Goal: Information Seeking & Learning: Learn about a topic

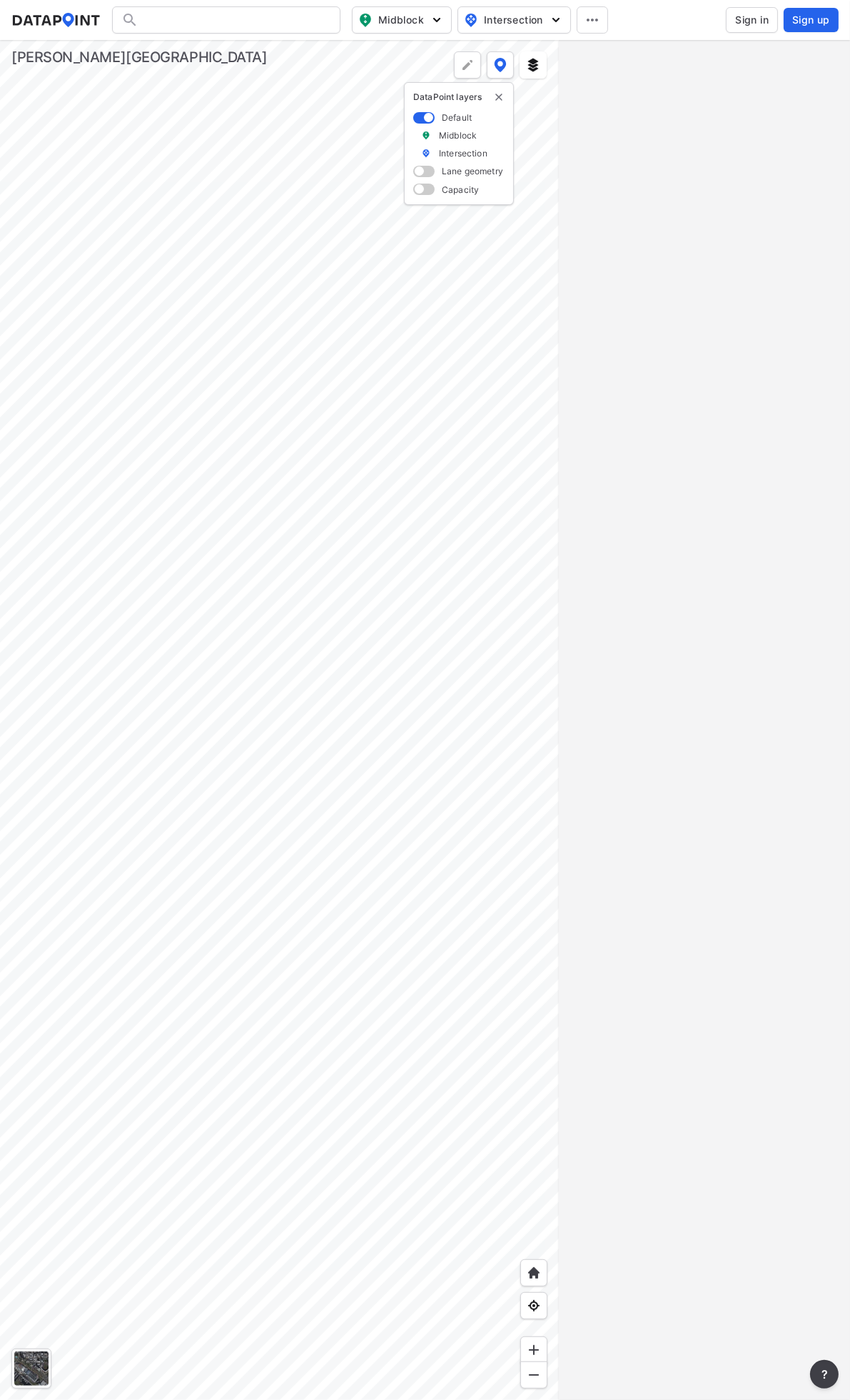
click at [496, 97] on img "delete" at bounding box center [499, 97] width 11 height 11
click at [420, 426] on div at bounding box center [279, 720] width 559 height 1360
click at [457, 646] on div at bounding box center [279, 720] width 559 height 1360
click at [351, 558] on div at bounding box center [279, 720] width 559 height 1360
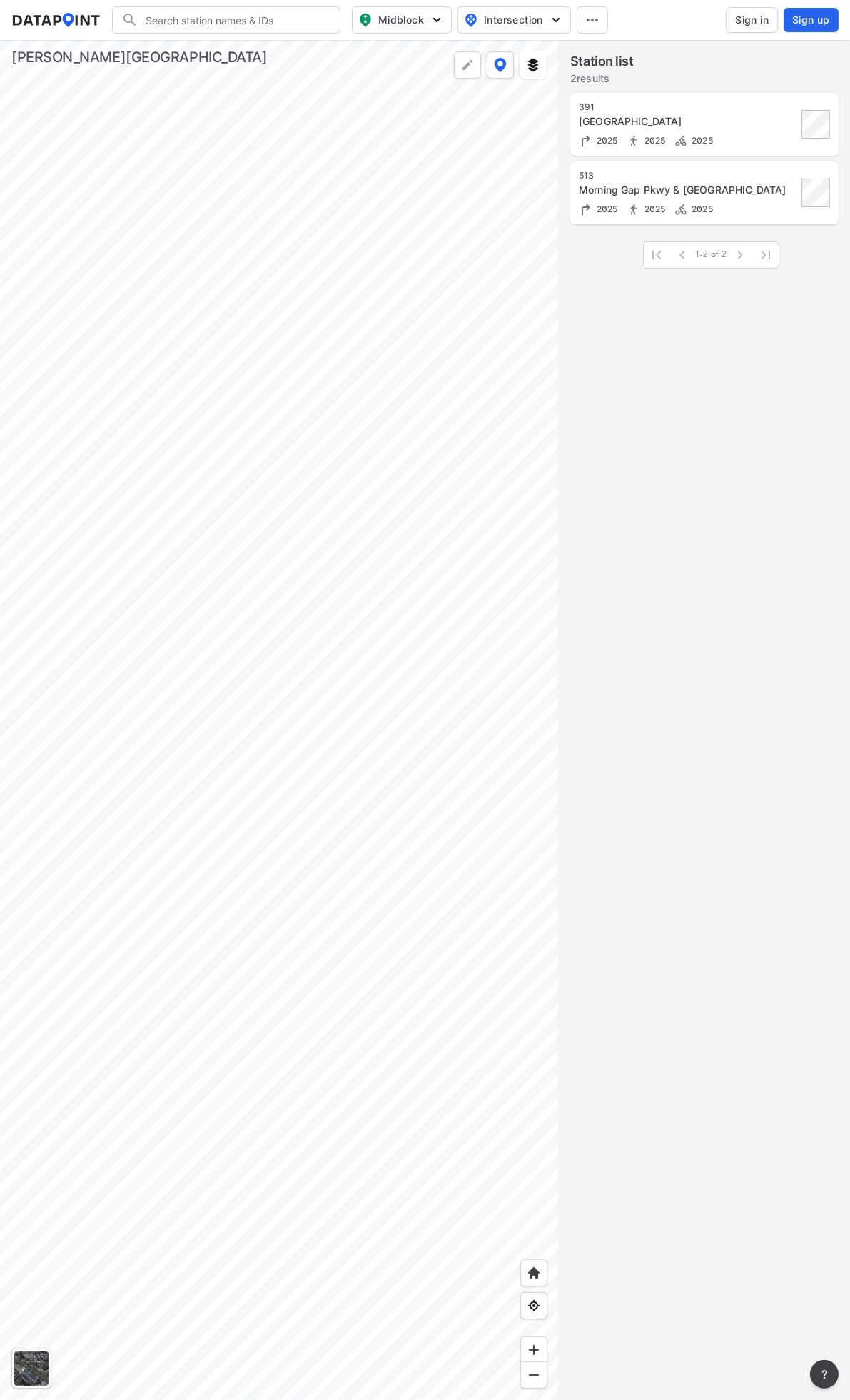
click at [424, 320] on div at bounding box center [279, 720] width 559 height 1360
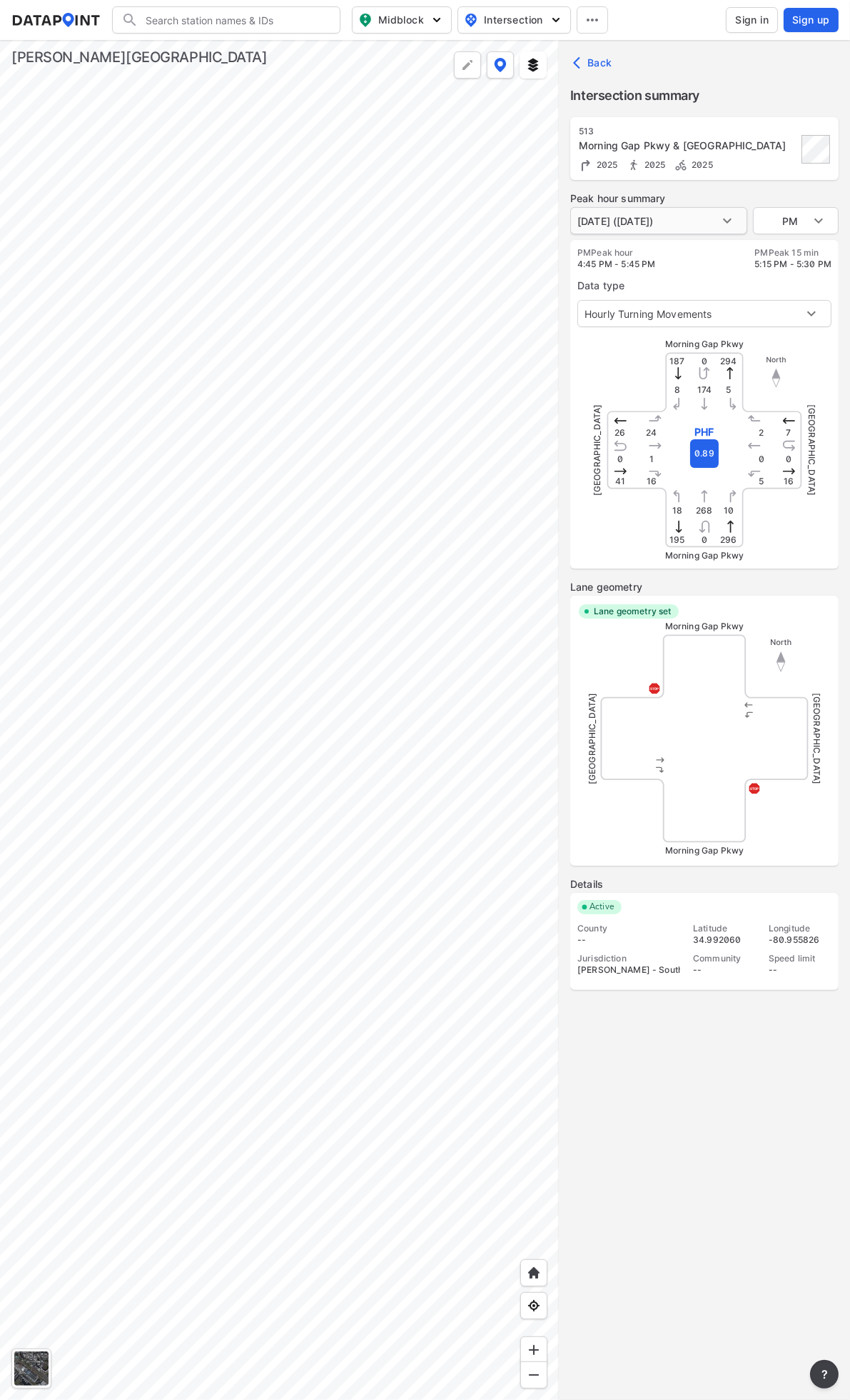
click at [736, 223] on body "Search Please enter a search term. Midblock Intersection Dates Sign in Sign up …" at bounding box center [425, 700] width 850 height 1400
click at [736, 220] on div at bounding box center [425, 700] width 850 height 1400
click at [726, 308] on body "Search Please enter a search term. Midblock Intersection Dates Sign in Sign up …" at bounding box center [425, 700] width 850 height 1400
click at [681, 273] on div at bounding box center [425, 700] width 850 height 1400
click at [695, 223] on body "Search Please enter a search term. Midblock Intersection Dates Sign in Sign up …" at bounding box center [425, 700] width 850 height 1400
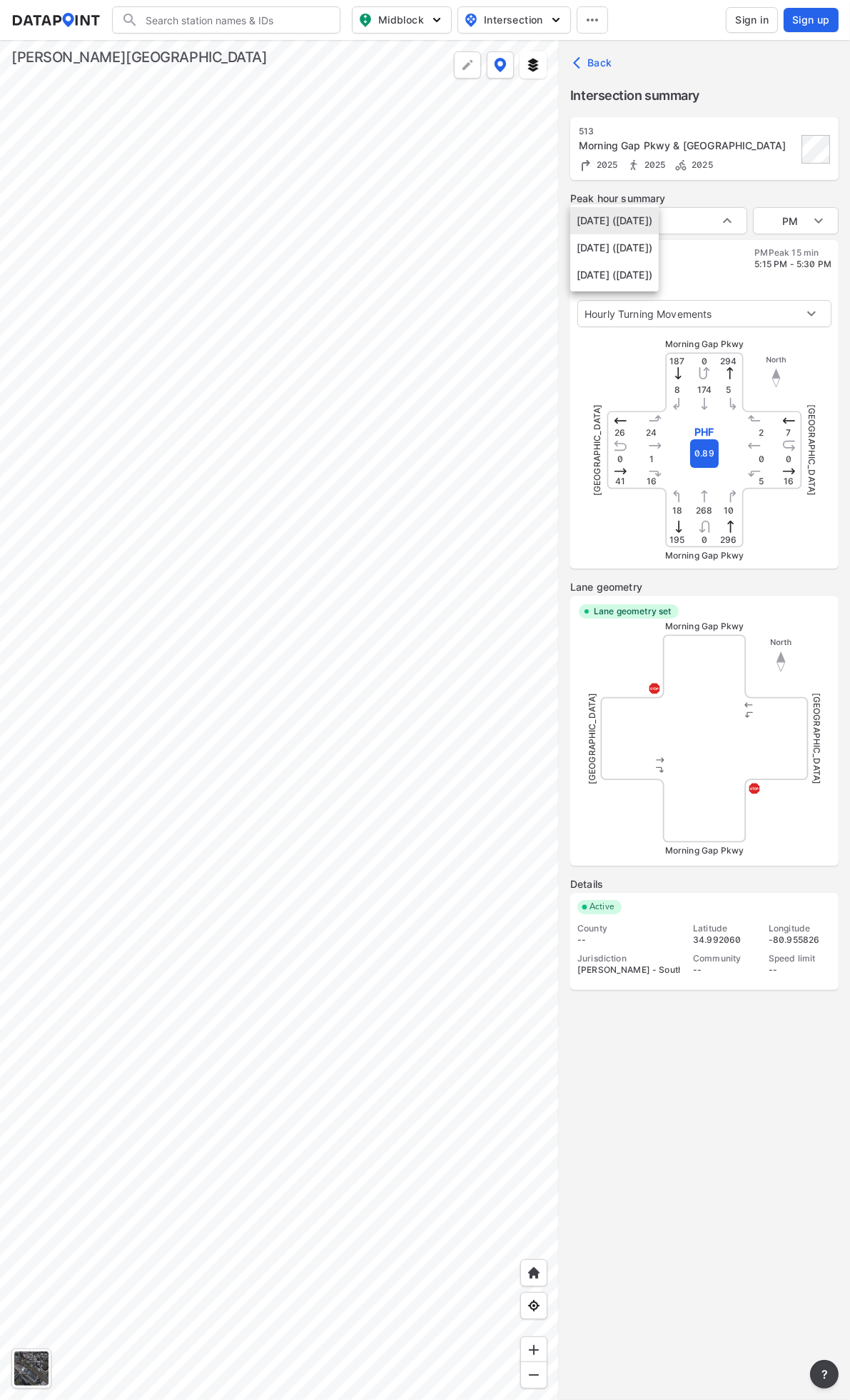
click at [659, 256] on li "[DATE] ([DATE])" at bounding box center [615, 248] width 89 height 27
type input "[DATE] ([DATE])"
type input "AM"
click at [700, 219] on body "Search Please enter a search term. Midblock Intersection Dates Sign in Sign up …" at bounding box center [425, 700] width 850 height 1400
click at [659, 198] on li "[DATE] ([DATE])" at bounding box center [615, 193] width 89 height 27
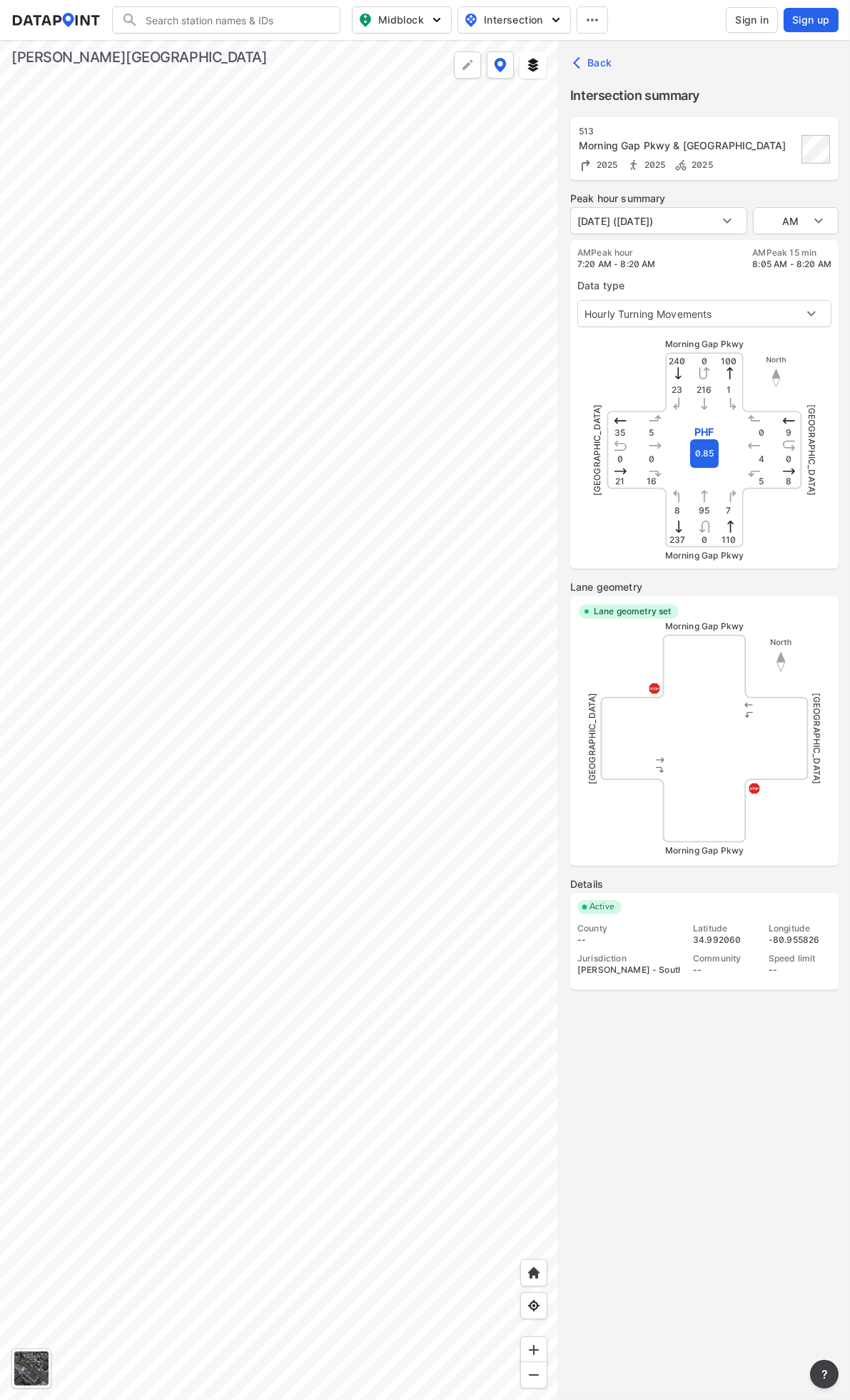
click at [670, 198] on label "Peak hour summary" at bounding box center [704, 198] width 268 height 14
click at [673, 211] on body "Search Please enter a search term. Midblock Intersection Dates Sign in Sign up …" at bounding box center [425, 700] width 850 height 1400
click at [659, 244] on li "[DATE] ([DATE])" at bounding box center [615, 248] width 89 height 27
click at [676, 221] on body "Search Please enter a search term. Midblock Intersection Dates Sign in Sign up …" at bounding box center [425, 700] width 850 height 1400
click at [659, 202] on li "[DATE] ([DATE])" at bounding box center [615, 193] width 89 height 27
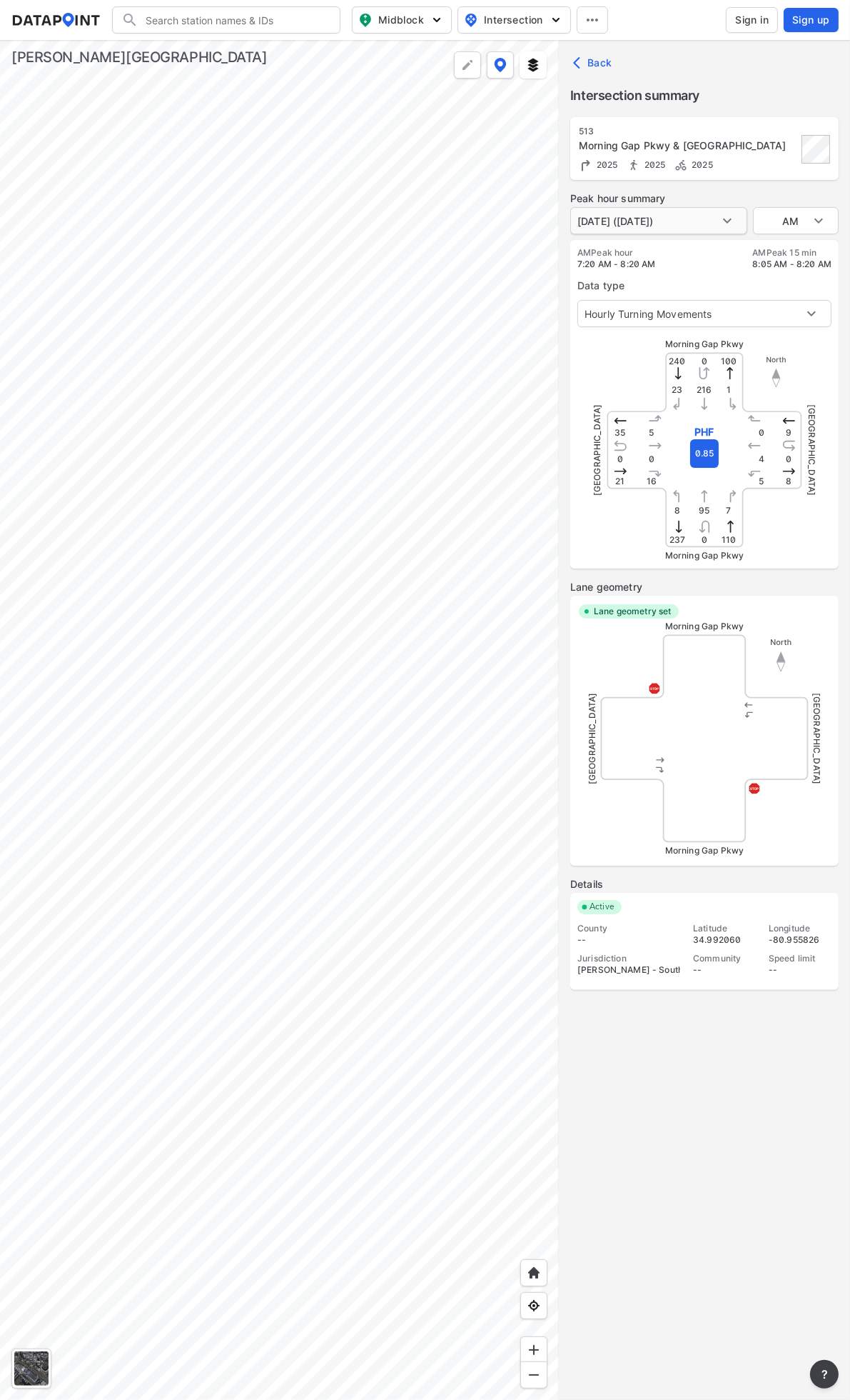
click at [670, 212] on body "Search Please enter a search term. Midblock Intersection Dates Sign in Sign up …" at bounding box center [425, 700] width 850 height 1400
click at [659, 244] on li "[DATE] ([DATE])" at bounding box center [615, 248] width 89 height 27
type input "[DATE] ([DATE])"
click at [196, 287] on div at bounding box center [279, 720] width 559 height 1360
click at [686, 230] on body "Search Please enter a search term. Midblock Intersection Dates Sign in Sign up …" at bounding box center [425, 700] width 850 height 1400
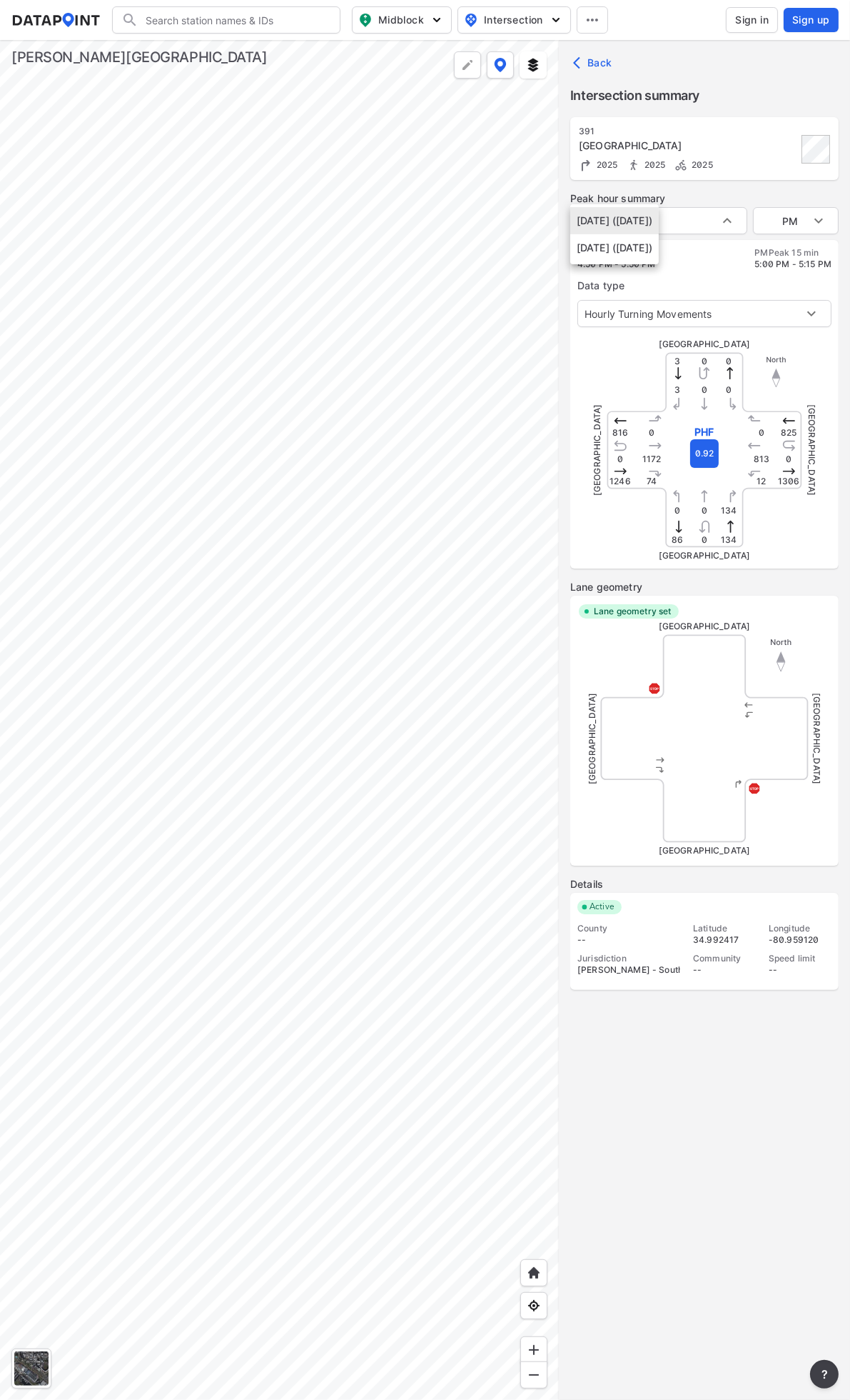
click at [730, 193] on div at bounding box center [425, 700] width 850 height 1400
click at [786, 220] on body "Search Please enter a search term. Midblock Intersection Dates Sign in Sign up …" at bounding box center [425, 700] width 850 height 1400
click at [771, 171] on li "AM" at bounding box center [796, 167] width 86 height 27
type input "AM"
click at [724, 215] on body "Search Please enter a search term. Midblock Intersection Dates Sign in Sign up …" at bounding box center [425, 700] width 850 height 1400
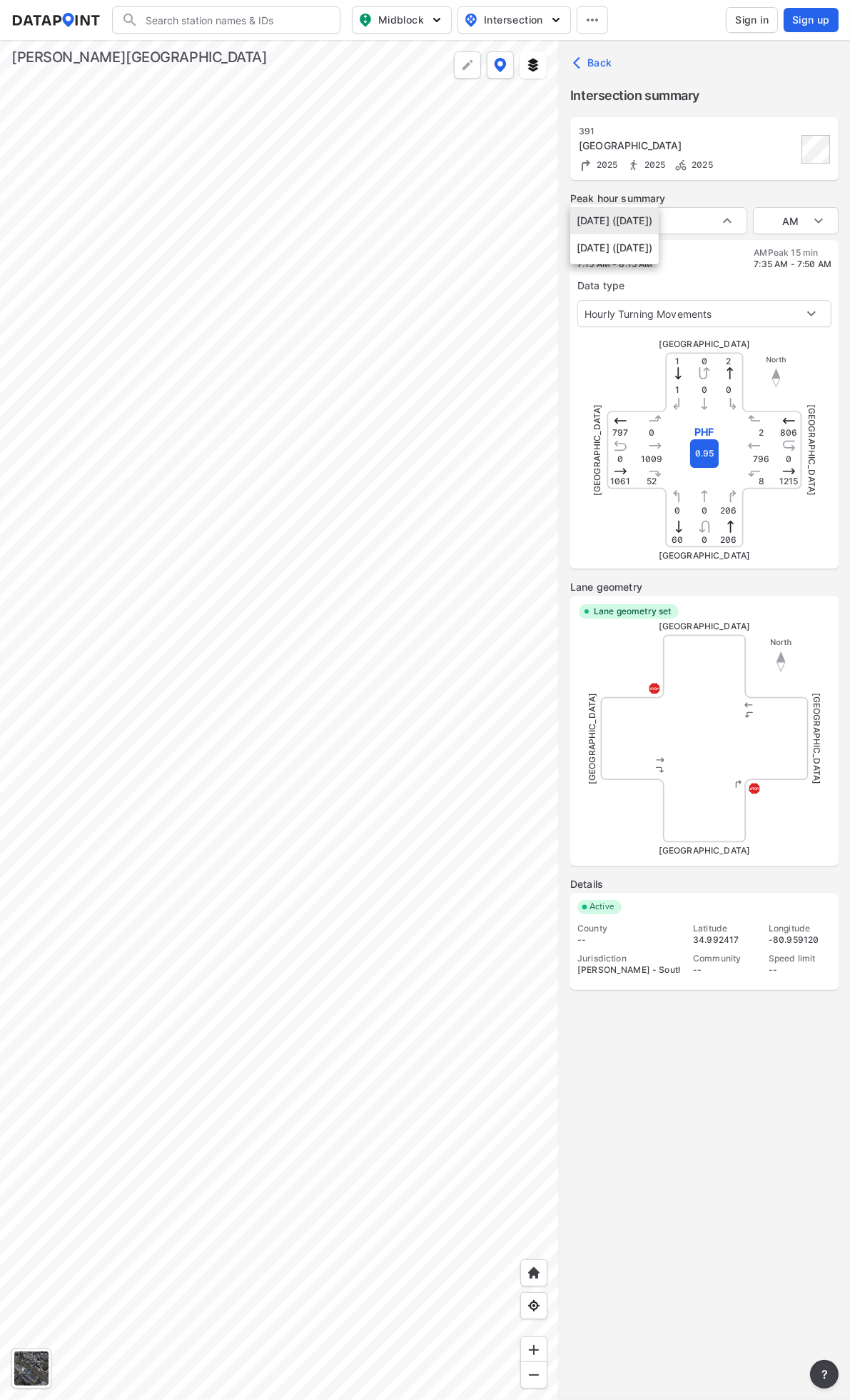
click at [733, 213] on div at bounding box center [425, 700] width 850 height 1400
click at [803, 222] on body "Search Please enter a search term. Midblock Intersection Dates Sign in Sign up …" at bounding box center [425, 700] width 850 height 1400
click at [687, 222] on div at bounding box center [425, 700] width 850 height 1400
click at [687, 222] on body "Search Please enter a search term. Midblock Intersection Dates Sign in Sign up …" at bounding box center [425, 700] width 850 height 1400
click at [659, 251] on li "[DATE] ([DATE])" at bounding box center [615, 248] width 89 height 27
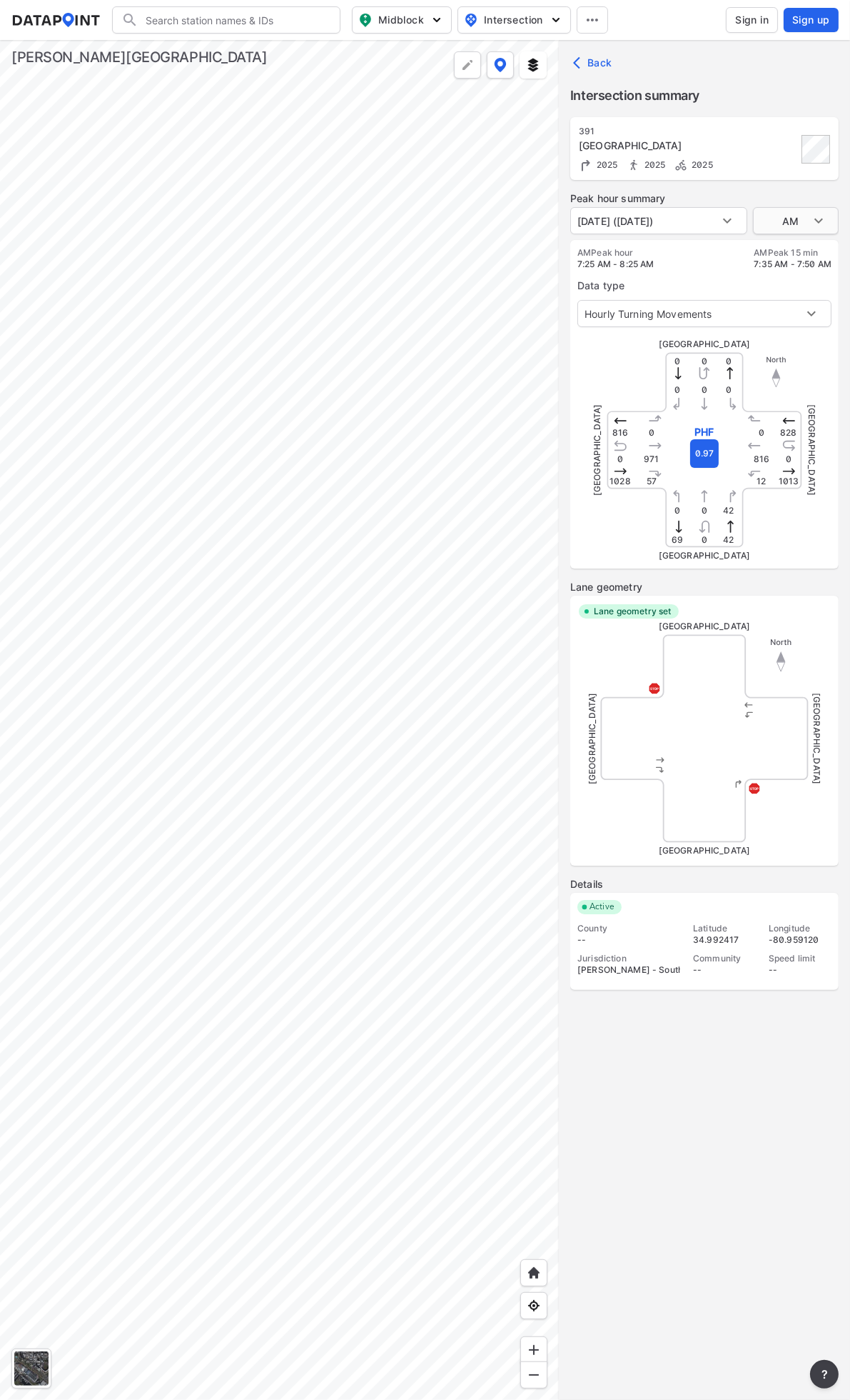
click at [791, 218] on body "Search Please enter a search term. Midblock Intersection Dates Sign in Sign up …" at bounding box center [425, 700] width 850 height 1400
click at [688, 218] on div at bounding box center [425, 700] width 850 height 1400
click at [688, 218] on body "Search Please enter a search term. Midblock Intersection Dates Sign in Sign up …" at bounding box center [425, 700] width 850 height 1400
click at [659, 196] on li "[DATE] ([DATE])" at bounding box center [615, 193] width 89 height 27
click at [698, 225] on body "Search Please enter a search term. Midblock Intersection Dates Sign in Sign up …" at bounding box center [425, 700] width 850 height 1400
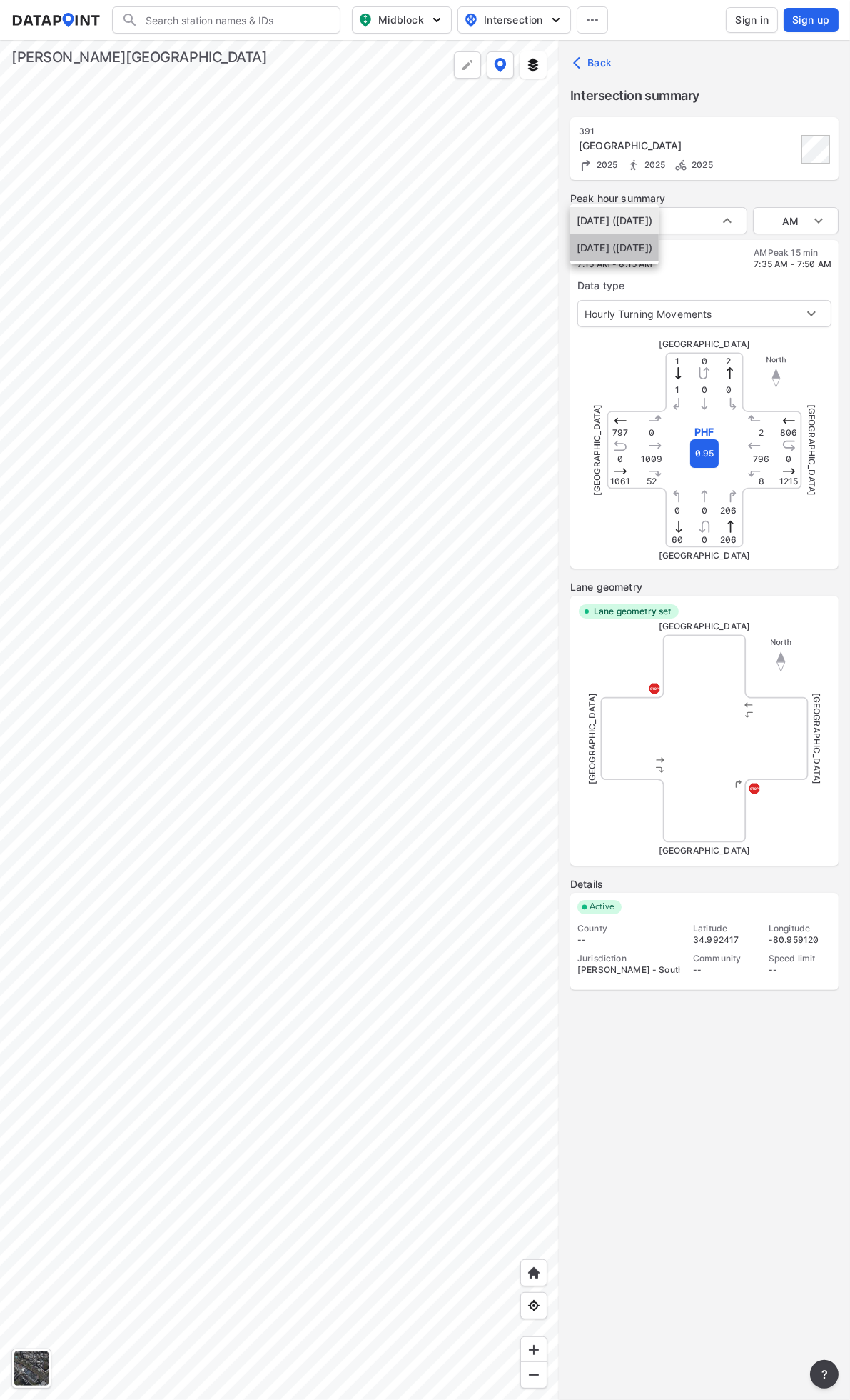
click at [659, 251] on li "[DATE] ([DATE])" at bounding box center [615, 248] width 89 height 27
click at [703, 224] on body "Search Please enter a search term. Midblock Intersection Dates Sign in Sign up …" at bounding box center [425, 700] width 850 height 1400
click at [659, 198] on li "[DATE] ([DATE])" at bounding box center [615, 193] width 89 height 27
click at [683, 215] on body "Search Please enter a search term. Midblock Intersection Dates Sign in Sign up …" at bounding box center [425, 700] width 850 height 1400
click at [659, 246] on li "[DATE] ([DATE])" at bounding box center [615, 248] width 89 height 27
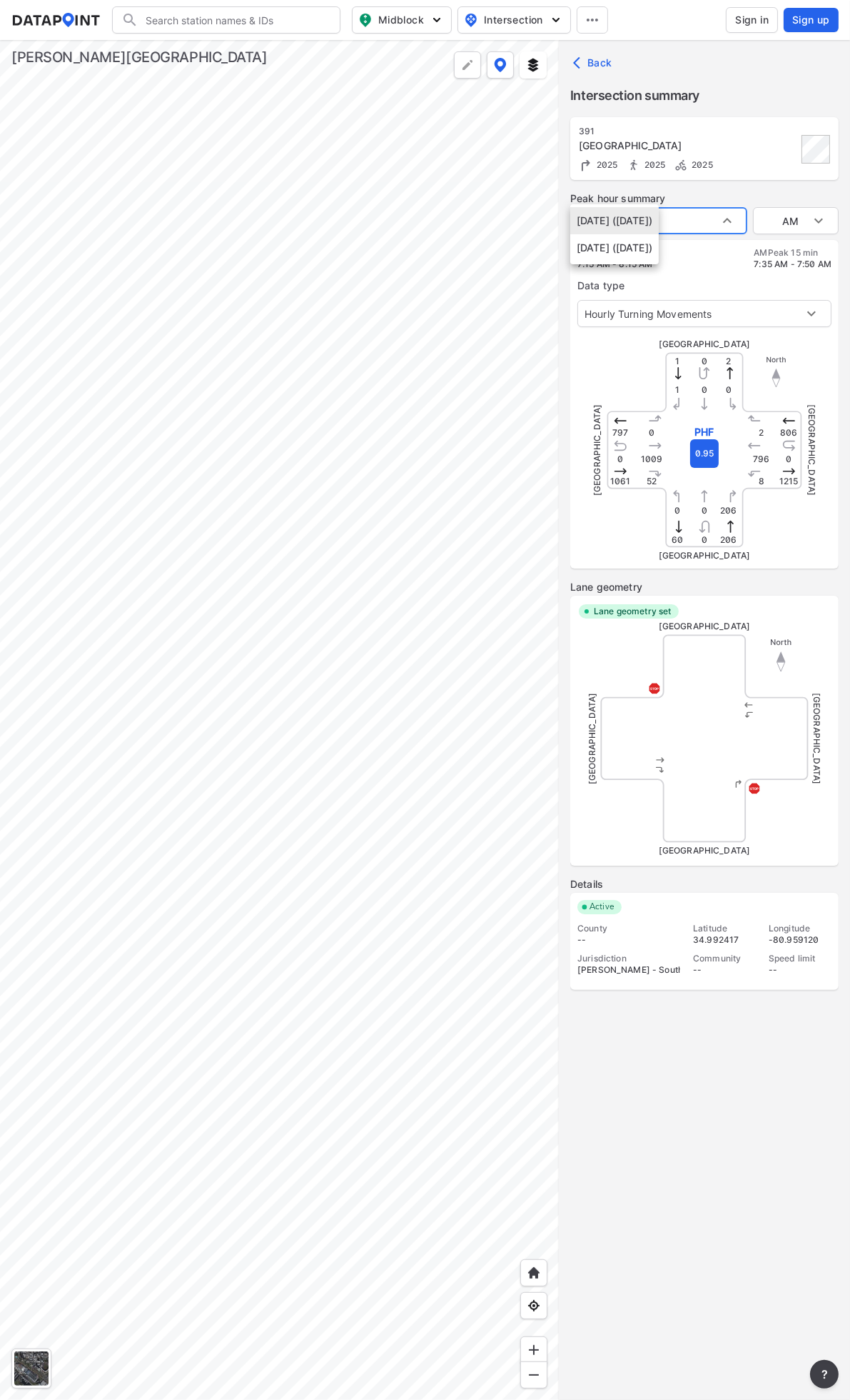
type input "[DATE] ([DATE])"
click at [796, 225] on body "Search Please enter a search term. Midblock Intersection Dates Sign in Sign up …" at bounding box center [425, 700] width 850 height 1400
click at [779, 269] on li "PM" at bounding box center [796, 275] width 86 height 27
type input "PM"
click at [715, 220] on body "Search Please enter a search term. Midblock Intersection Dates Sign in Sign up …" at bounding box center [425, 700] width 850 height 1400
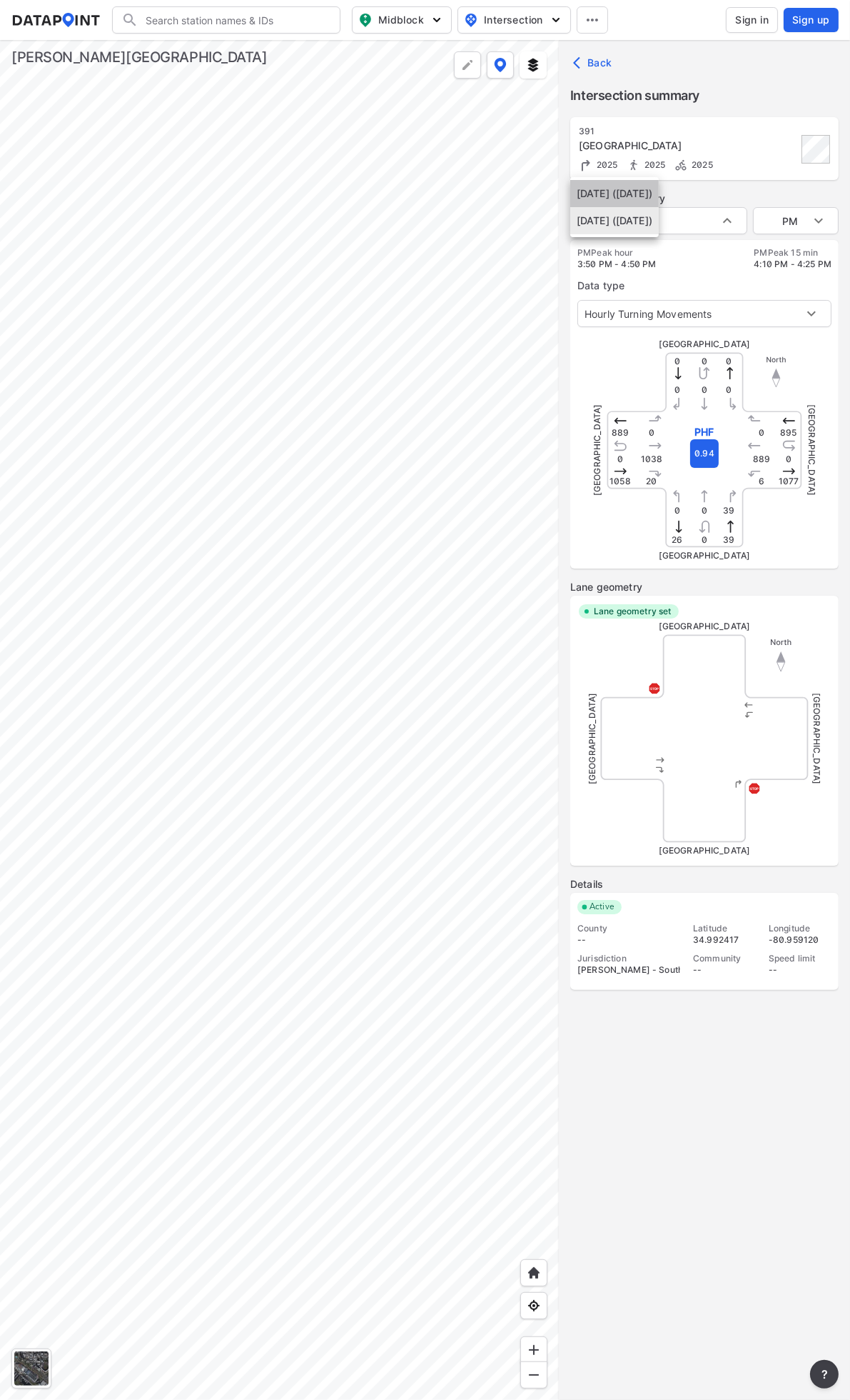
click at [659, 189] on li "[DATE] ([DATE])" at bounding box center [615, 193] width 89 height 27
type input "[DATE] ([DATE])"
click at [701, 219] on body "Search Please enter a search term. Midblock Intersection Dates Sign in Sign up …" at bounding box center [425, 700] width 850 height 1400
click at [786, 221] on div at bounding box center [425, 700] width 850 height 1400
click at [786, 221] on div "[DATE] ([DATE]) [DATE] ([DATE])" at bounding box center [425, 700] width 850 height 1400
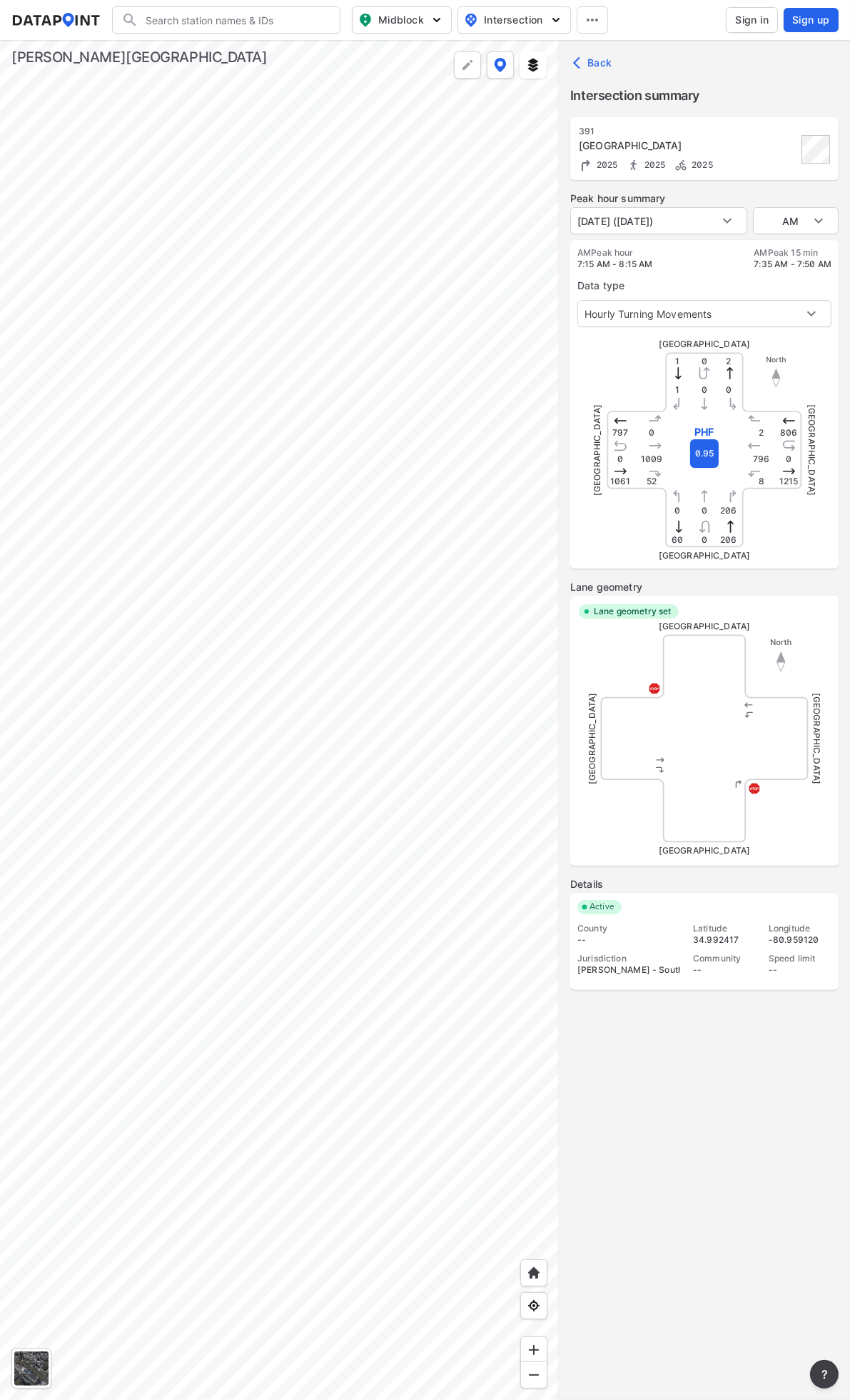
click at [786, 221] on body "Search Please enter a search term. Midblock Intersection Dates Sign in Sign up …" at bounding box center [425, 700] width 850 height 1400
click at [788, 268] on li "PM" at bounding box center [796, 275] width 86 height 27
type input "PM"
click at [662, 225] on body "Search Please enter a search term. Midblock Intersection Dates Sign in Sign up …" at bounding box center [425, 700] width 850 height 1400
click at [659, 252] on li "[DATE] ([DATE])" at bounding box center [615, 248] width 89 height 27
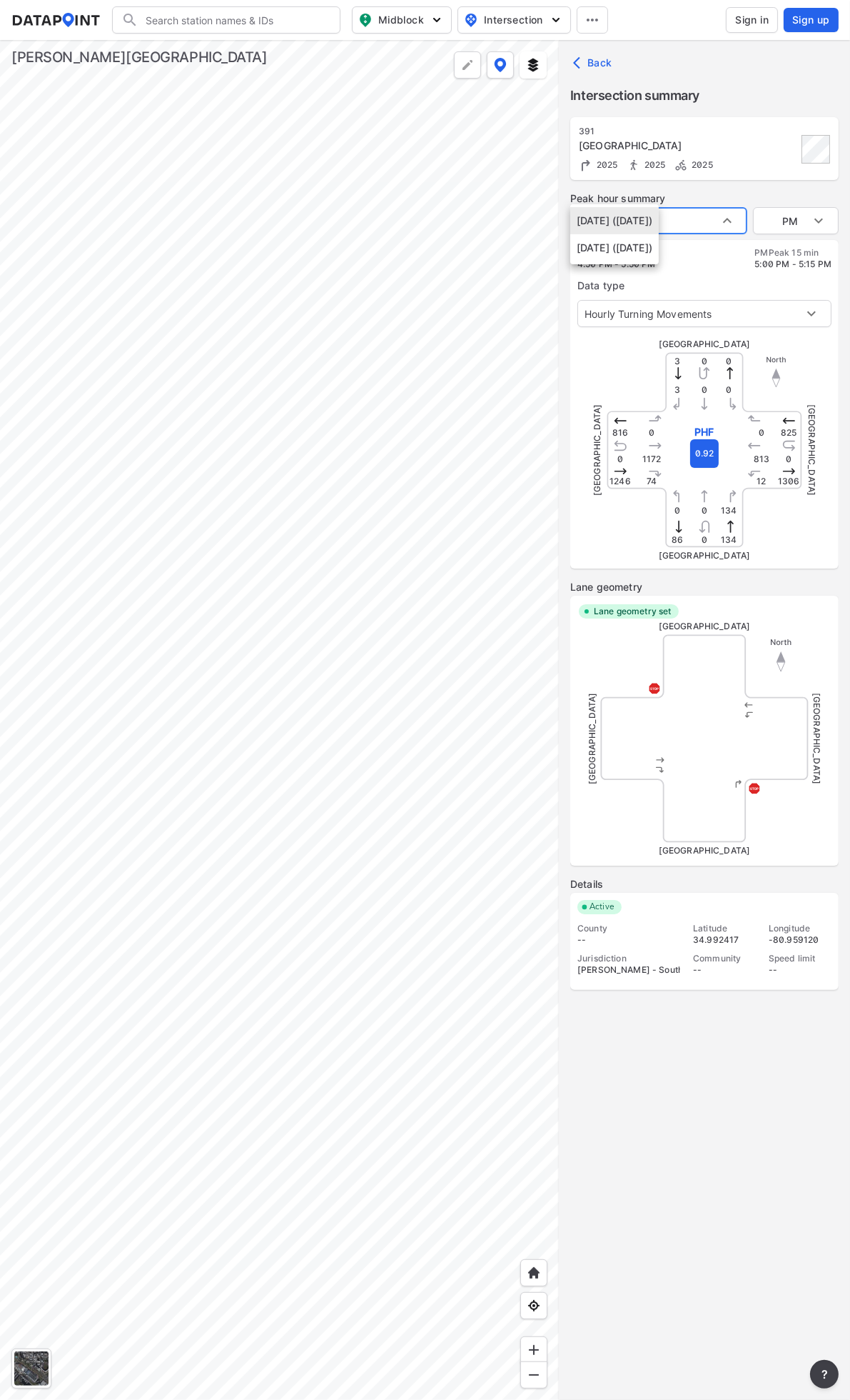
type input "[DATE] ([DATE])"
click at [789, 218] on body "Search Please enter a search term. Midblock Intersection Dates Sign in Sign up …" at bounding box center [425, 700] width 850 height 1400
click at [784, 269] on li "PM" at bounding box center [796, 275] width 86 height 27
type input "PM"
click at [417, 322] on div at bounding box center [279, 720] width 559 height 1360
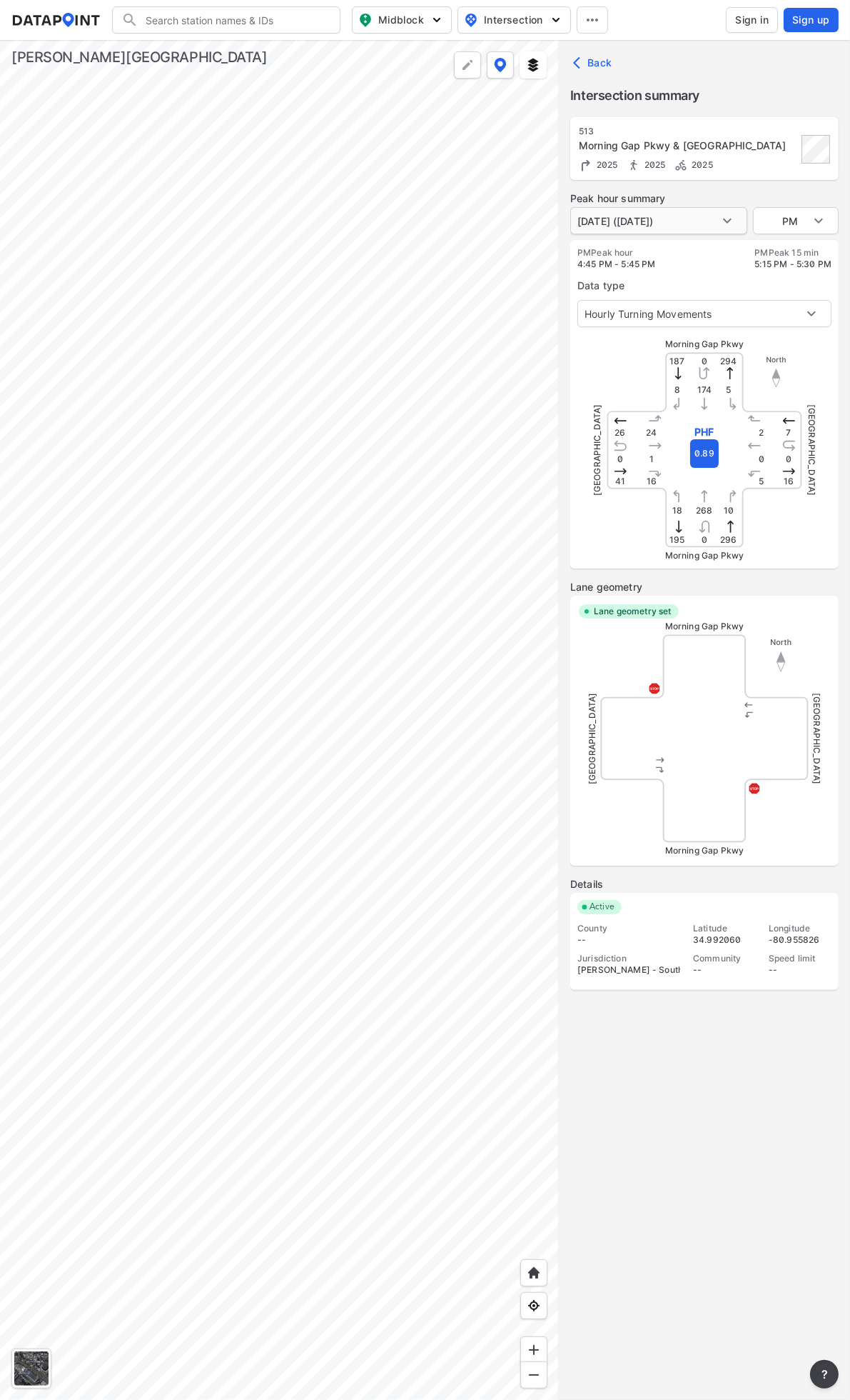
click at [672, 214] on body "Search Please enter a search term. Midblock Intersection Dates Sign in Sign up …" at bounding box center [425, 700] width 850 height 1400
click at [716, 196] on div at bounding box center [425, 700] width 850 height 1400
click at [716, 196] on div "[DATE] ([DATE]) [DATE] ([DATE]) [DATE] ([DATE])" at bounding box center [425, 700] width 850 height 1400
click at [713, 197] on label "Peak hour summary" at bounding box center [704, 198] width 268 height 14
click at [653, 197] on label "Peak hour summary" at bounding box center [704, 198] width 268 height 14
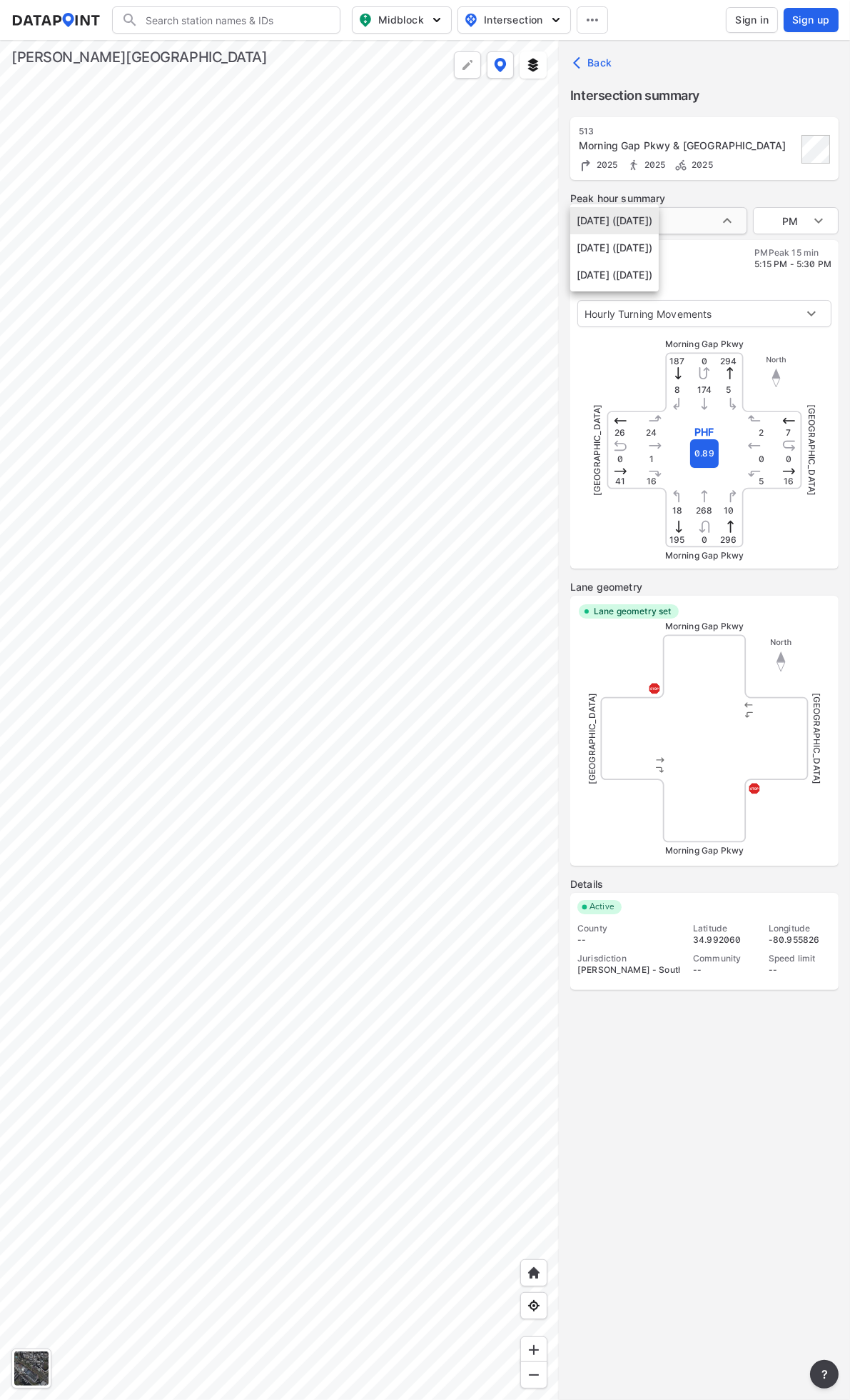
click at [673, 219] on body "Search Please enter a search term. Midblock Intersection Dates Sign in Sign up …" at bounding box center [425, 700] width 850 height 1400
click at [746, 191] on div at bounding box center [425, 700] width 850 height 1400
click at [357, 415] on div at bounding box center [279, 720] width 559 height 1360
click at [493, 484] on div at bounding box center [279, 720] width 559 height 1360
click at [695, 220] on body "Search Please enter a search term. Midblock Intersection Dates Sign in Sign up …" at bounding box center [425, 700] width 850 height 1400
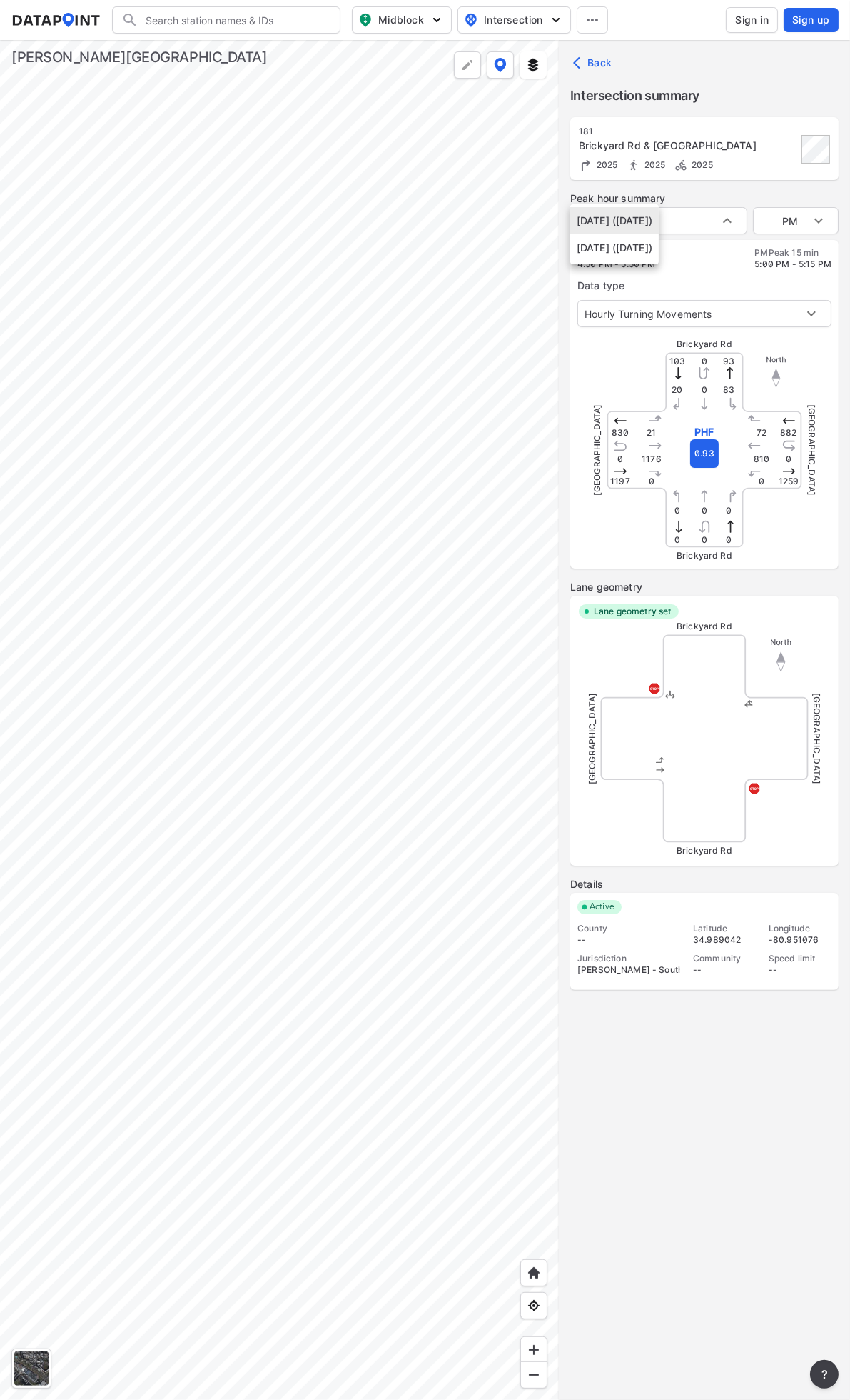
click at [726, 214] on div at bounding box center [425, 700] width 850 height 1400
click at [383, 329] on div at bounding box center [279, 720] width 559 height 1360
click at [49, 272] on div at bounding box center [279, 720] width 559 height 1360
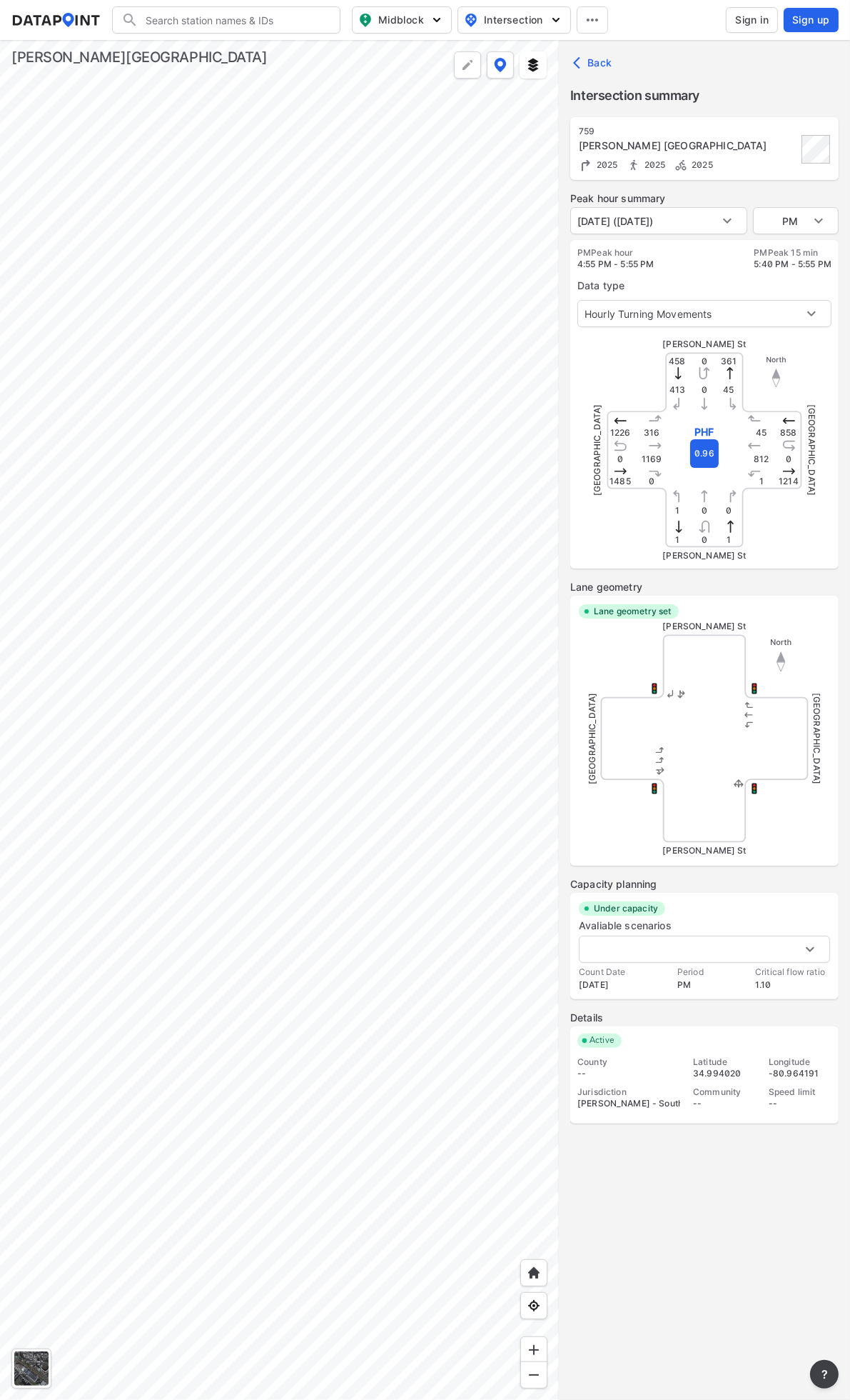
type input "5078"
click at [718, 228] on body "Search Please enter a search term. Midblock Intersection Dates Sign in Sign up …" at bounding box center [425, 700] width 850 height 1400
click at [733, 216] on div at bounding box center [425, 700] width 850 height 1400
click at [332, 356] on div at bounding box center [279, 720] width 559 height 1360
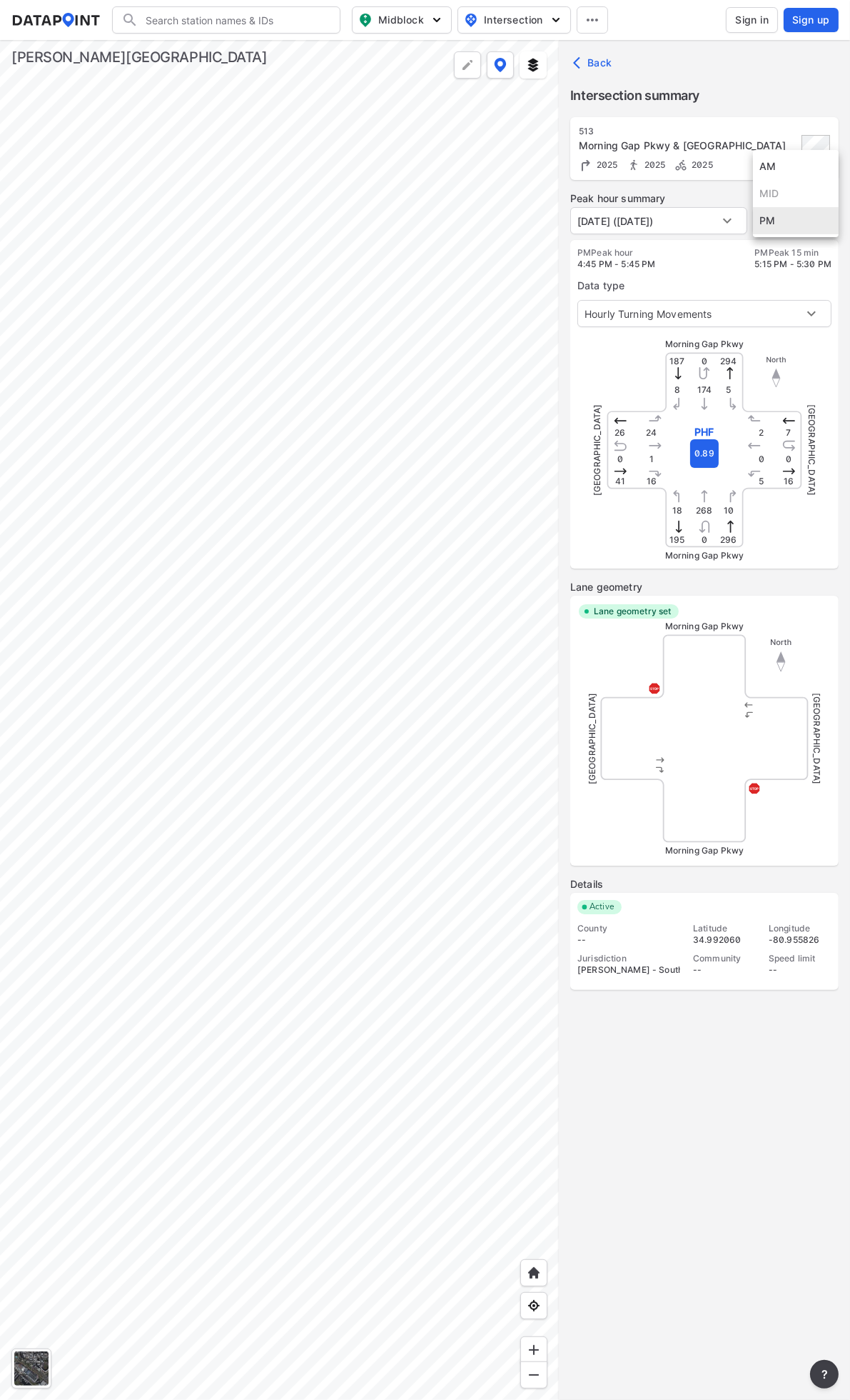
click at [808, 224] on body "Search Please enter a search term. Midblock Intersection Dates Sign in Sign up …" at bounding box center [425, 700] width 850 height 1400
click at [774, 172] on li "AM" at bounding box center [796, 167] width 86 height 27
type input "AM"
click at [694, 288] on label "Data type" at bounding box center [704, 286] width 254 height 14
click at [703, 986] on div "Active County -- Jurisdiction [PERSON_NAME] - South... Latitude 34.992060 Commu…" at bounding box center [704, 941] width 268 height 97
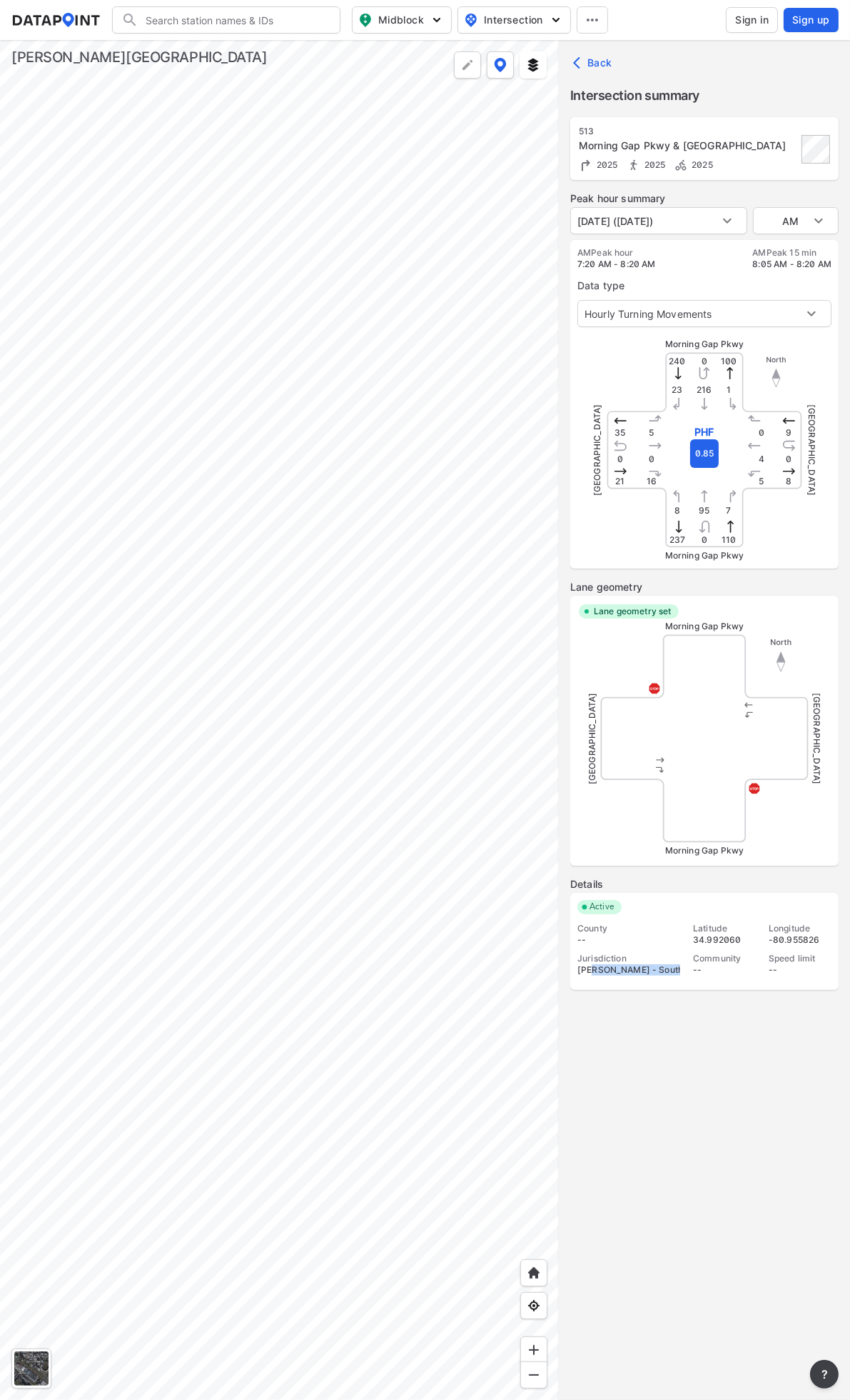
drag, startPoint x: 675, startPoint y: 969, endPoint x: 592, endPoint y: 973, distance: 83.1
click at [592, 973] on div "[PERSON_NAME] - South..." at bounding box center [629, 970] width 103 height 11
drag, startPoint x: 592, startPoint y: 973, endPoint x: 711, endPoint y: 975, distance: 119.0
click at [711, 975] on div "--" at bounding box center [725, 970] width 63 height 11
click at [659, 132] on div "513" at bounding box center [688, 132] width 218 height 11
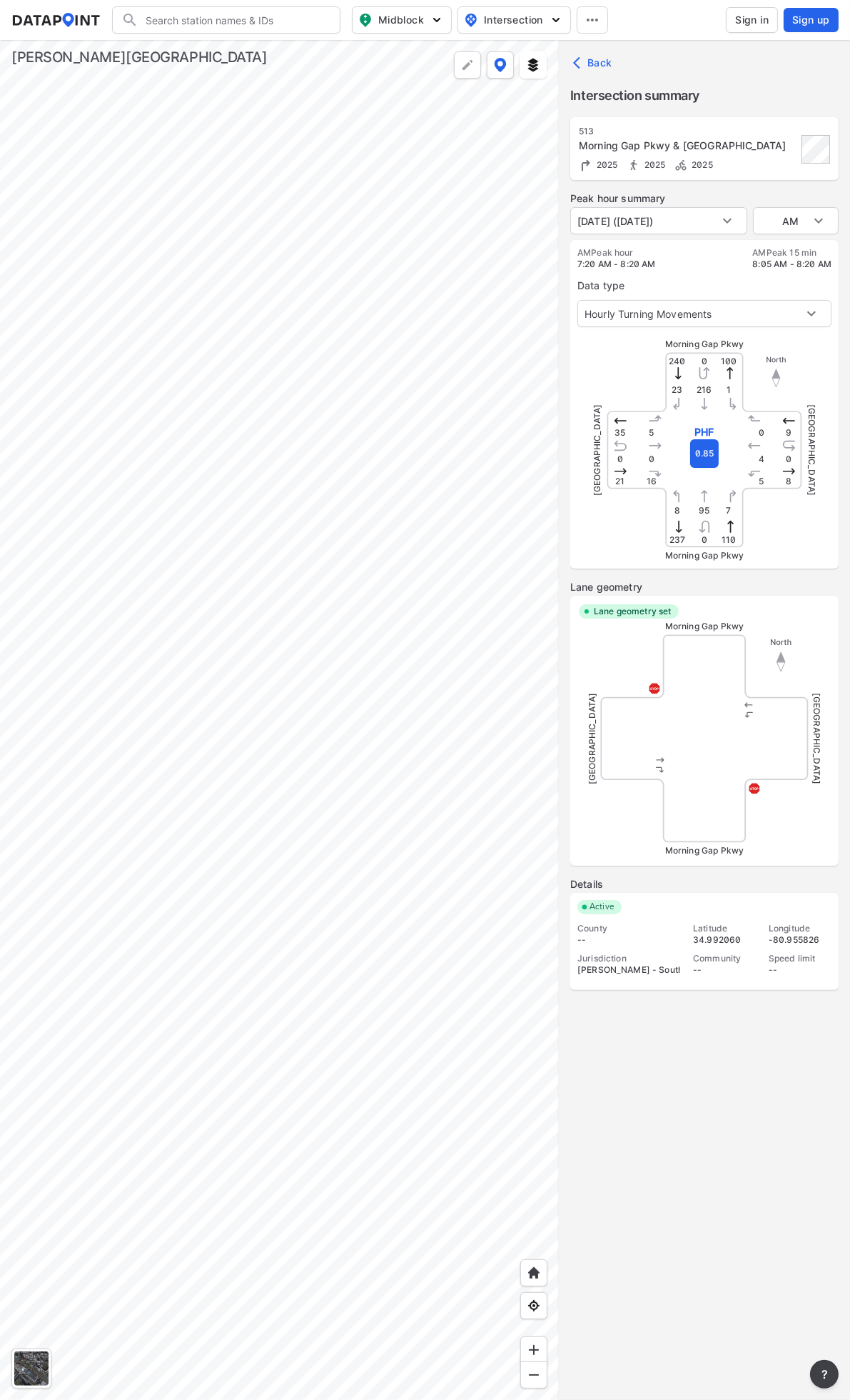
click at [595, 54] on button "Back" at bounding box center [594, 63] width 48 height 23
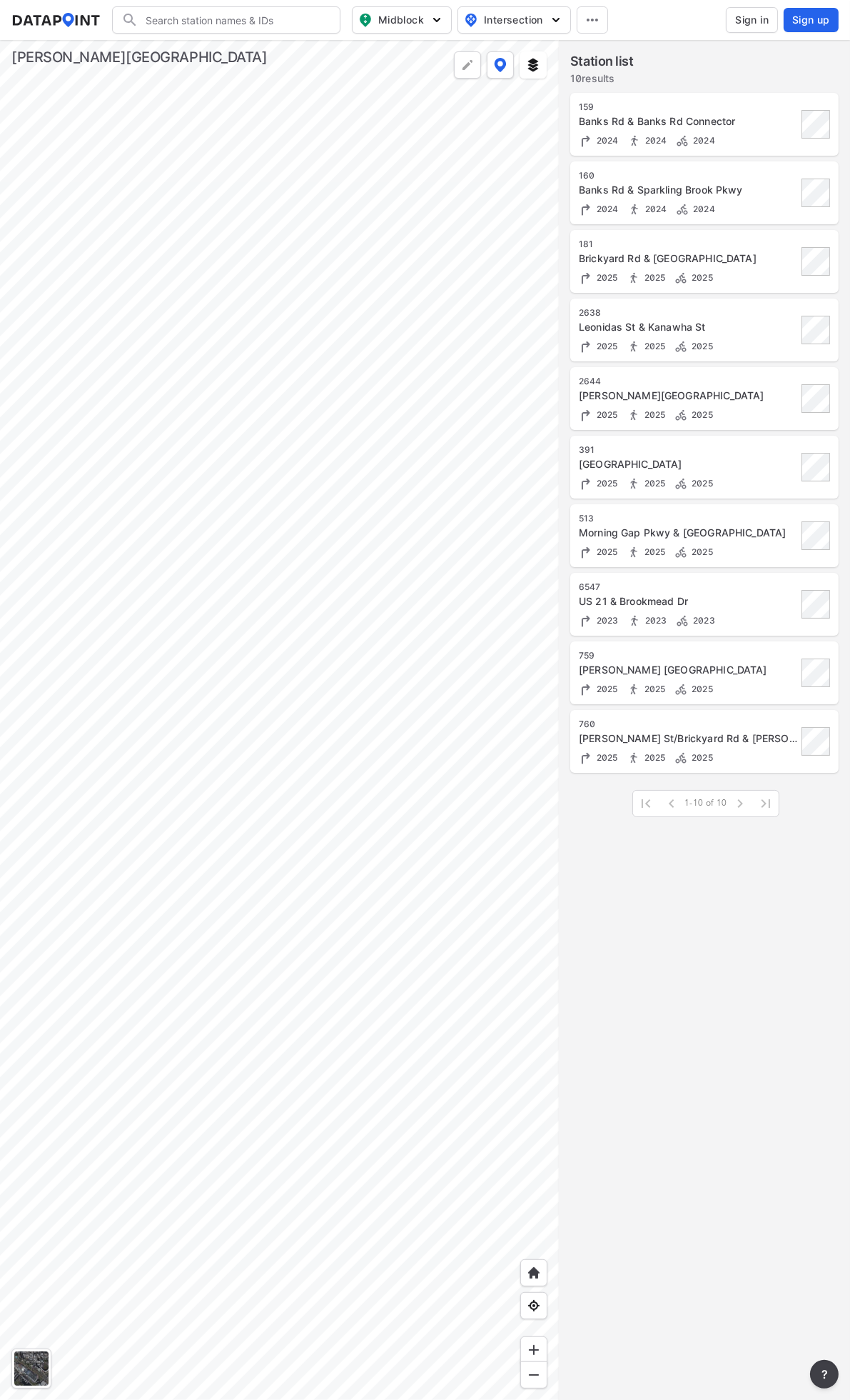
click at [333, 365] on div at bounding box center [279, 720] width 559 height 1360
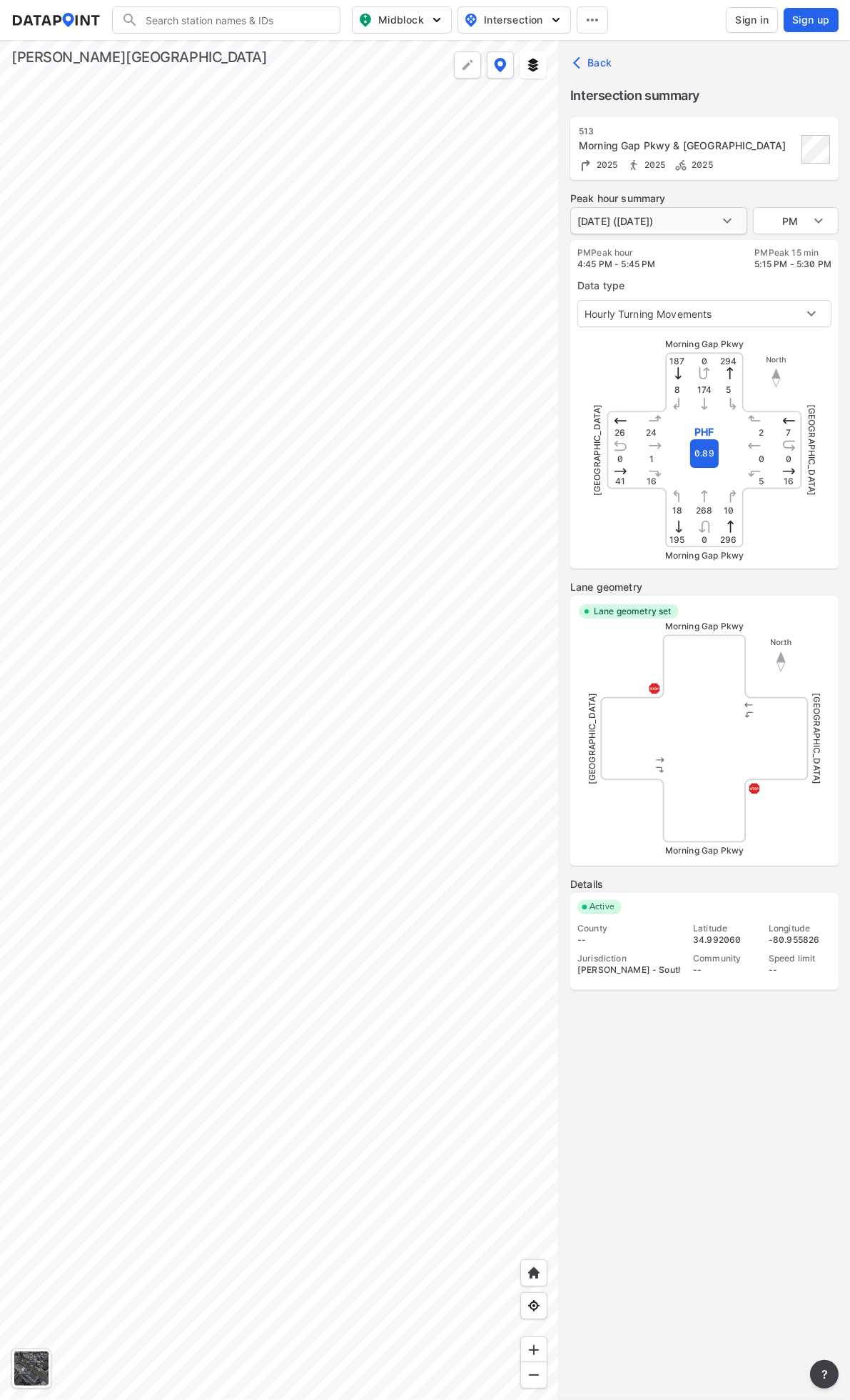
click at [705, 227] on body "Search Please enter a search term. Midblock Intersection Dates Sign in Sign up …" at bounding box center [425, 700] width 850 height 1400
click at [409, 329] on div at bounding box center [425, 700] width 850 height 1400
click at [693, 213] on body "Search Please enter a search term. Midblock Intersection Dates Sign in Sign up …" at bounding box center [425, 700] width 850 height 1400
drag, startPoint x: 288, startPoint y: 374, endPoint x: 302, endPoint y: 374, distance: 14.0
click at [288, 374] on div at bounding box center [425, 700] width 850 height 1400
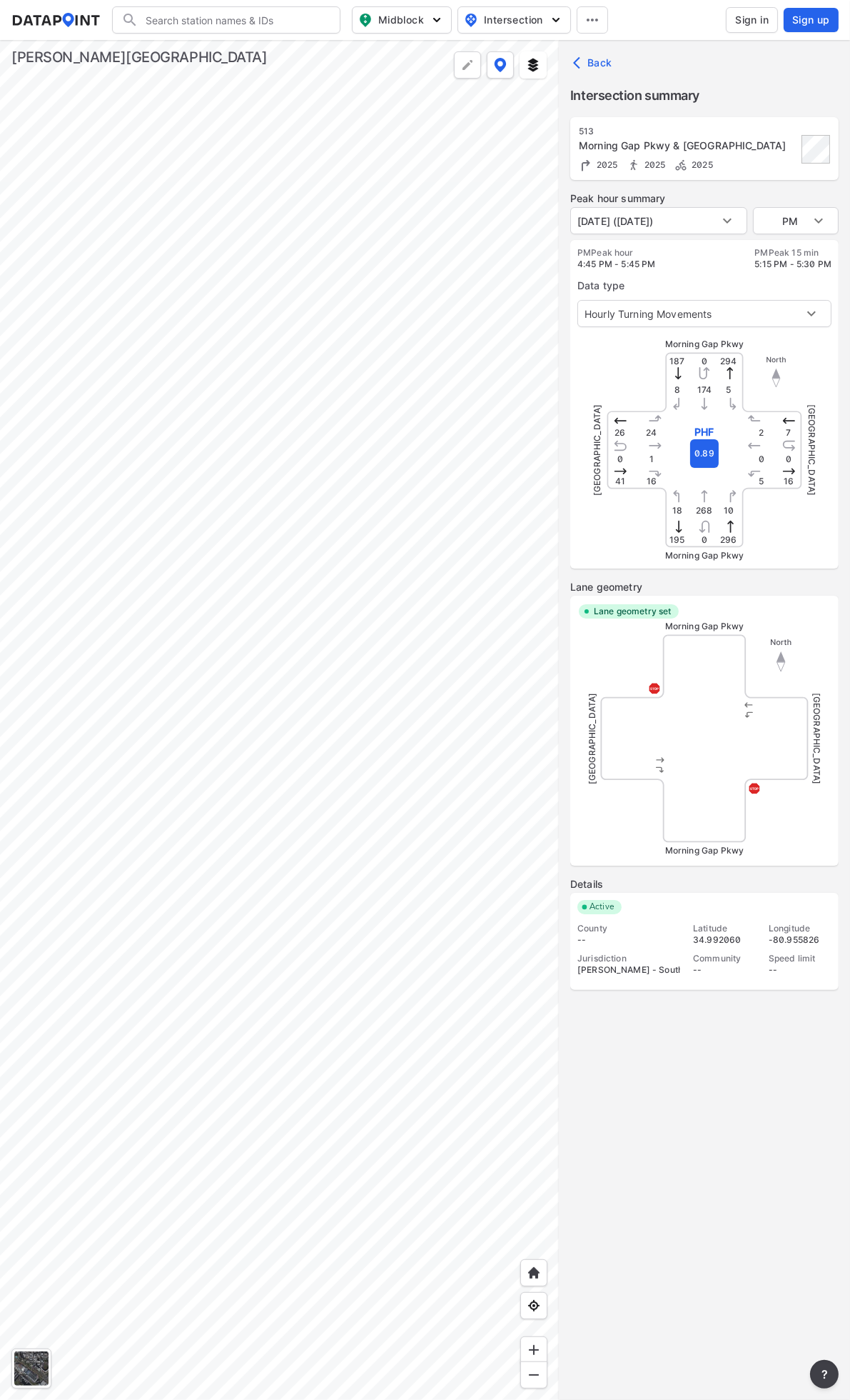
click at [400, 412] on div at bounding box center [279, 720] width 559 height 1360
click at [757, 304] on body "Search Please enter a search term. Midblock Intersection Dates Sign in Sign up …" at bounding box center [425, 700] width 850 height 1400
click at [494, 311] on div at bounding box center [425, 700] width 850 height 1400
click at [685, 227] on body "Search Please enter a search term. Midblock Intersection Dates Sign in Sign up …" at bounding box center [425, 700] width 850 height 1400
click at [659, 248] on li "[DATE] ([DATE])" at bounding box center [615, 248] width 89 height 27
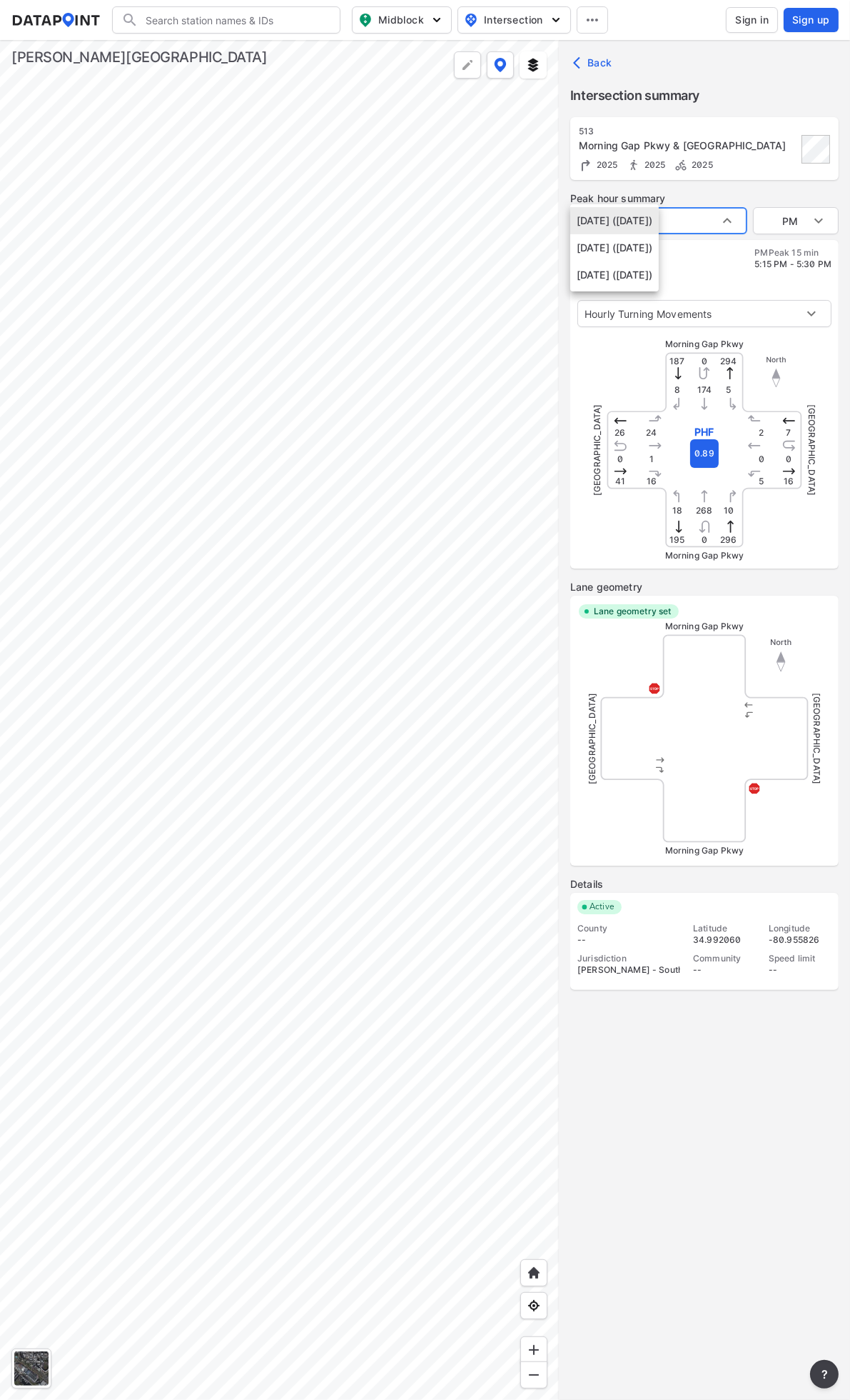
type input "[DATE] ([DATE])"
type input "AM"
click at [672, 218] on body "Search Please enter a search term. Midblock Intersection Dates Sign in Sign up …" at bounding box center [425, 700] width 850 height 1400
click at [650, 200] on li "[DATE] ([DATE])" at bounding box center [615, 193] width 89 height 27
type input "[DATE] ([DATE])"
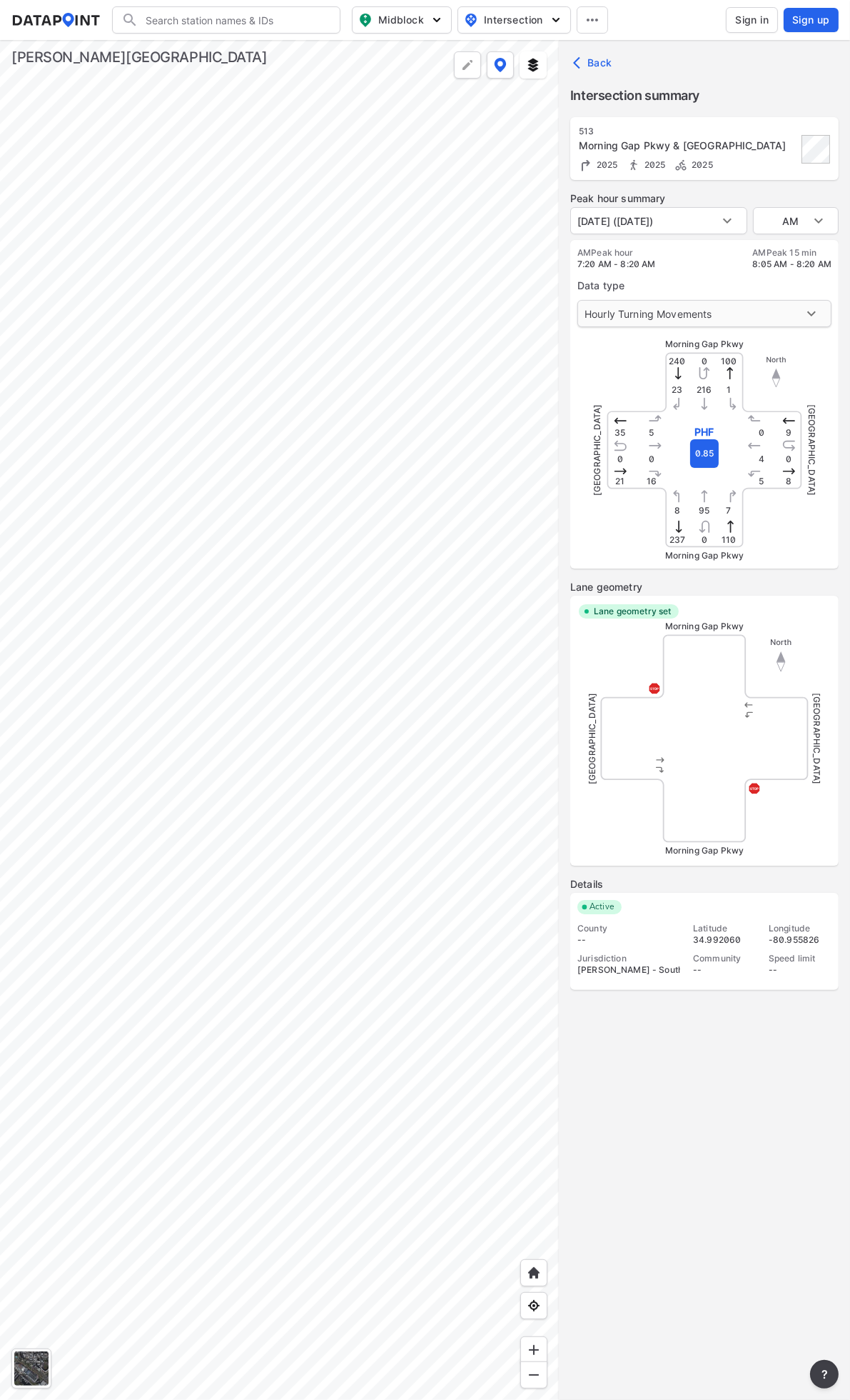
click at [738, 311] on body "Search Please enter a search term. Midblock Intersection Dates Sign in Sign up …" at bounding box center [425, 700] width 850 height 1400
click at [703, 273] on div at bounding box center [425, 700] width 850 height 1400
click at [681, 233] on body "Search Please enter a search term. Midblock Intersection Dates Sign in Sign up …" at bounding box center [425, 700] width 850 height 1400
click at [74, 370] on div at bounding box center [425, 700] width 850 height 1400
click at [79, 370] on div at bounding box center [279, 720] width 559 height 1360
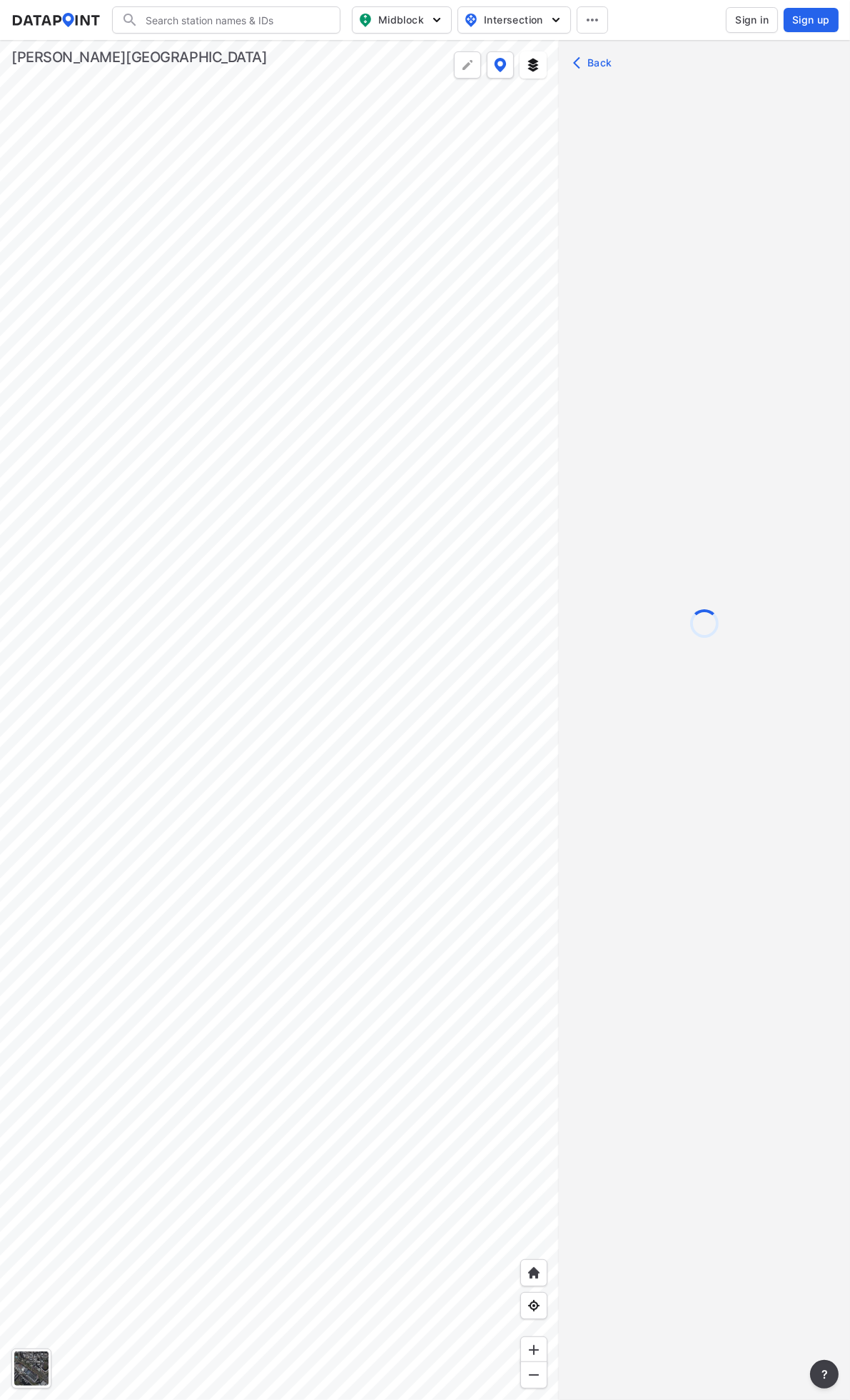
click at [81, 376] on div at bounding box center [279, 720] width 559 height 1360
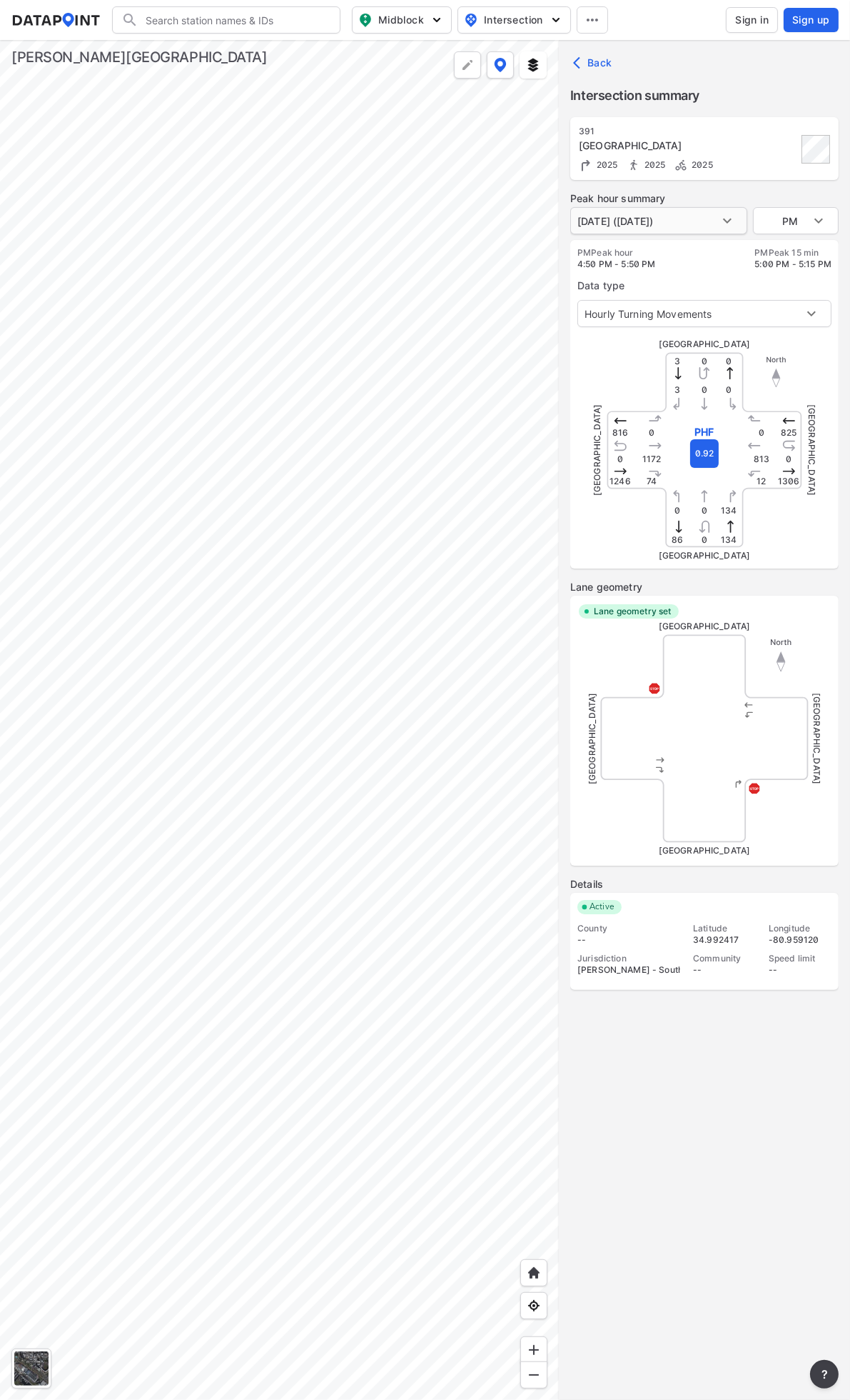
click at [665, 220] on body "Search Please enter a search term. Midblock Intersection Dates Sign in Sign up …" at bounding box center [425, 700] width 850 height 1400
click at [659, 221] on li "[DATE] ([DATE])" at bounding box center [615, 220] width 89 height 27
click at [353, 326] on div at bounding box center [279, 720] width 559 height 1360
click at [264, 448] on div at bounding box center [279, 720] width 559 height 1360
click at [326, 463] on div at bounding box center [279, 720] width 559 height 1360
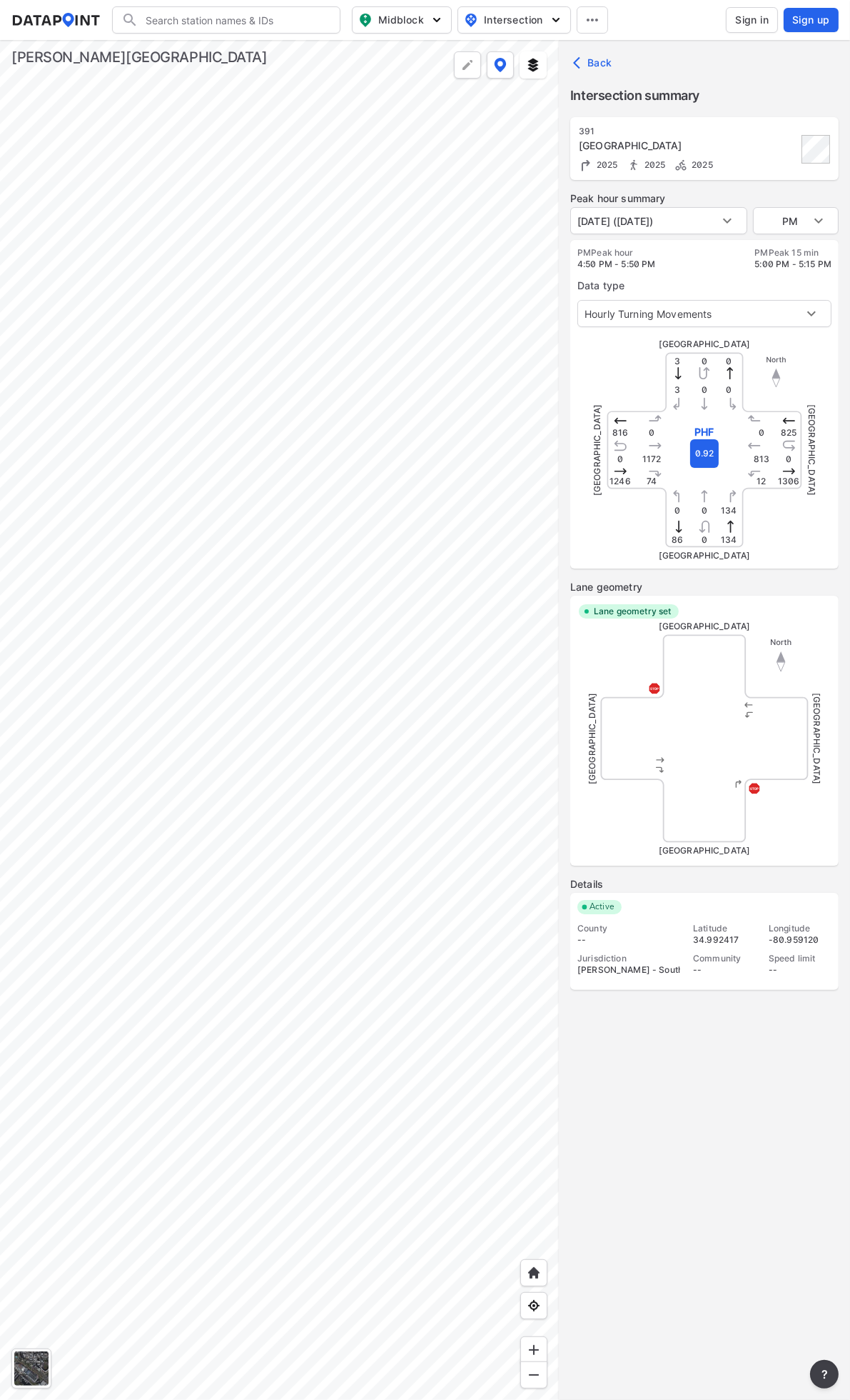
click at [272, 656] on div at bounding box center [279, 720] width 559 height 1360
click at [665, 231] on body "Search Please enter a search term. Midblock Intersection Dates Sign in Sign up …" at bounding box center [425, 700] width 850 height 1400
click at [659, 216] on li "[DATE] ([DATE])" at bounding box center [615, 220] width 89 height 27
click at [341, 412] on div at bounding box center [279, 720] width 559 height 1360
click at [411, 452] on div at bounding box center [279, 720] width 559 height 1360
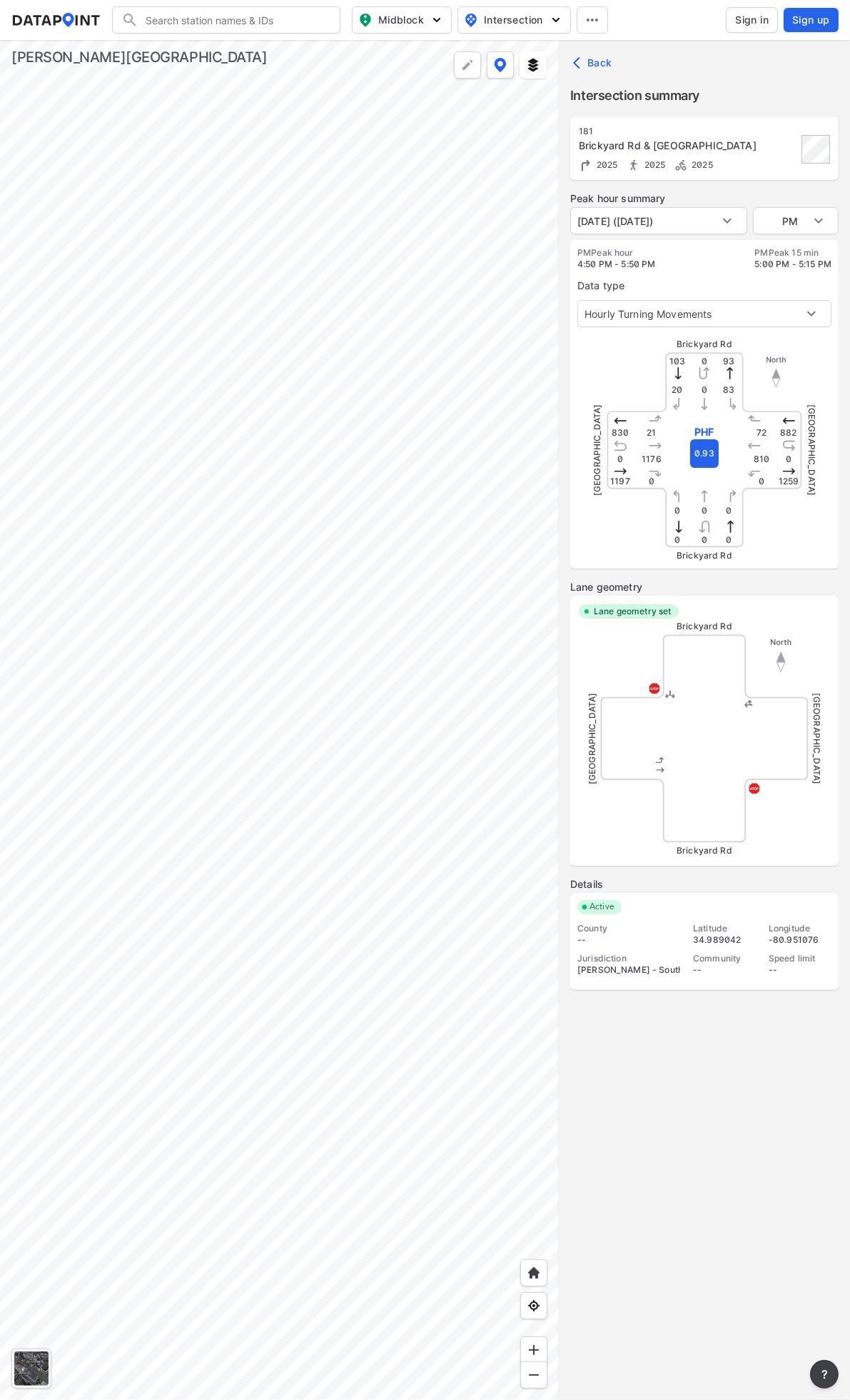
click at [282, 559] on div at bounding box center [279, 720] width 559 height 1360
click at [413, 601] on div at bounding box center [279, 720] width 559 height 1360
click at [373, 759] on div at bounding box center [279, 720] width 559 height 1360
click at [521, 732] on div at bounding box center [279, 720] width 559 height 1360
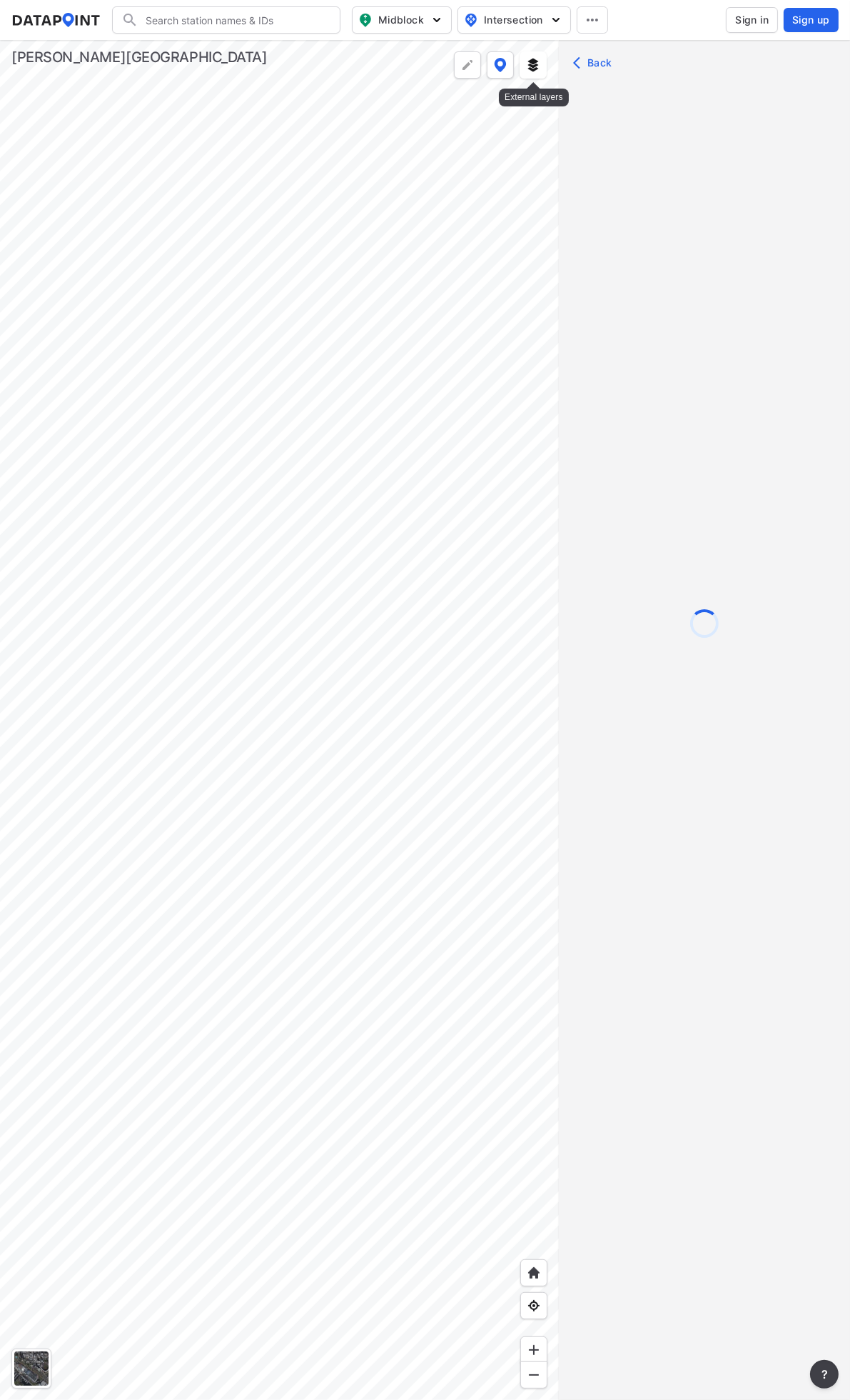
click at [526, 67] on img at bounding box center [533, 65] width 14 height 14
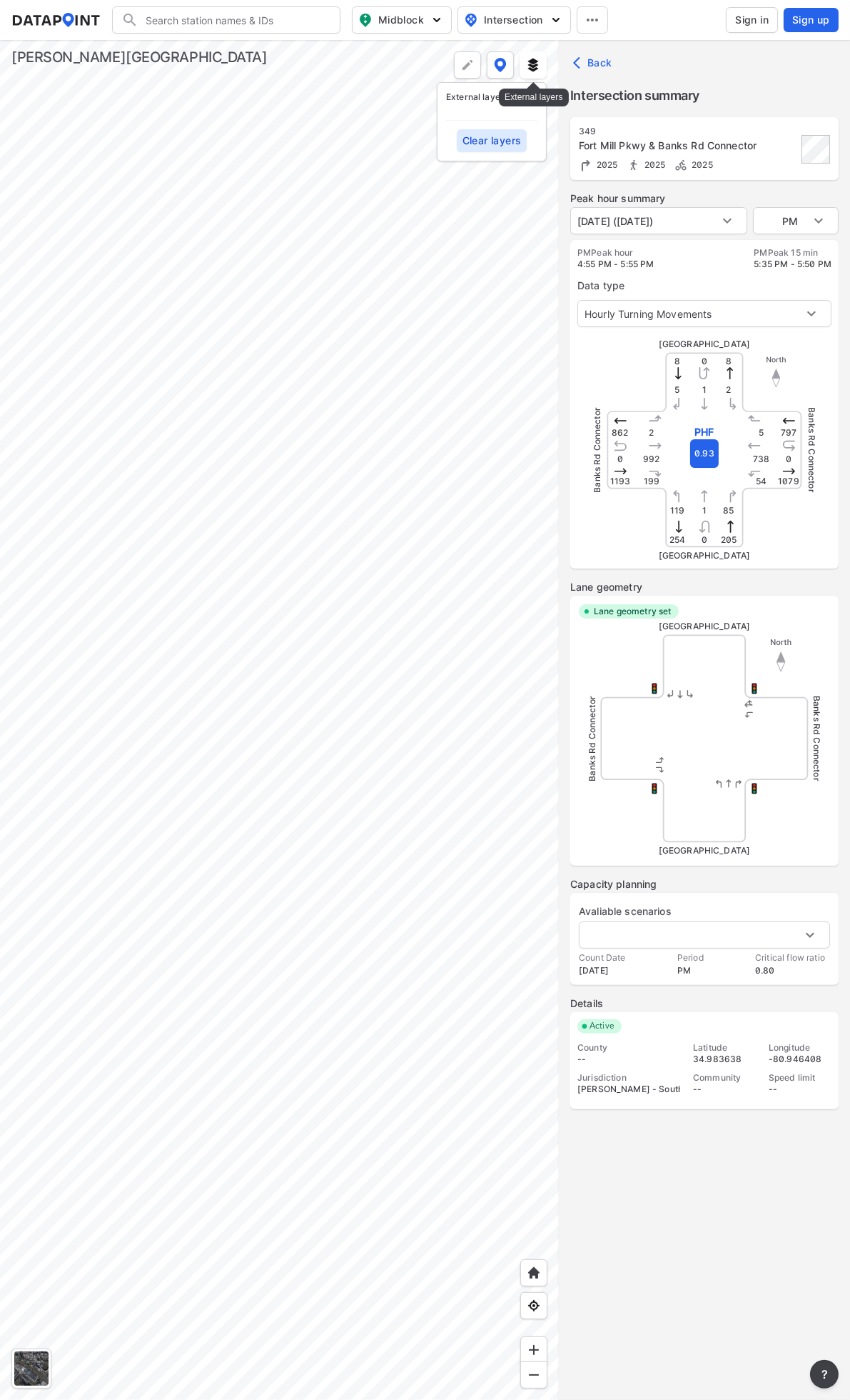
type input "5080"
click at [524, 68] on button at bounding box center [533, 65] width 27 height 27
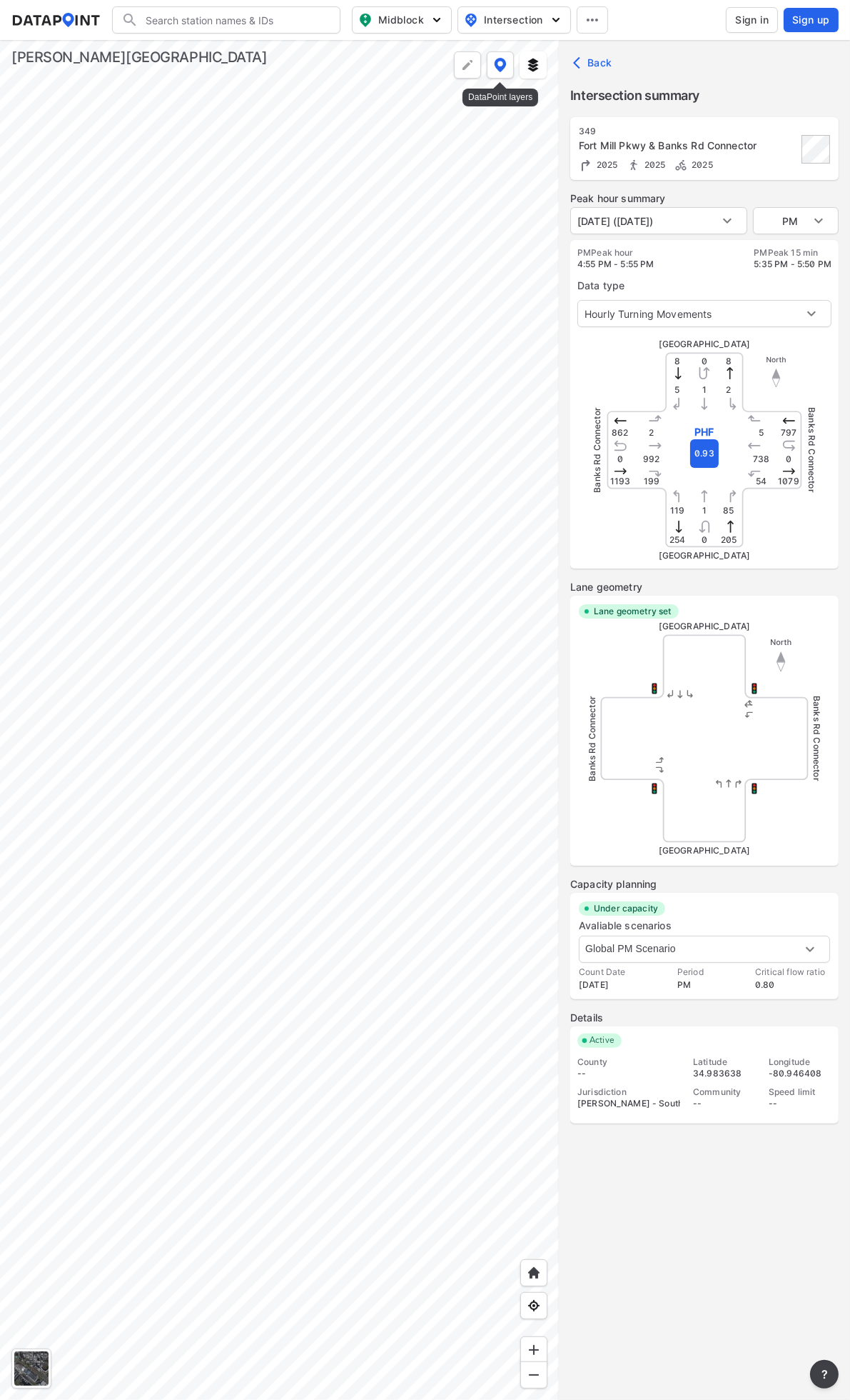
click at [495, 67] on img at bounding box center [501, 65] width 13 height 14
click at [416, 190] on span at bounding box center [424, 189] width 21 height 11
click at [416, 190] on input "checkbox" at bounding box center [418, 190] width 9 height 0
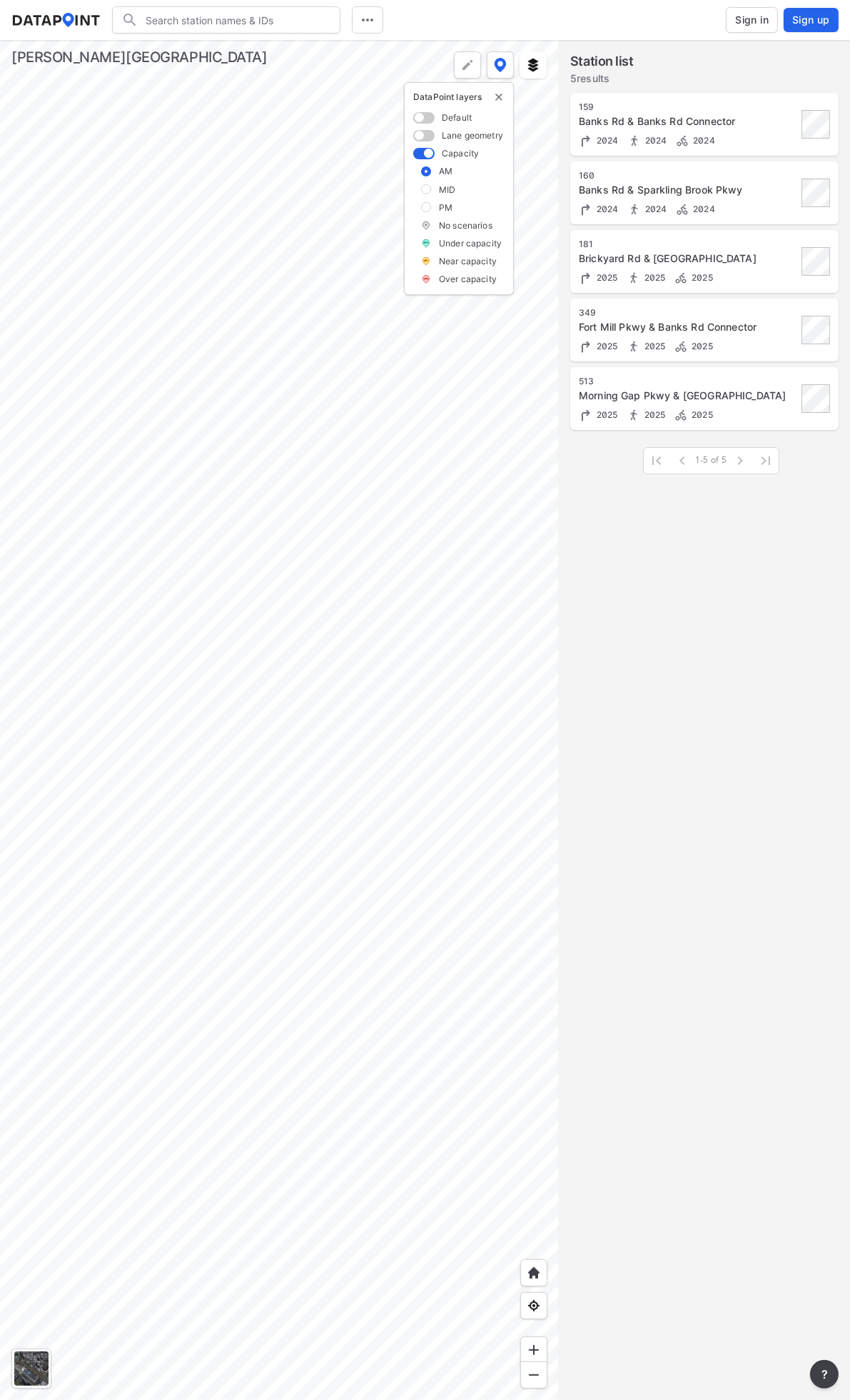
click at [475, 480] on div at bounding box center [279, 720] width 559 height 1360
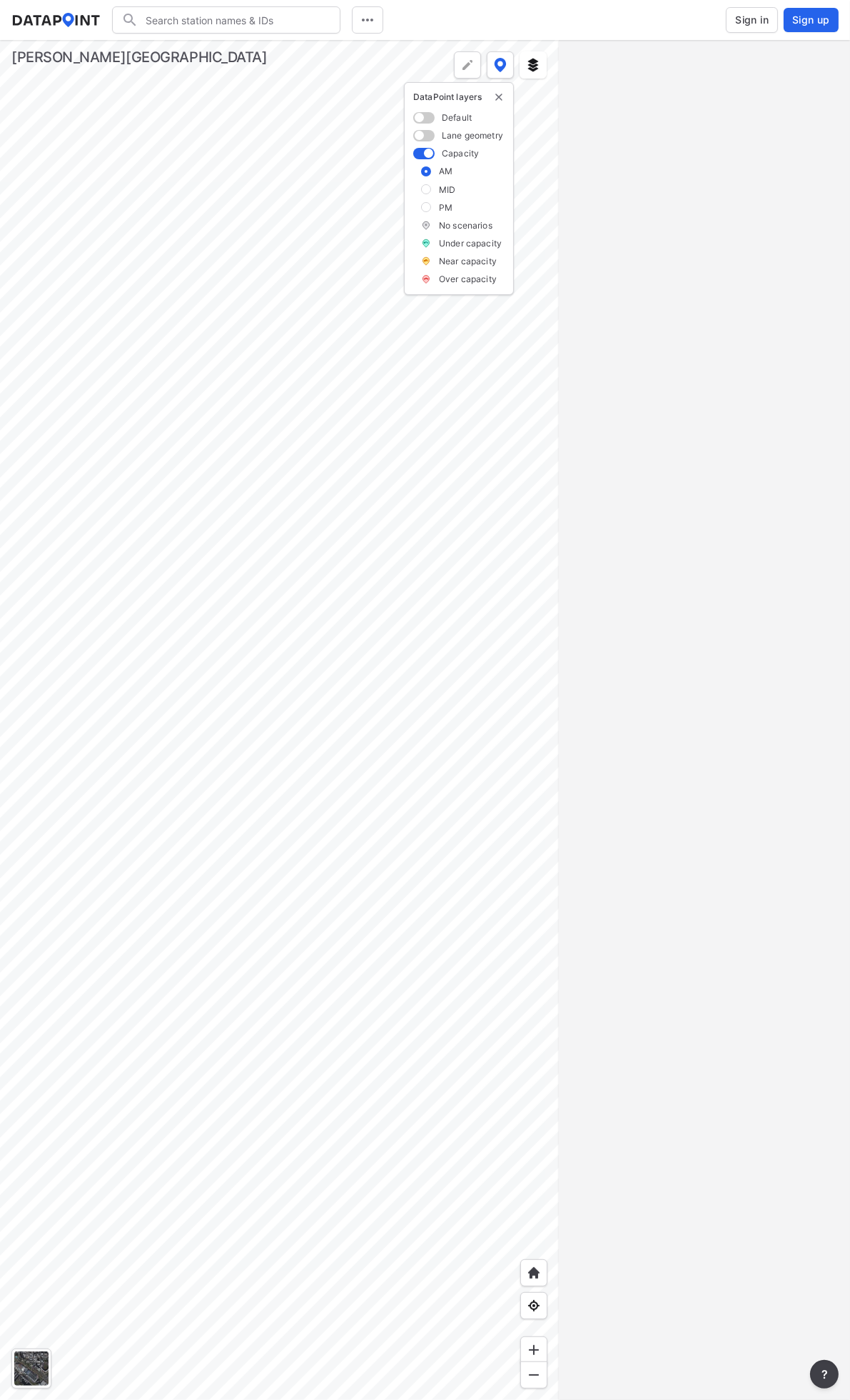
click at [416, 408] on div at bounding box center [279, 720] width 559 height 1360
click at [303, 391] on div at bounding box center [279, 720] width 559 height 1360
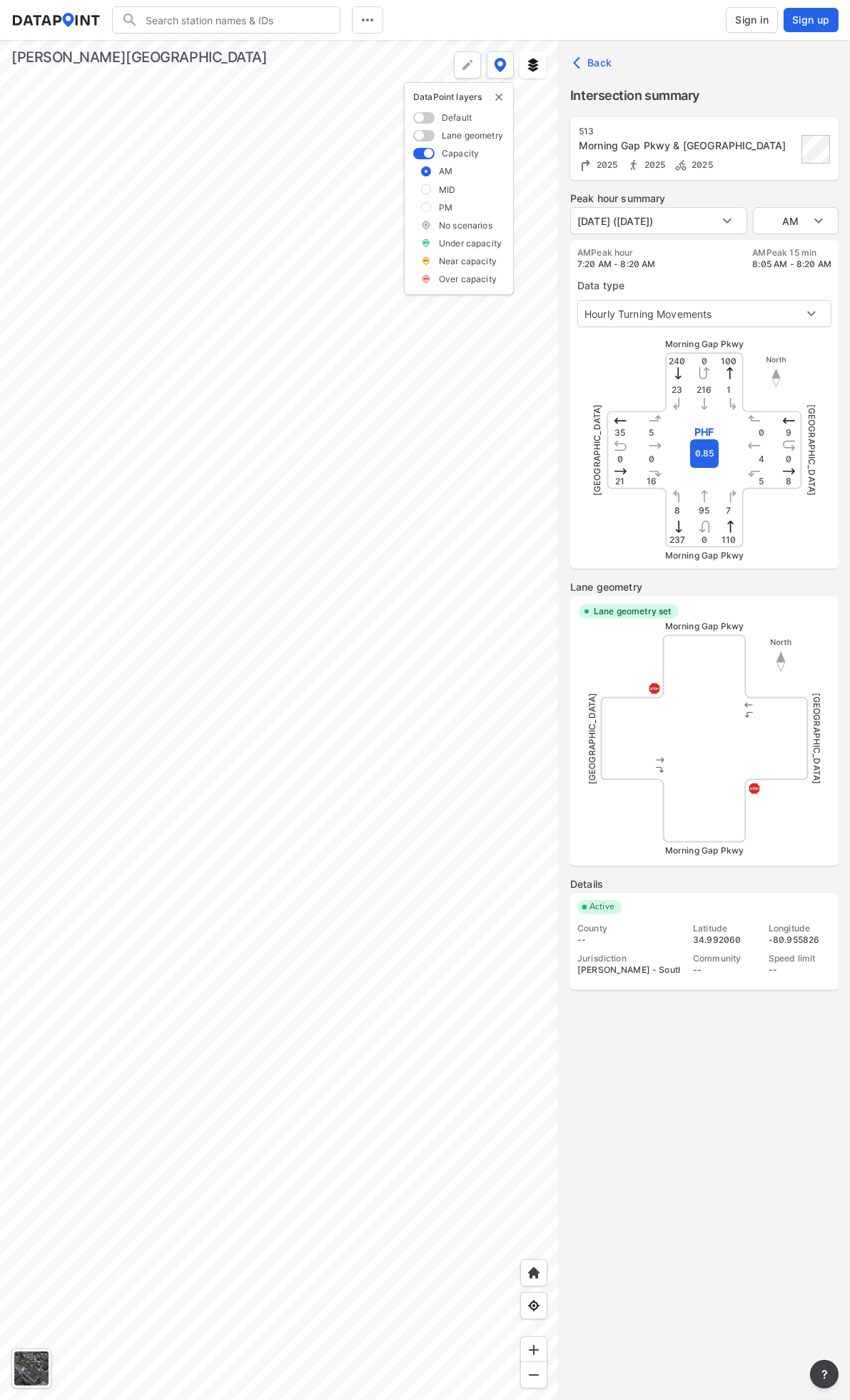
click at [732, 812] on div "[GEOGRAPHIC_DATA]" at bounding box center [704, 738] width 228 height 228
click at [740, 789] on div "[GEOGRAPHIC_DATA]" at bounding box center [762, 739] width 114 height 115
click at [741, 789] on div "[GEOGRAPHIC_DATA]" at bounding box center [762, 739] width 114 height 115
click at [758, 789] on div "[GEOGRAPHIC_DATA]" at bounding box center [762, 739] width 114 height 115
click at [429, 225] on img at bounding box center [426, 225] width 10 height 12
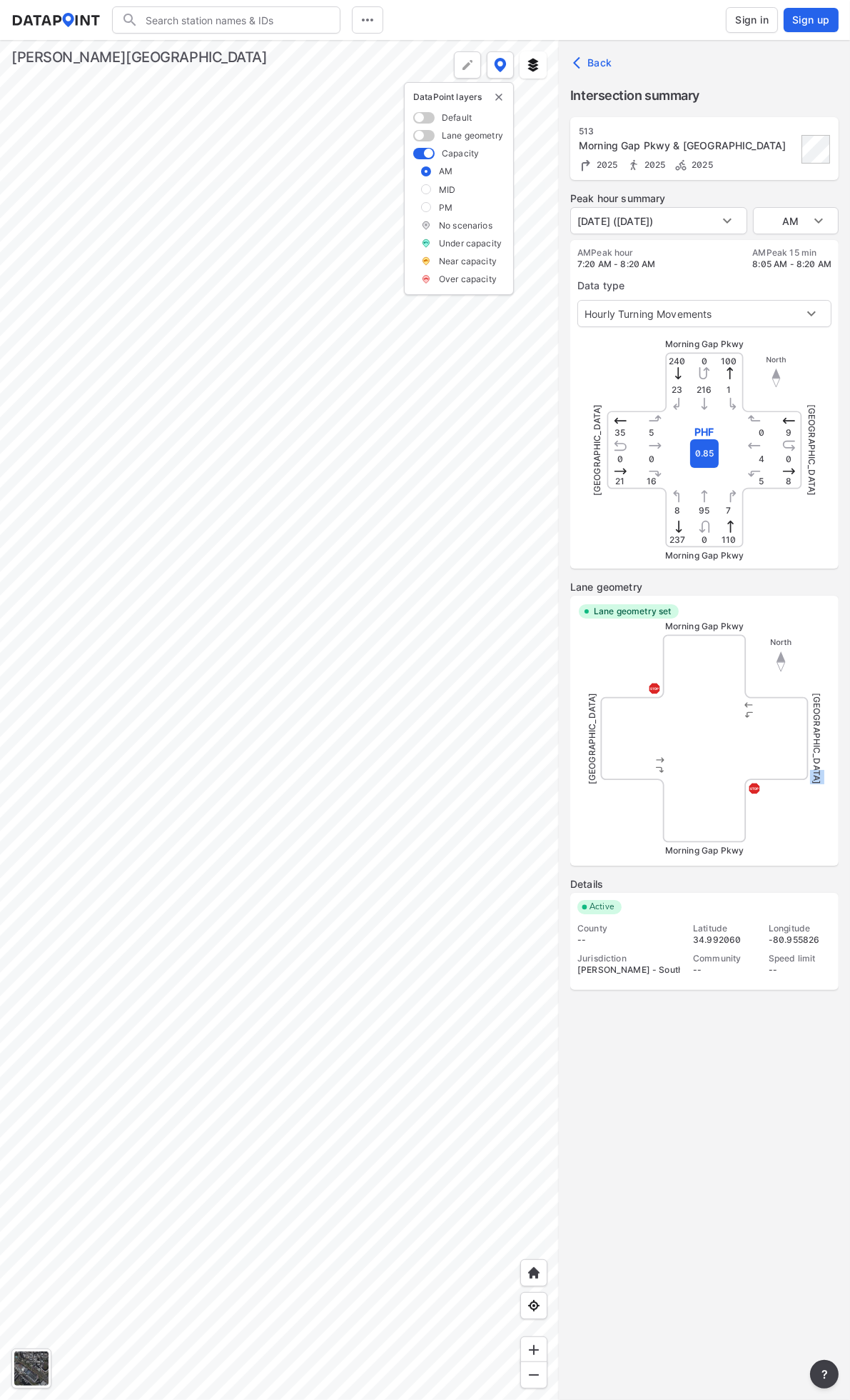
click at [75, 354] on div at bounding box center [279, 720] width 559 height 1360
click at [425, 138] on span at bounding box center [424, 136] width 21 height 11
click at [423, 137] on input "checkbox" at bounding box center [418, 137] width 9 height 0
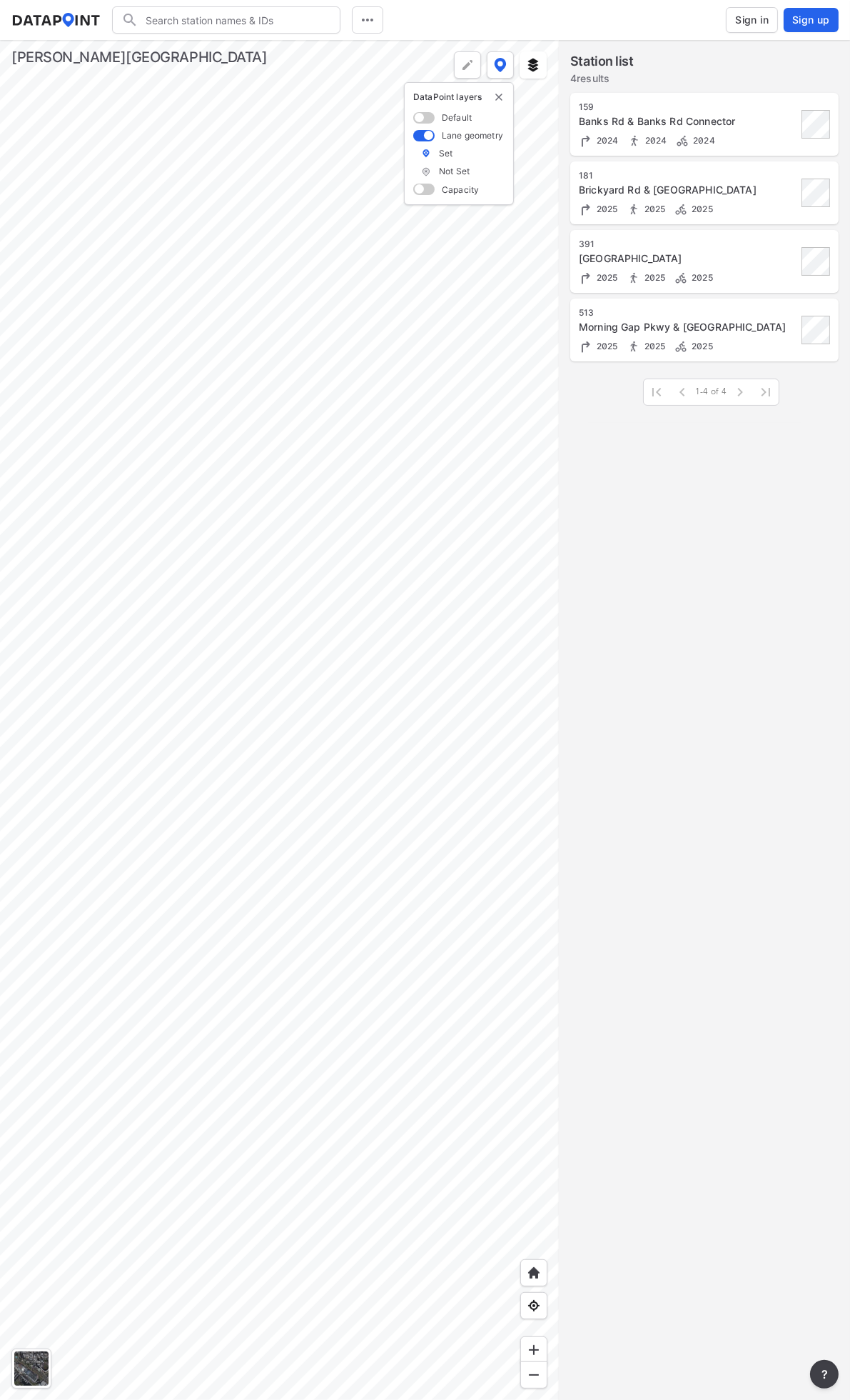
click at [425, 172] on img at bounding box center [426, 172] width 10 height 12
click at [426, 154] on img at bounding box center [426, 153] width 10 height 12
click at [301, 390] on div at bounding box center [279, 720] width 559 height 1360
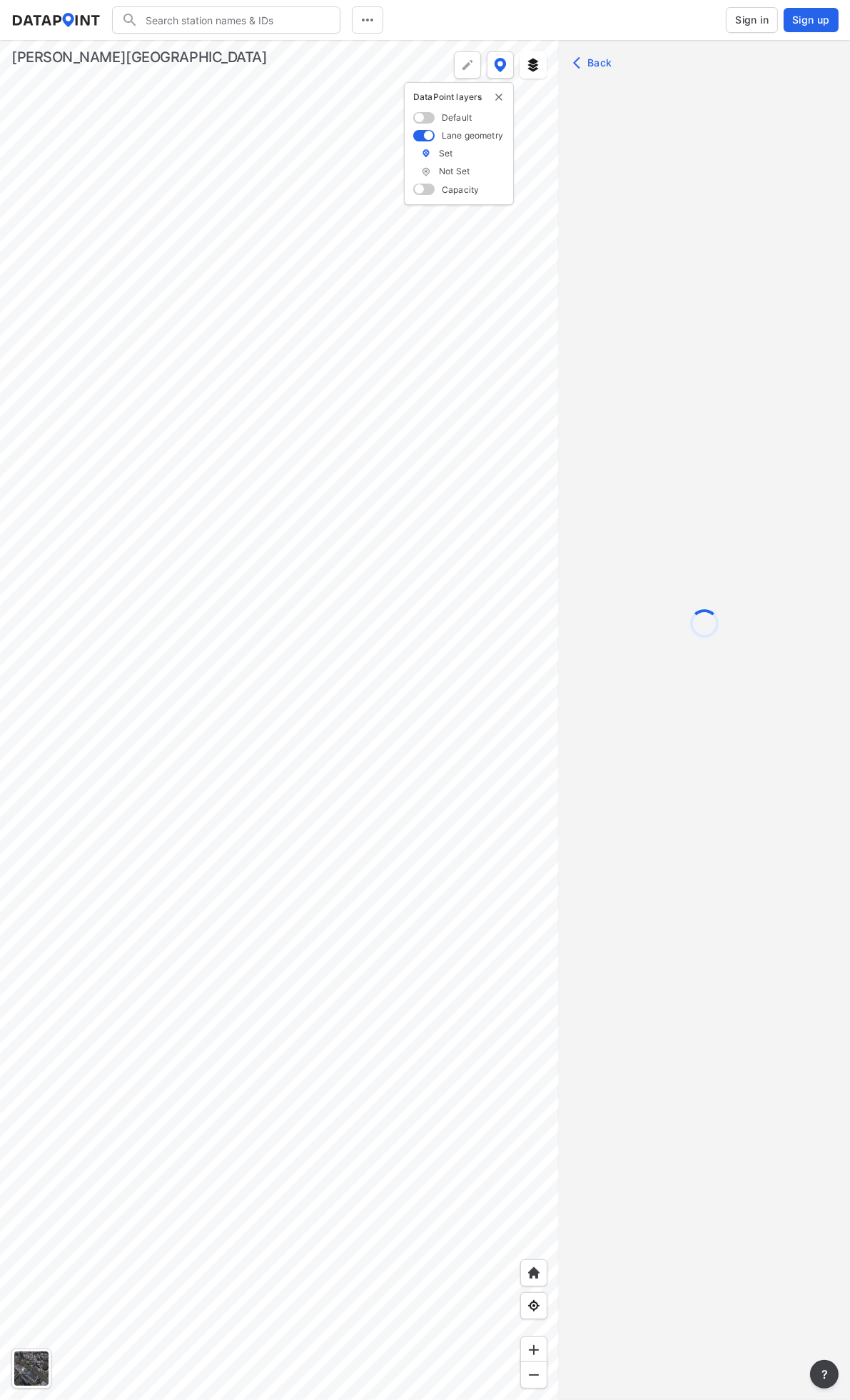
click at [362, 432] on div at bounding box center [279, 720] width 559 height 1360
click at [233, 387] on div at bounding box center [279, 720] width 559 height 1360
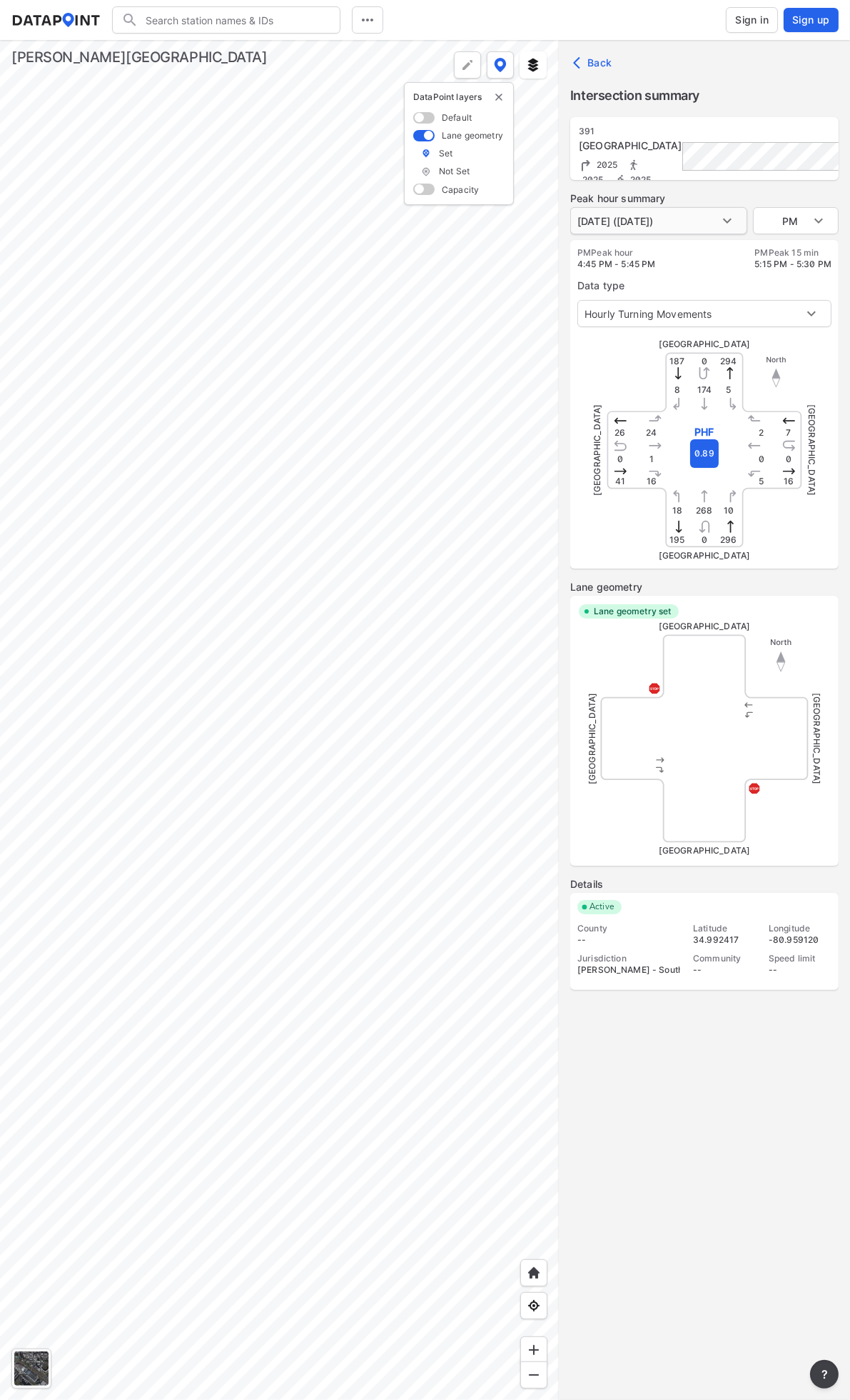
type input "[DATE] ([DATE])"
click at [511, 432] on div at bounding box center [279, 720] width 559 height 1360
click at [340, 480] on div at bounding box center [279, 720] width 559 height 1360
click at [310, 305] on div at bounding box center [279, 720] width 559 height 1360
click at [467, 397] on div at bounding box center [279, 720] width 559 height 1360
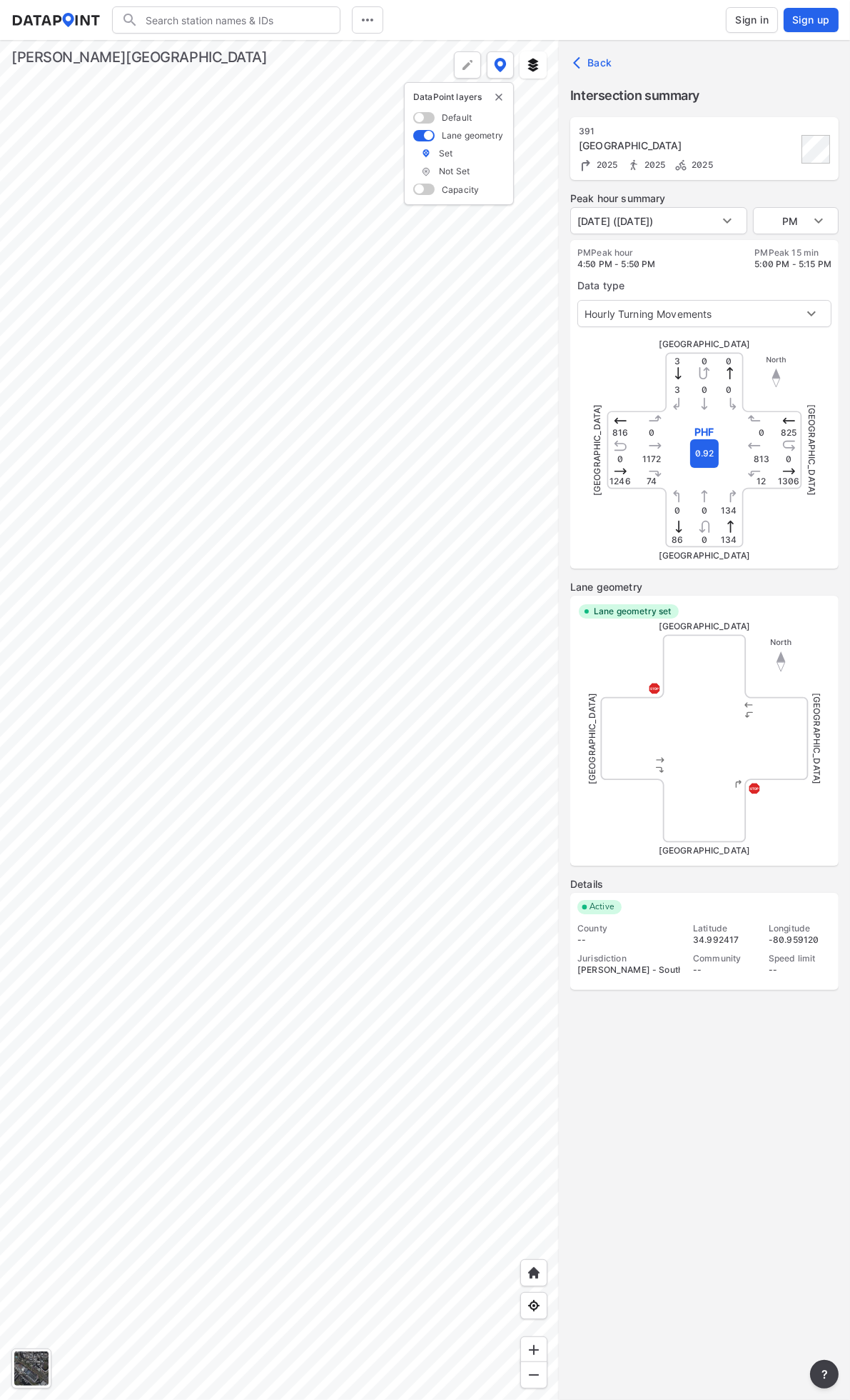
click at [158, 383] on div at bounding box center [279, 720] width 559 height 1360
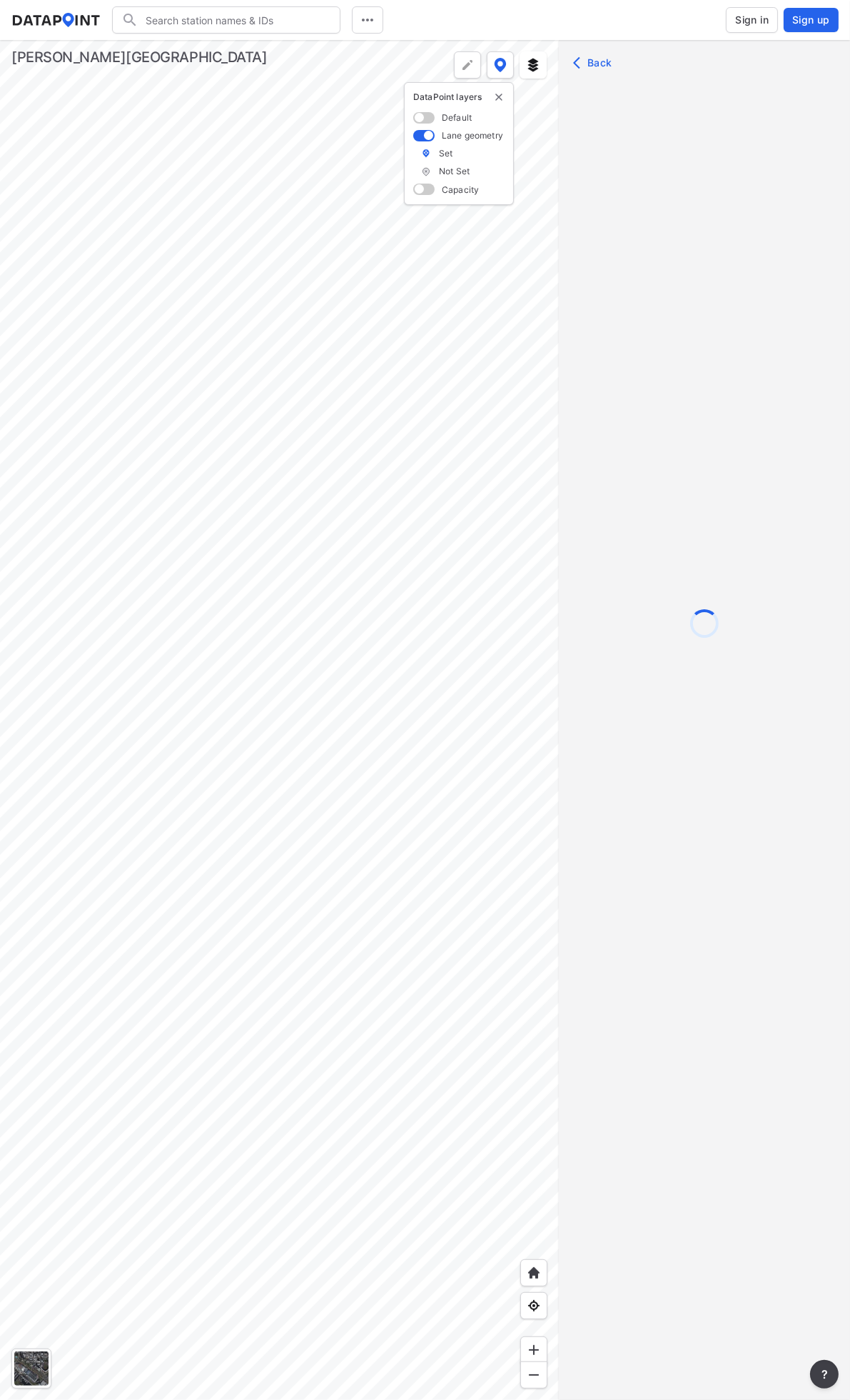
click at [429, 193] on span at bounding box center [424, 189] width 21 height 11
click at [423, 190] on input "checkbox" at bounding box center [418, 190] width 9 height 0
click at [178, 456] on div at bounding box center [279, 720] width 559 height 1360
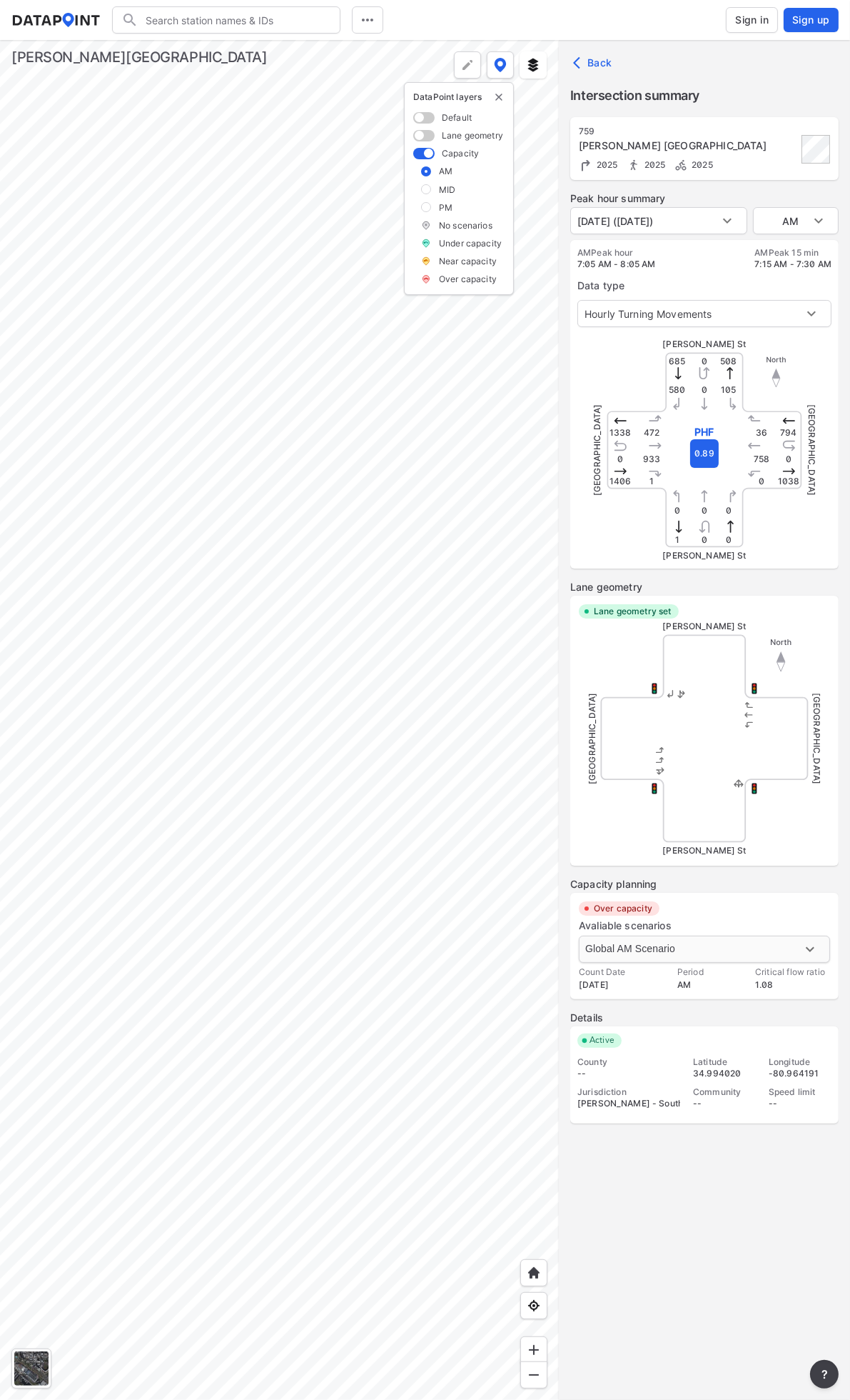
click at [731, 953] on body "Search Please enter a search term. Dates Sign in Sign up Import Data Templates …" at bounding box center [425, 700] width 850 height 1400
click at [641, 924] on li "Global PM Scenario" at bounding box center [632, 922] width 107 height 27
click at [758, 944] on body "Search Please enter a search term. Dates Sign in Sign up Import Data Templates …" at bounding box center [425, 700] width 850 height 1400
click at [626, 981] on li "Global AM Scenario" at bounding box center [632, 976] width 107 height 27
type input "5077"
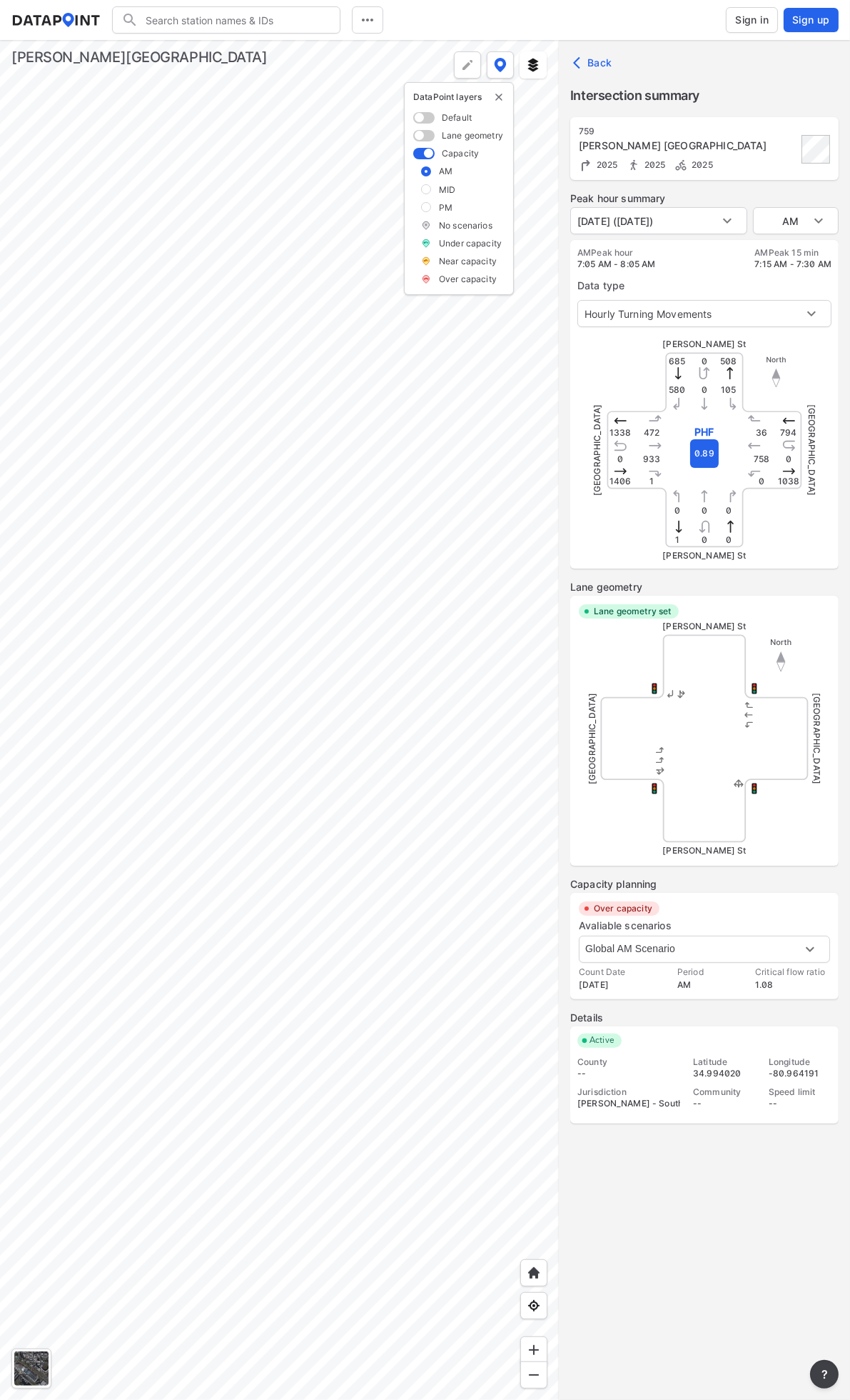
click at [460, 762] on div at bounding box center [279, 720] width 559 height 1360
click at [373, 679] on div at bounding box center [279, 720] width 559 height 1360
click at [320, 484] on div at bounding box center [279, 720] width 559 height 1360
click at [119, 458] on div at bounding box center [279, 720] width 559 height 1360
click at [269, 501] on div at bounding box center [279, 720] width 559 height 1360
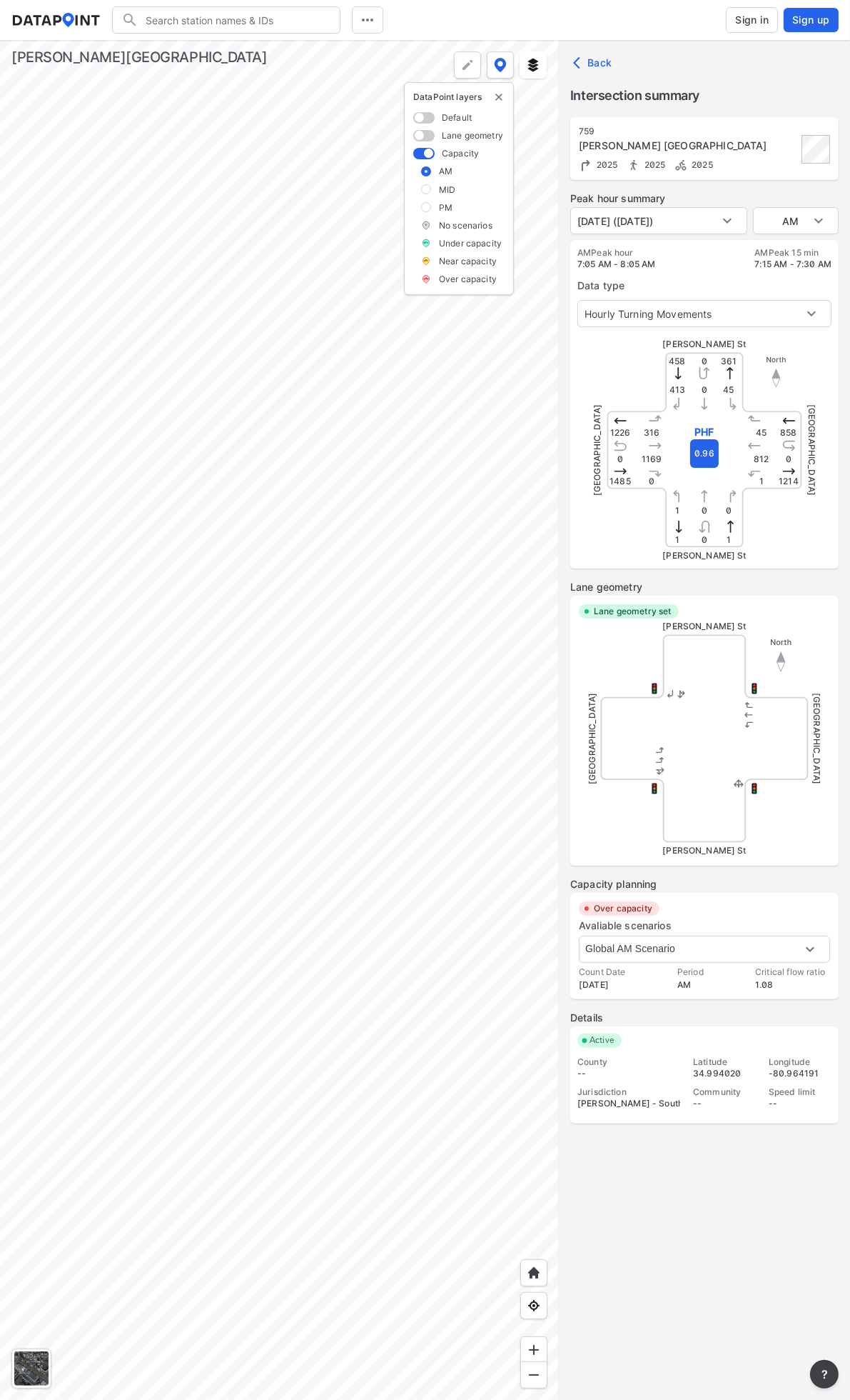
click at [288, 516] on div at bounding box center [279, 720] width 559 height 1360
click at [311, 528] on div at bounding box center [279, 720] width 559 height 1360
click at [501, 94] on img "delete" at bounding box center [499, 97] width 11 height 11
click at [501, 94] on div at bounding box center [279, 720] width 559 height 1360
click at [369, 460] on div at bounding box center [279, 720] width 559 height 1360
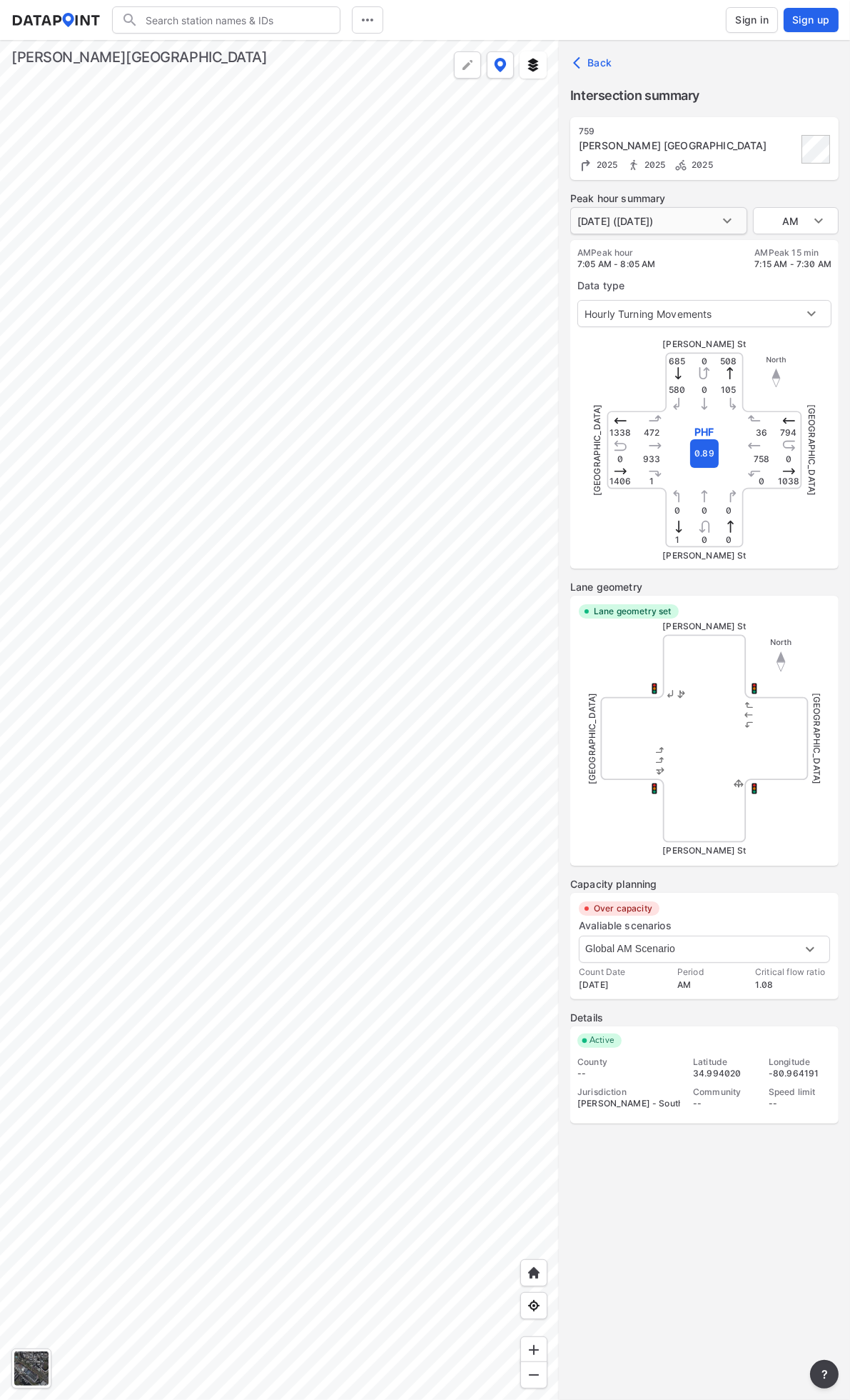
click at [676, 216] on body "Search Please enter a search term. Dates Sign in Sign up Import Data Templates …" at bounding box center [425, 700] width 850 height 1400
click at [659, 216] on li "[DATE] ([DATE])" at bounding box center [615, 220] width 89 height 27
click at [523, 67] on button at bounding box center [533, 65] width 27 height 27
click at [496, 140] on span "Clear layers" at bounding box center [492, 141] width 59 height 14
click at [497, 62] on img at bounding box center [501, 65] width 13 height 14
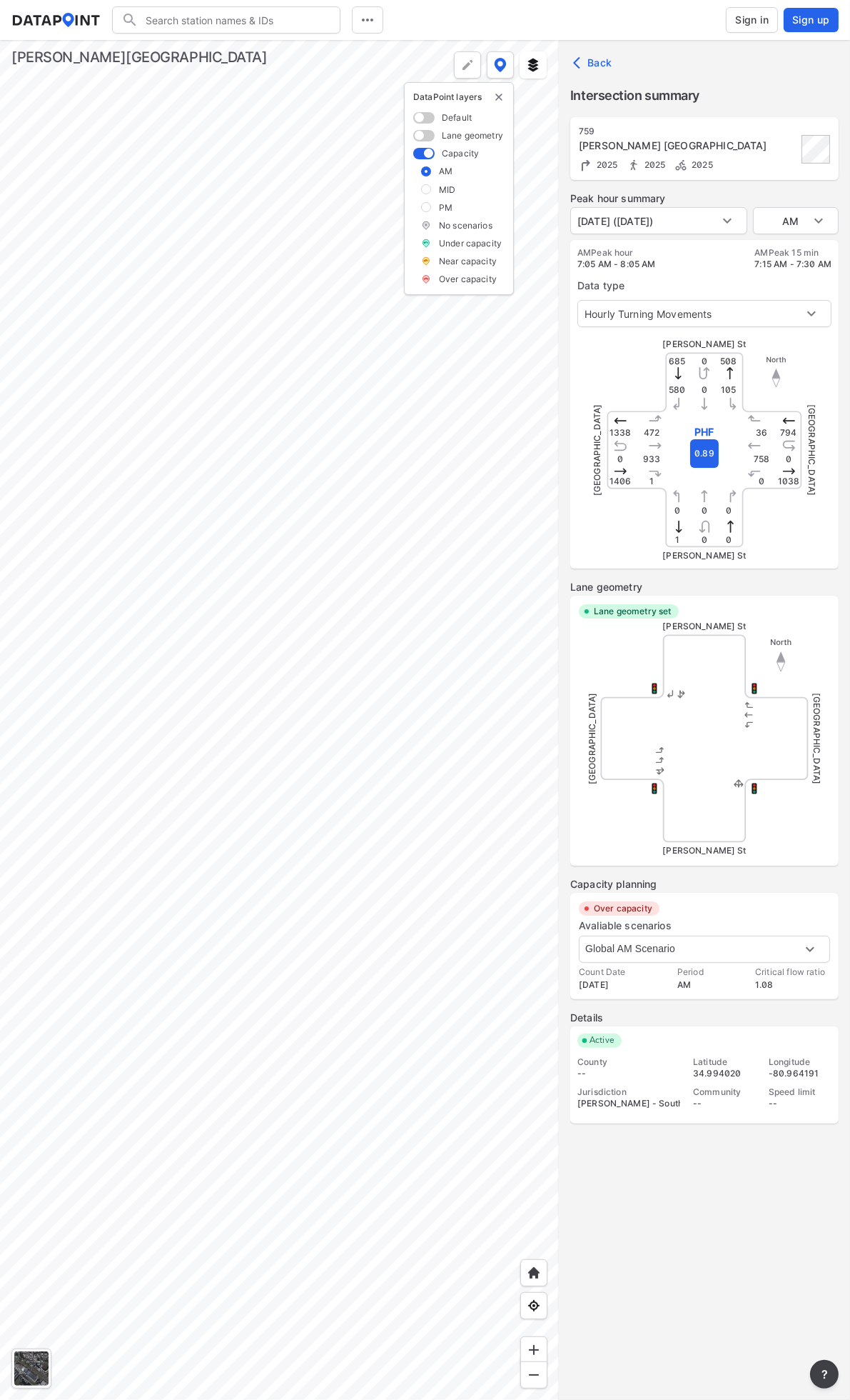
click at [418, 115] on span at bounding box center [424, 118] width 21 height 11
click at [418, 119] on input "checkbox" at bounding box center [418, 119] width 9 height 0
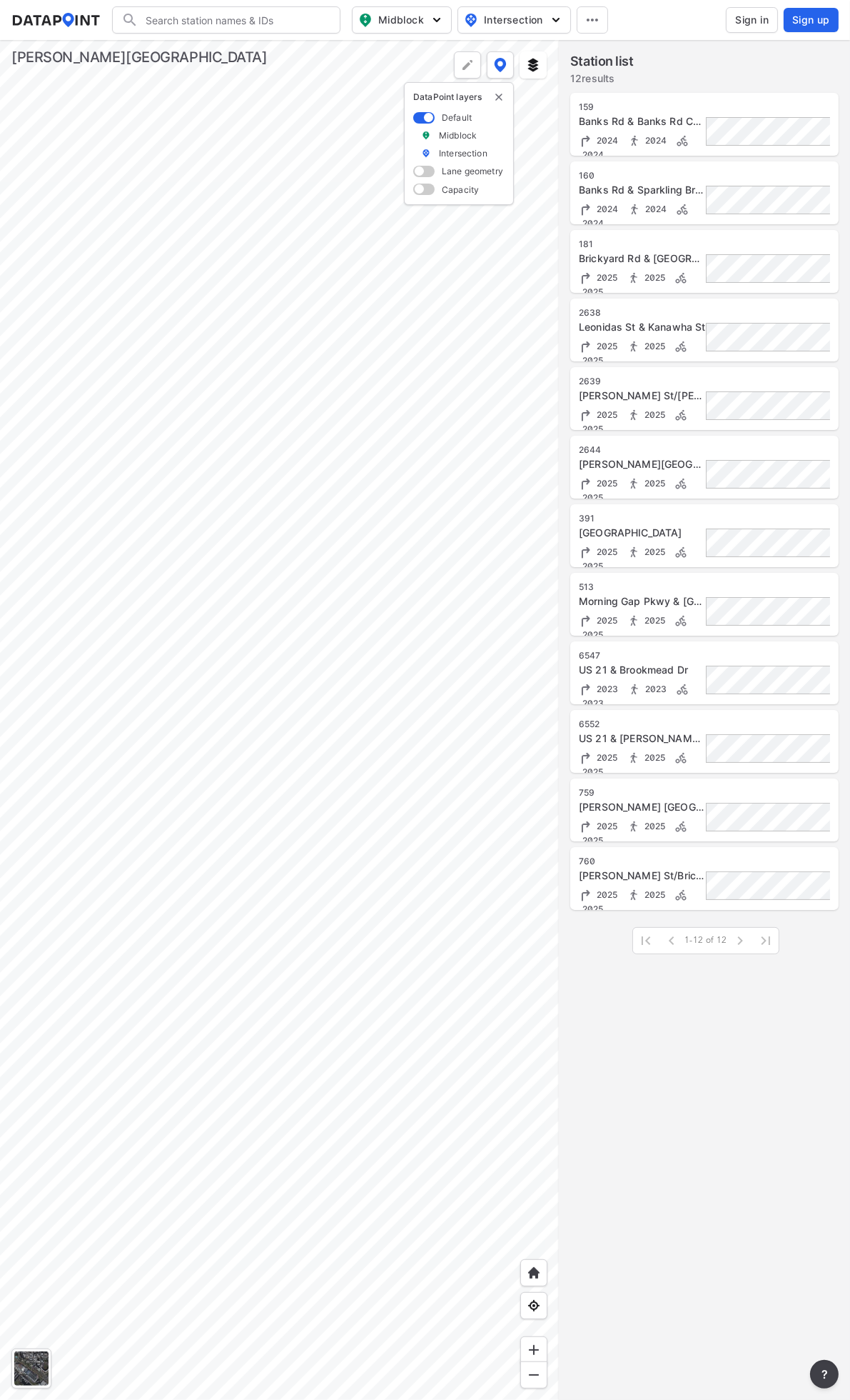
click at [487, 61] on button at bounding box center [501, 65] width 27 height 27
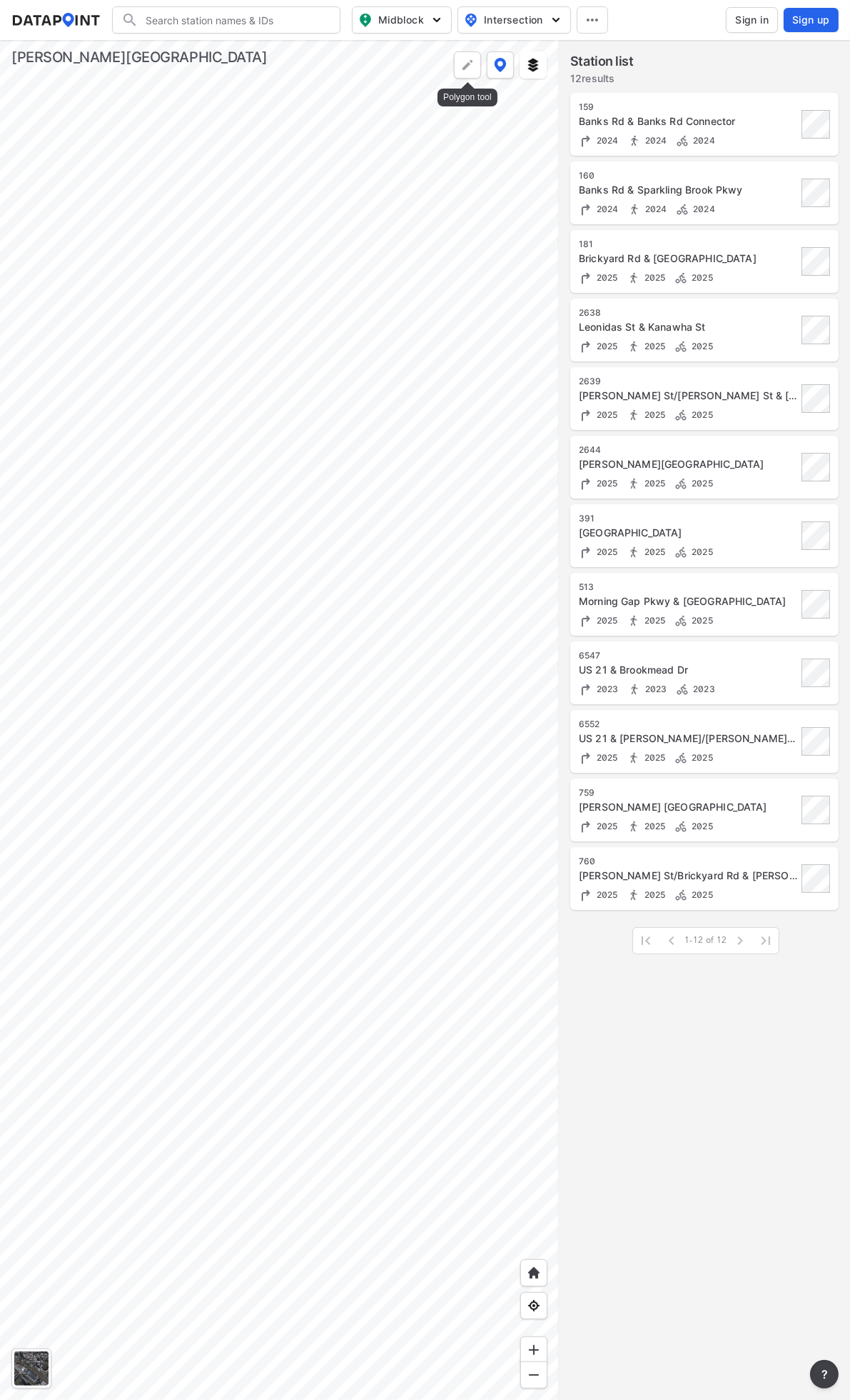
click at [466, 62] on img at bounding box center [468, 65] width 14 height 14
click at [467, 62] on label "Remove" at bounding box center [451, 65] width 39 height 14
click at [495, 67] on img at bounding box center [501, 65] width 13 height 14
click at [420, 172] on span at bounding box center [424, 172] width 21 height 11
click at [420, 172] on input "checkbox" at bounding box center [418, 172] width 9 height 0
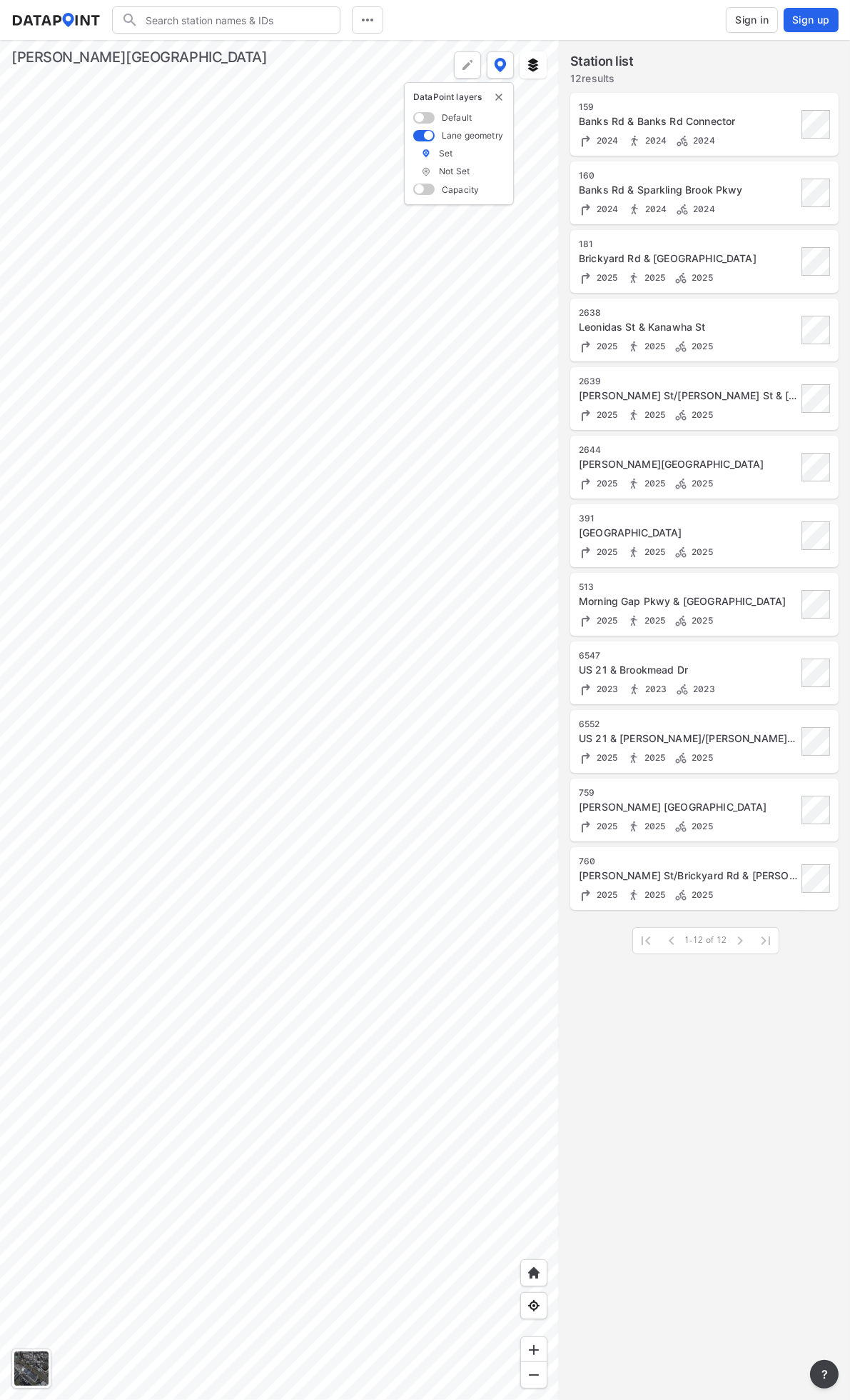
click at [326, 498] on div at bounding box center [279, 720] width 559 height 1360
click at [326, 497] on div at bounding box center [279, 720] width 559 height 1360
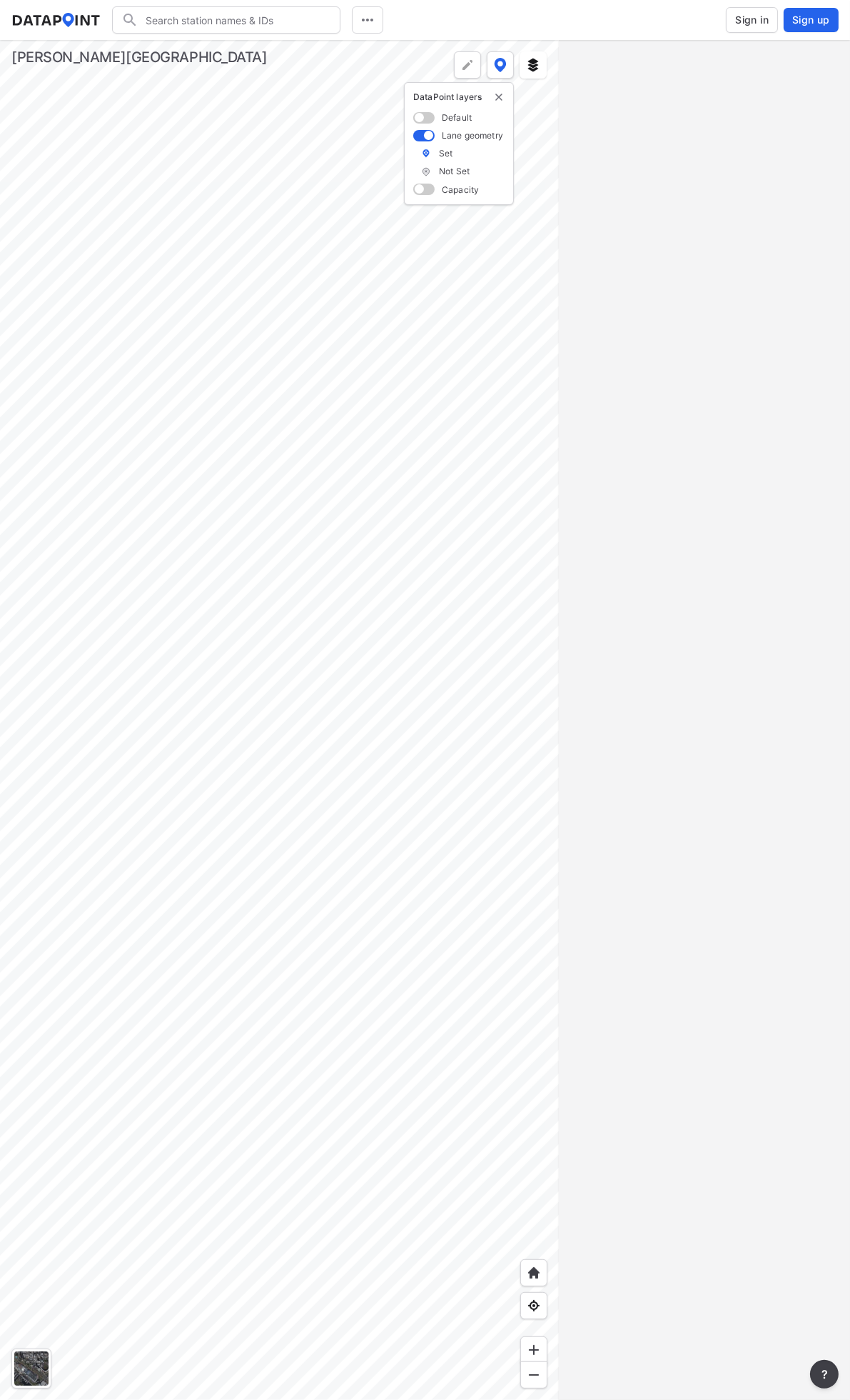
click at [373, 555] on div at bounding box center [279, 720] width 559 height 1360
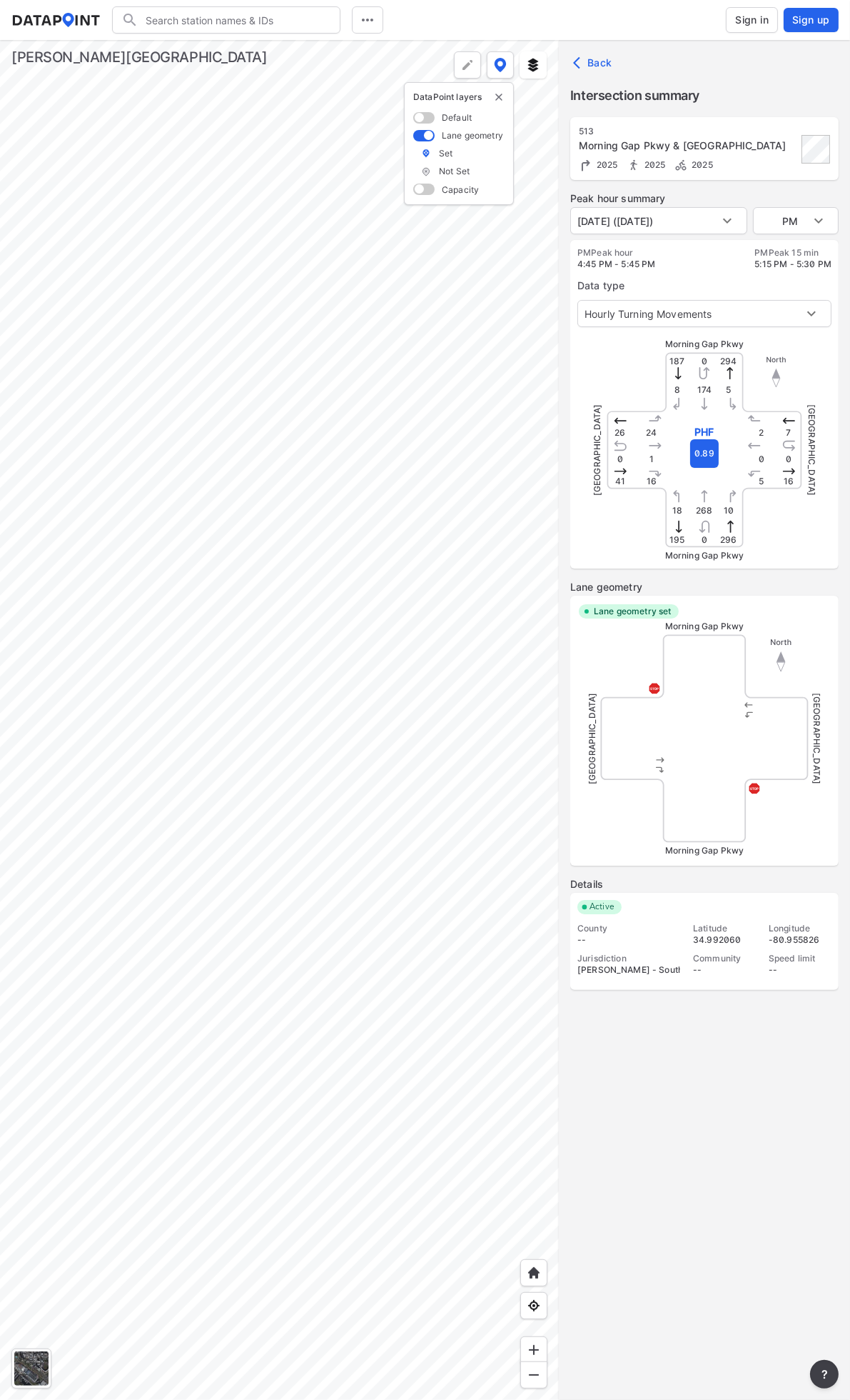
click at [423, 115] on span at bounding box center [424, 118] width 21 height 11
click at [423, 119] on input "checkbox" at bounding box center [418, 119] width 9 height 0
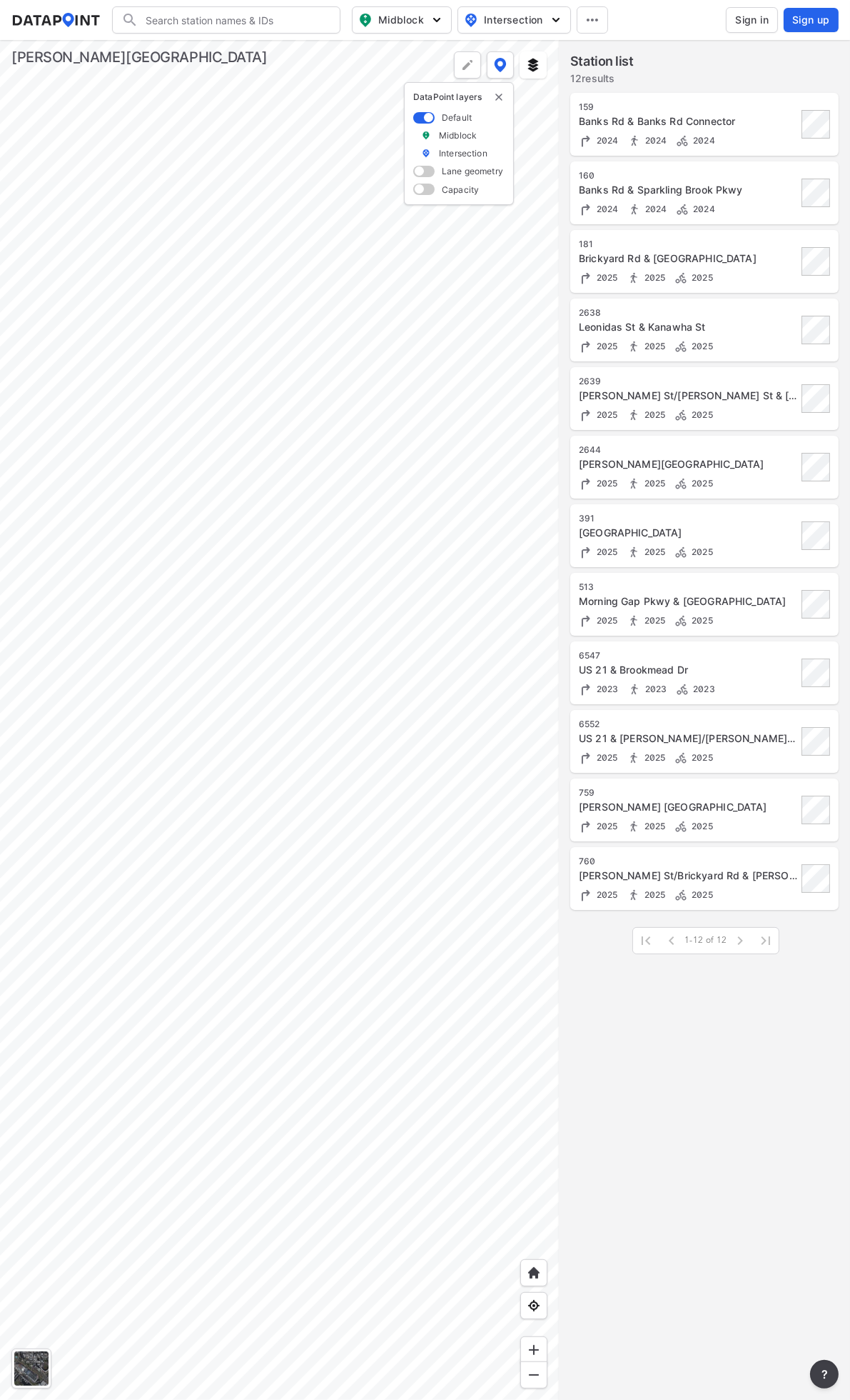
click at [369, 558] on div at bounding box center [279, 720] width 559 height 1360
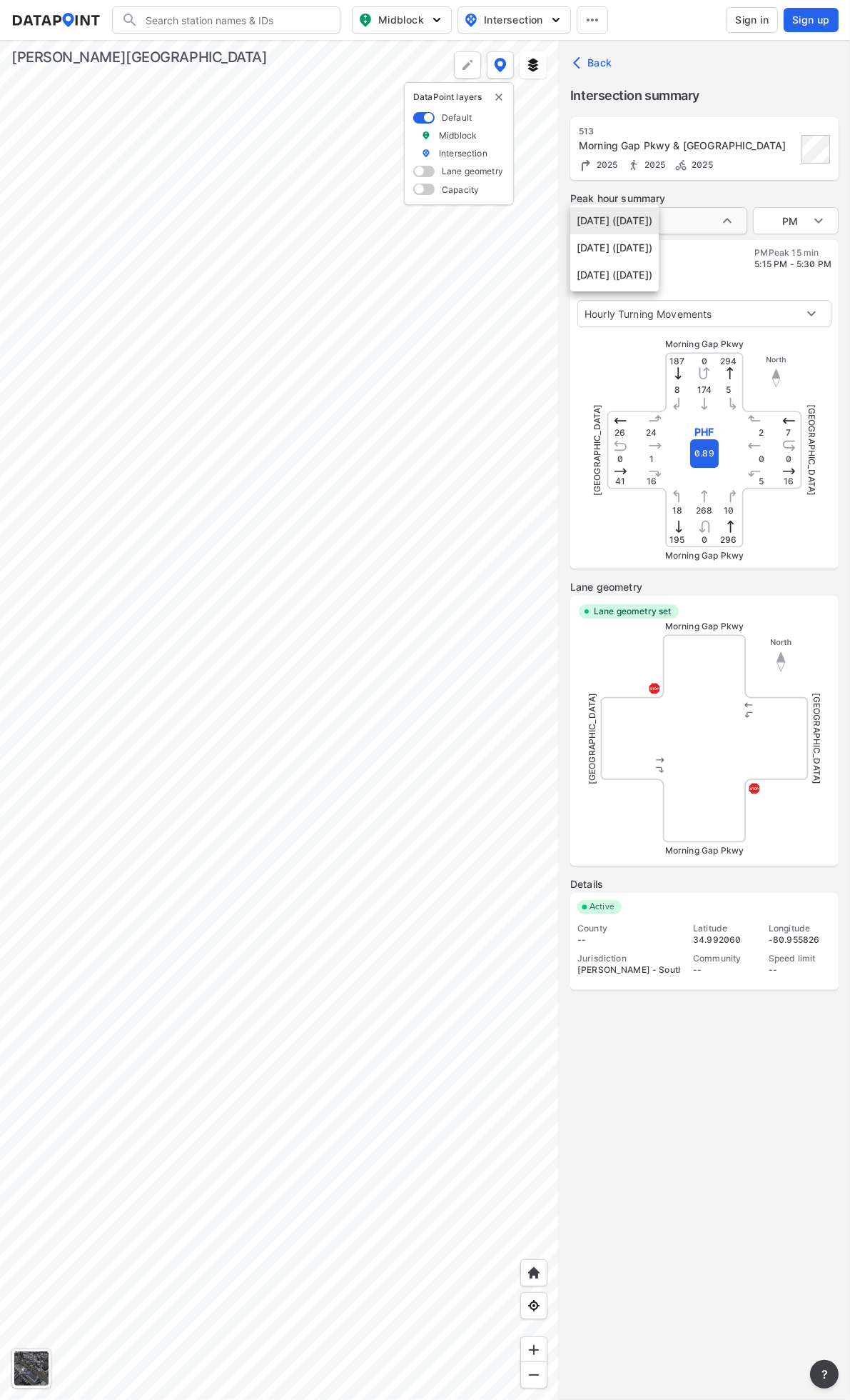
click at [694, 219] on body "Search Please enter a search term. Midblock Intersection Dates Sign in Sign up …" at bounding box center [425, 700] width 850 height 1400
click at [738, 195] on div at bounding box center [425, 700] width 850 height 1400
click at [814, 217] on body "Search Please enter a search term. Midblock Intersection Dates Sign in Sign up …" at bounding box center [425, 700] width 850 height 1400
click at [770, 171] on li "AM" at bounding box center [796, 167] width 86 height 27
type input "PM"
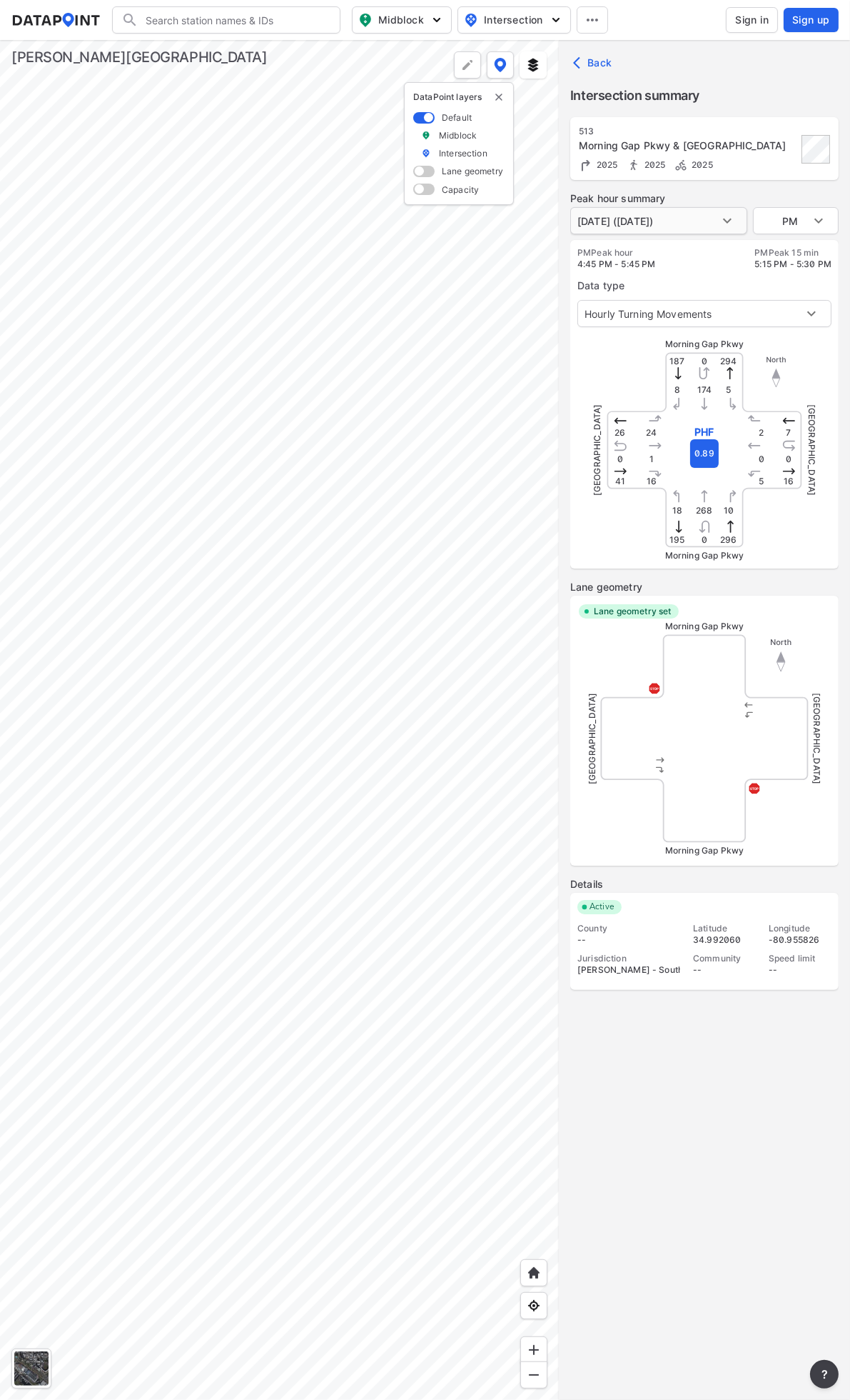
click at [722, 226] on body "Search Please enter a search term. Midblock Intersection Dates Sign in Sign up …" at bounding box center [425, 700] width 850 height 1400
click at [747, 188] on div at bounding box center [425, 700] width 850 height 1400
click at [728, 218] on body "Search Please enter a search term. Midblock Intersection Dates Sign in Sign up …" at bounding box center [425, 700] width 850 height 1400
click at [717, 196] on div at bounding box center [425, 700] width 850 height 1400
click at [343, 907] on div at bounding box center [279, 720] width 559 height 1360
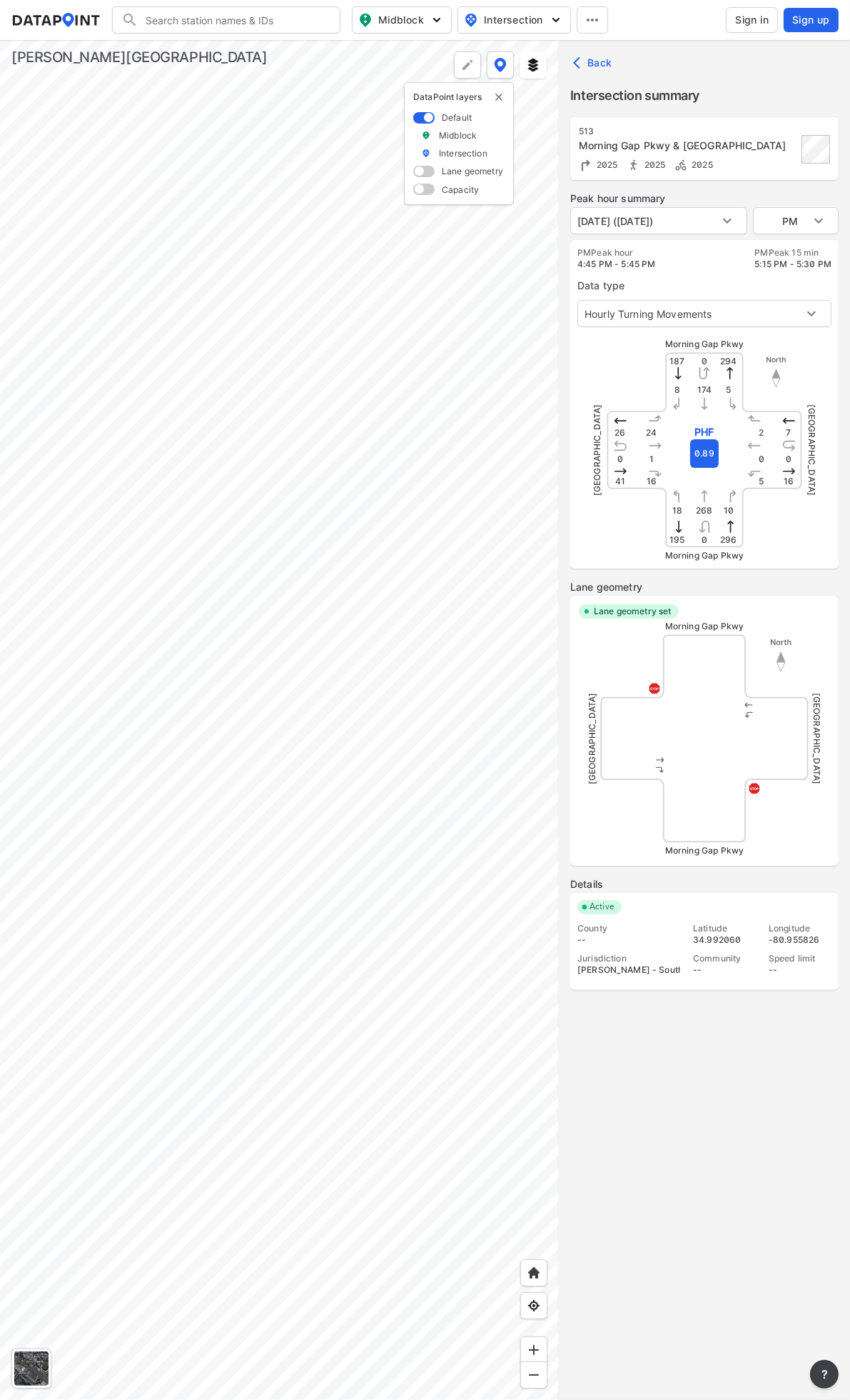
click at [384, 976] on div at bounding box center [279, 720] width 559 height 1360
click at [187, 905] on div at bounding box center [279, 720] width 559 height 1360
click at [344, 812] on div at bounding box center [279, 720] width 559 height 1360
click at [283, 696] on div at bounding box center [279, 720] width 559 height 1360
click at [67, 661] on div at bounding box center [279, 720] width 559 height 1360
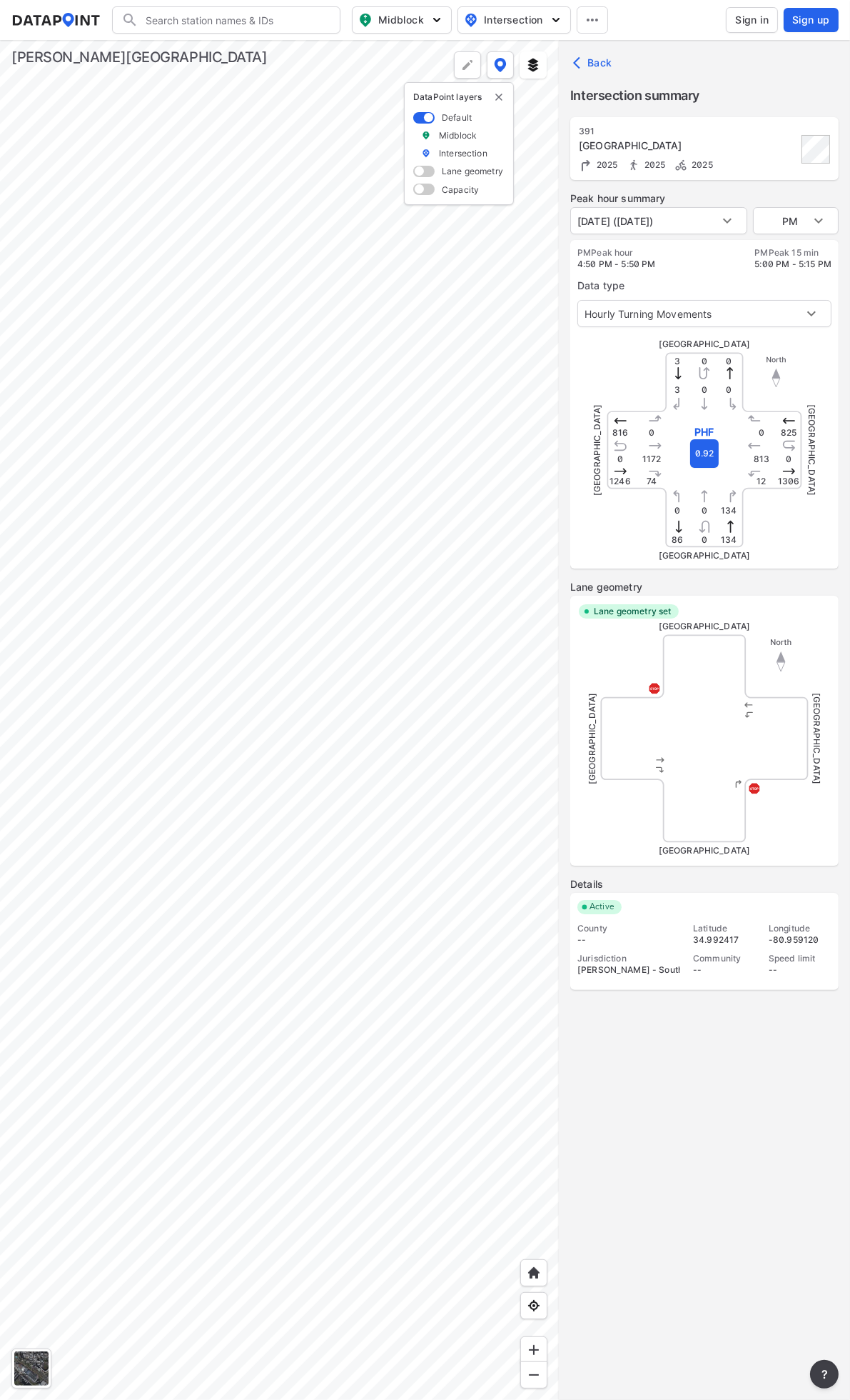
click at [279, 700] on div at bounding box center [279, 720] width 559 height 1360
click at [313, 643] on div at bounding box center [279, 720] width 559 height 1360
click at [800, 208] on body "Search Please enter a search term. Midblock Intersection Dates Sign in Sign up …" at bounding box center [425, 700] width 850 height 1400
click at [773, 167] on li "AM" at bounding box center [796, 167] width 86 height 27
click at [644, 218] on body "Search Please enter a search term. Midblock Intersection Dates Sign in Sign up …" at bounding box center [425, 700] width 850 height 1400
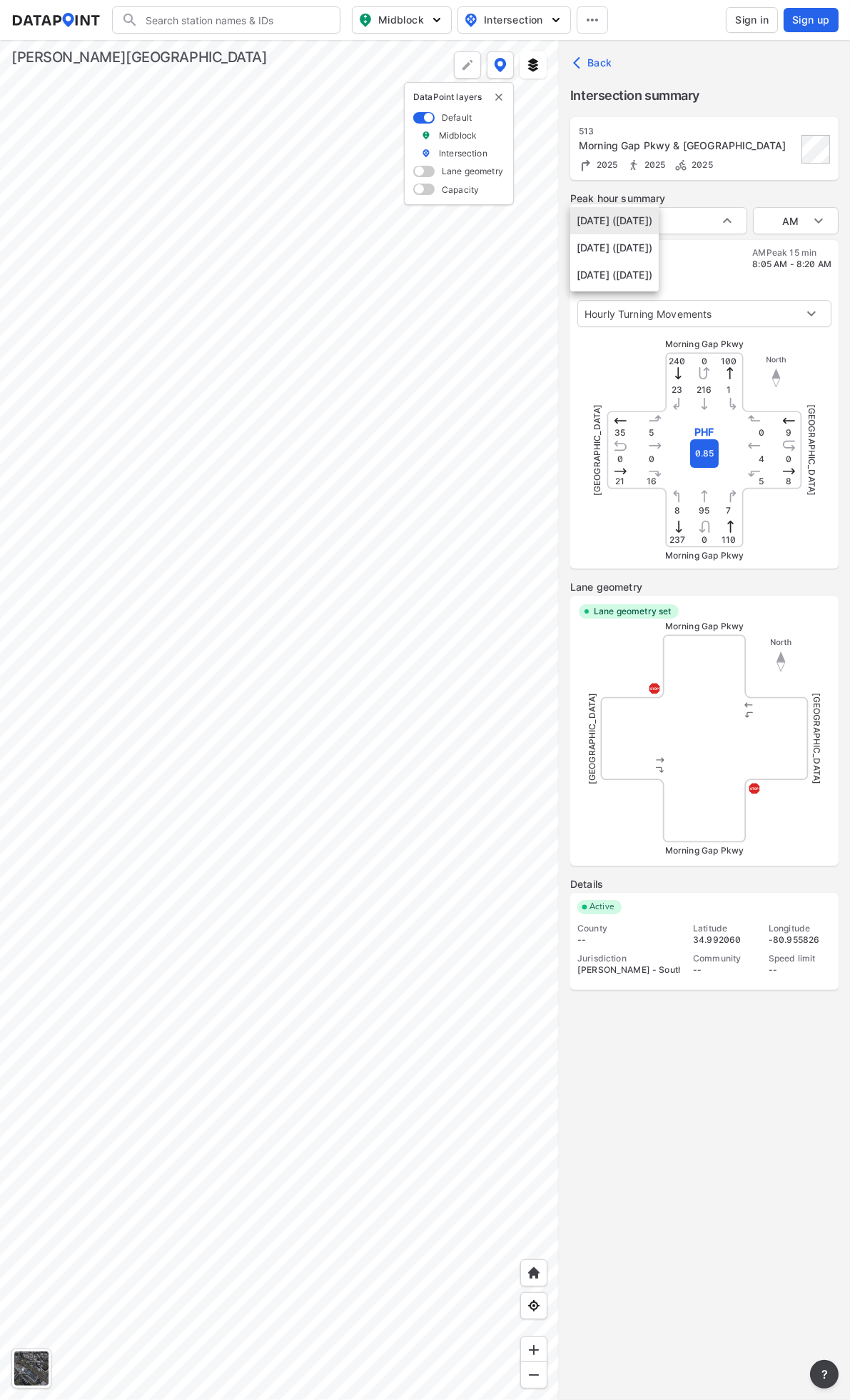
click at [703, 193] on div at bounding box center [425, 700] width 850 height 1400
click at [660, 224] on body "Search Please enter a search term. Midblock Intersection Dates Sign in Sign up …" at bounding box center [425, 700] width 850 height 1400
click at [689, 193] on div at bounding box center [425, 700] width 850 height 1400
type input "PM"
click at [491, 374] on div at bounding box center [279, 720] width 559 height 1360
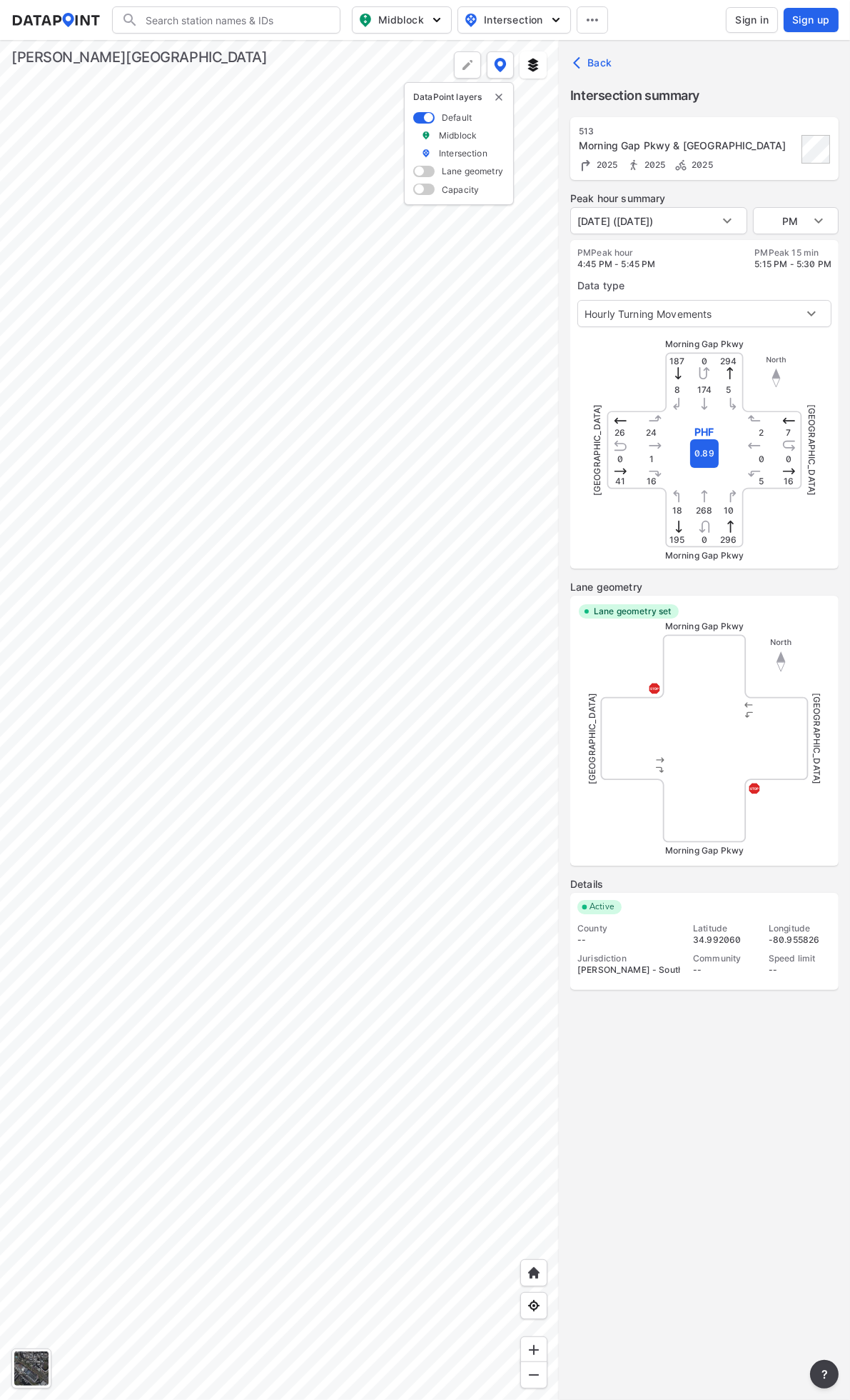
click at [559, 454] on div at bounding box center [279, 720] width 559 height 1360
click at [155, 238] on div at bounding box center [279, 720] width 559 height 1360
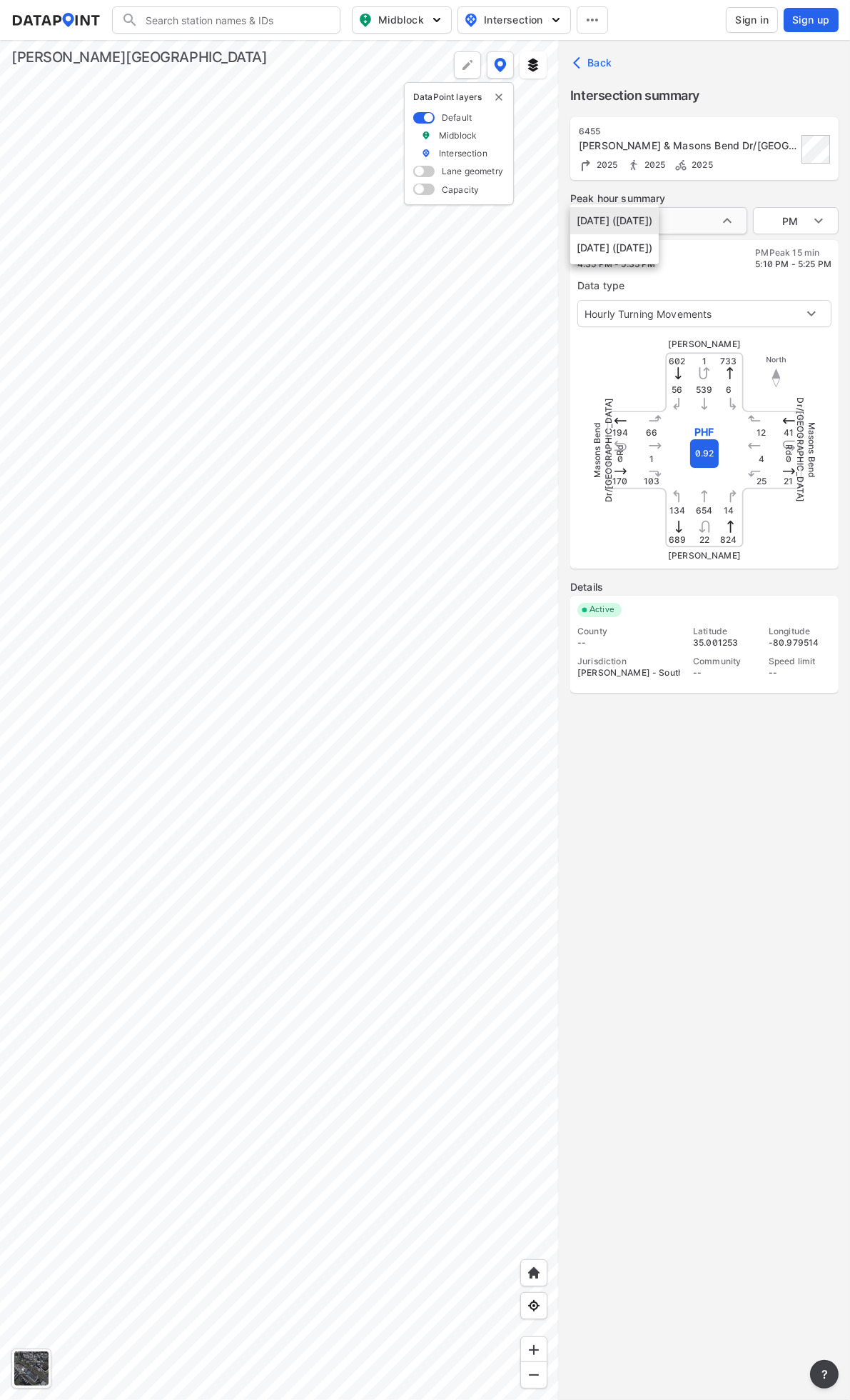
click at [672, 219] on body "Search Please enter a search term. Midblock Intersection Dates Sign in Sign up …" at bounding box center [425, 700] width 850 height 1400
click at [659, 218] on li "[DATE] ([DATE])" at bounding box center [615, 220] width 89 height 27
click at [635, 220] on body "Search Please enter a search term. Midblock Intersection Dates Sign in Sign up …" at bounding box center [425, 700] width 850 height 1400
click at [634, 248] on li "[DATE] ([DATE])" at bounding box center [615, 248] width 89 height 27
type input "[DATE] ([DATE])"
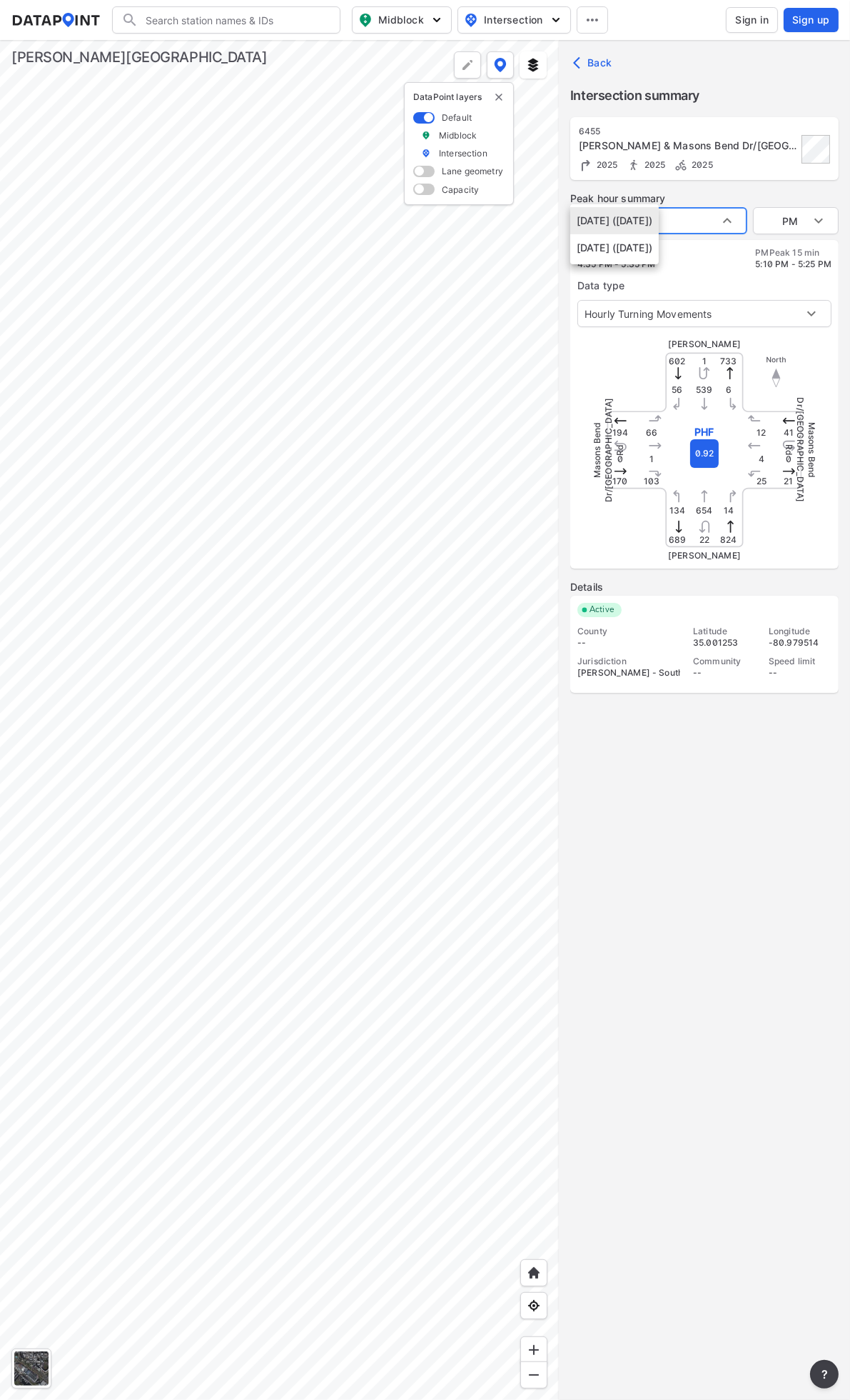
type input "AM"
click at [653, 218] on body "Search Please enter a search term. Midblock Intersection Dates Sign in Sign up …" at bounding box center [425, 700] width 850 height 1400
click at [645, 188] on li "[DATE] ([DATE])" at bounding box center [615, 193] width 89 height 27
click at [670, 221] on body "Search Please enter a search term. Midblock Intersection Dates Sign in Sign up …" at bounding box center [425, 700] width 850 height 1400
click at [659, 247] on li "[DATE] ([DATE])" at bounding box center [615, 248] width 89 height 27
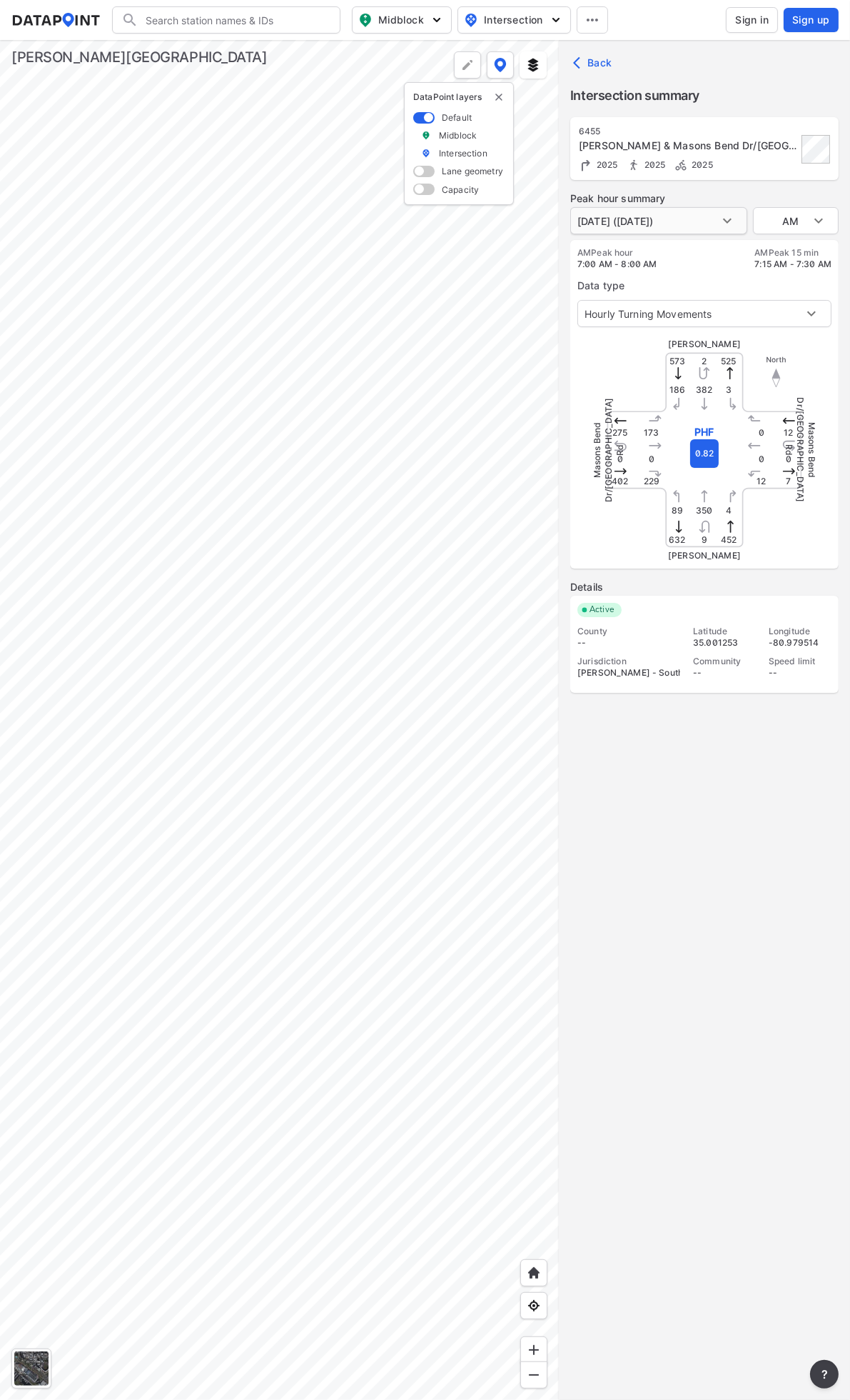
click at [683, 218] on body "Search Please enter a search term. Midblock Intersection Dates Sign in Sign up …" at bounding box center [425, 700] width 850 height 1400
click at [659, 191] on li "[DATE] ([DATE])" at bounding box center [615, 193] width 89 height 27
type input "[DATE] ([DATE])"
click at [191, 303] on div at bounding box center [279, 720] width 559 height 1360
click at [689, 216] on body "Search Please enter a search term. Midblock Intersection Dates Sign in Sign up …" at bounding box center [425, 700] width 850 height 1400
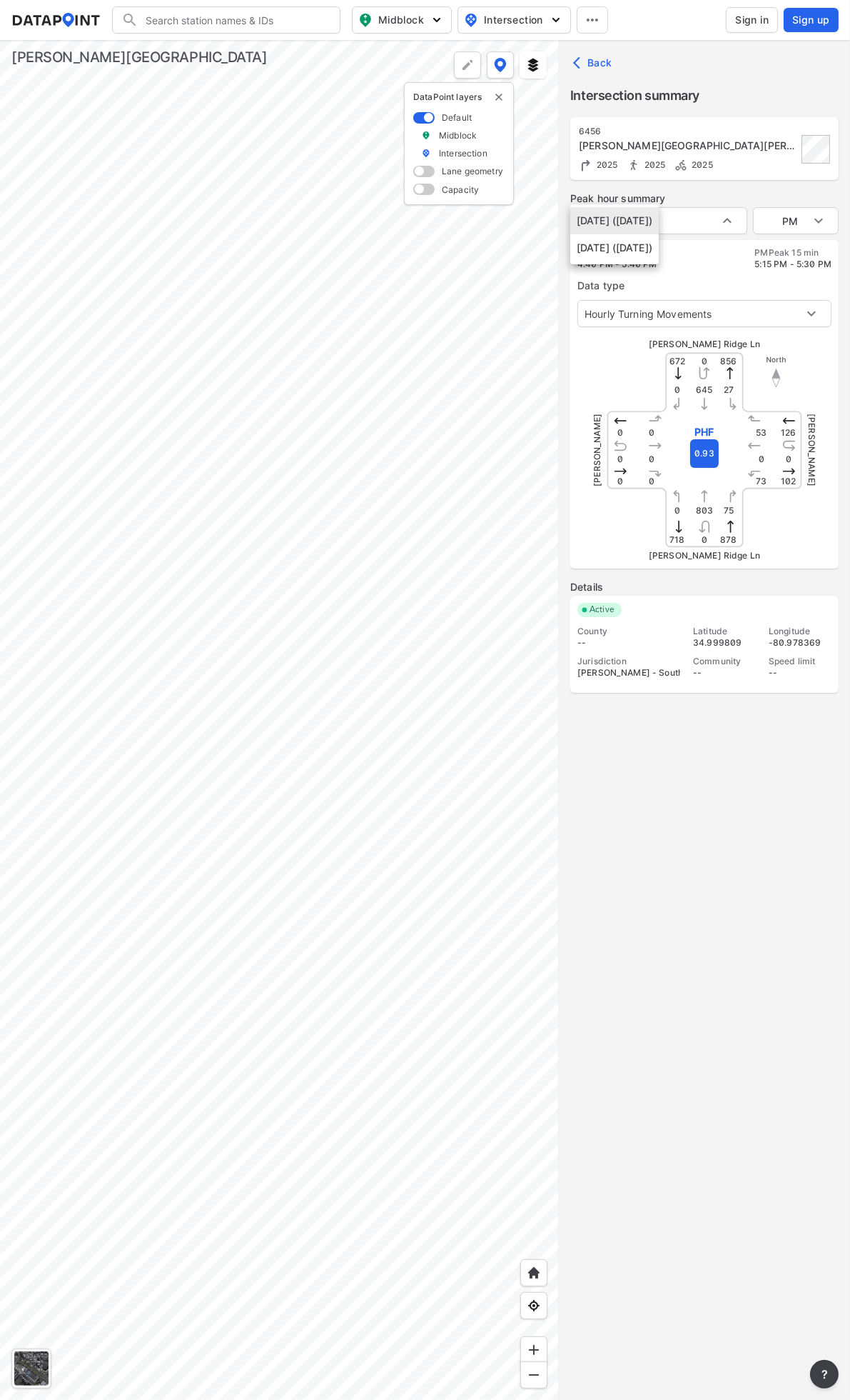
click at [659, 247] on li "[DATE] ([DATE])" at bounding box center [615, 248] width 89 height 27
type input "[DATE] ([DATE])"
type input "AM"
click at [677, 224] on body "Search Please enter a search term. Midblock Intersection Dates Sign in Sign up …" at bounding box center [425, 700] width 850 height 1400
click at [659, 196] on li "[DATE] ([DATE])" at bounding box center [615, 193] width 89 height 27
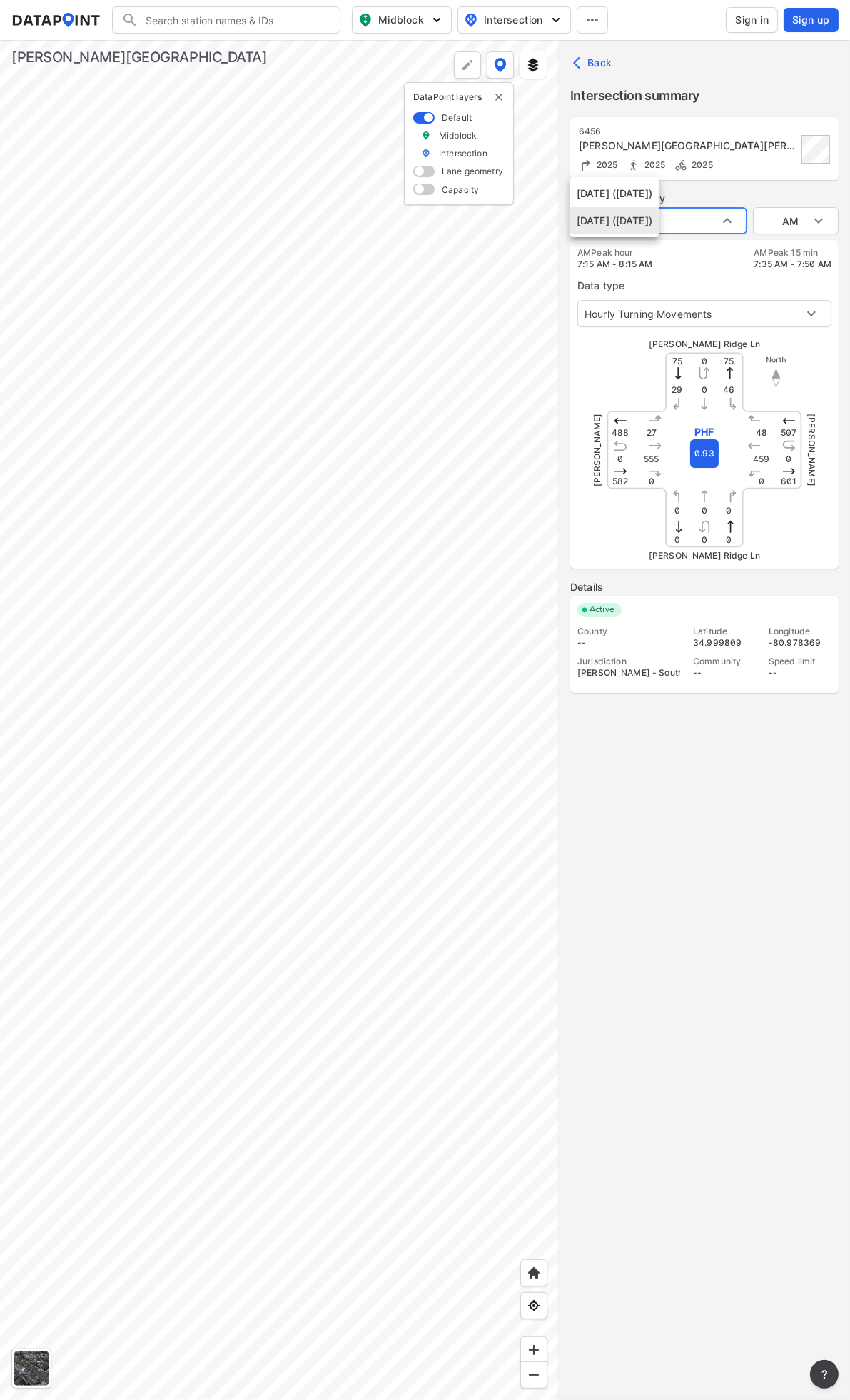
type input "[DATE] ([DATE])"
click at [233, 339] on div at bounding box center [279, 720] width 559 height 1360
click at [703, 225] on body "Search Please enter a search term. Midblock Intersection Dates Sign in Sign up …" at bounding box center [425, 700] width 850 height 1400
click at [741, 195] on div at bounding box center [425, 700] width 850 height 1400
click at [322, 403] on div at bounding box center [279, 720] width 559 height 1360
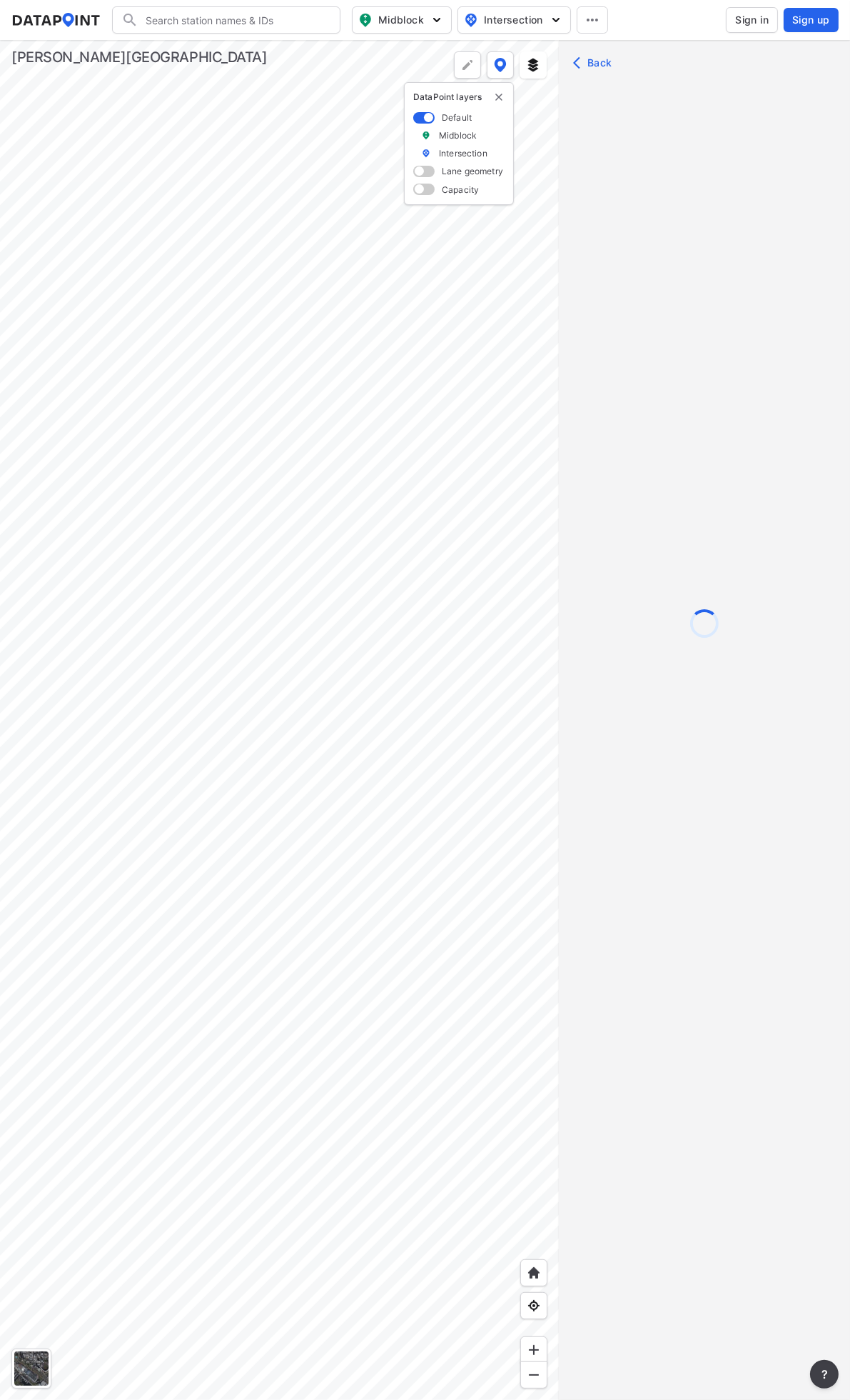
click at [280, 424] on div at bounding box center [279, 720] width 559 height 1360
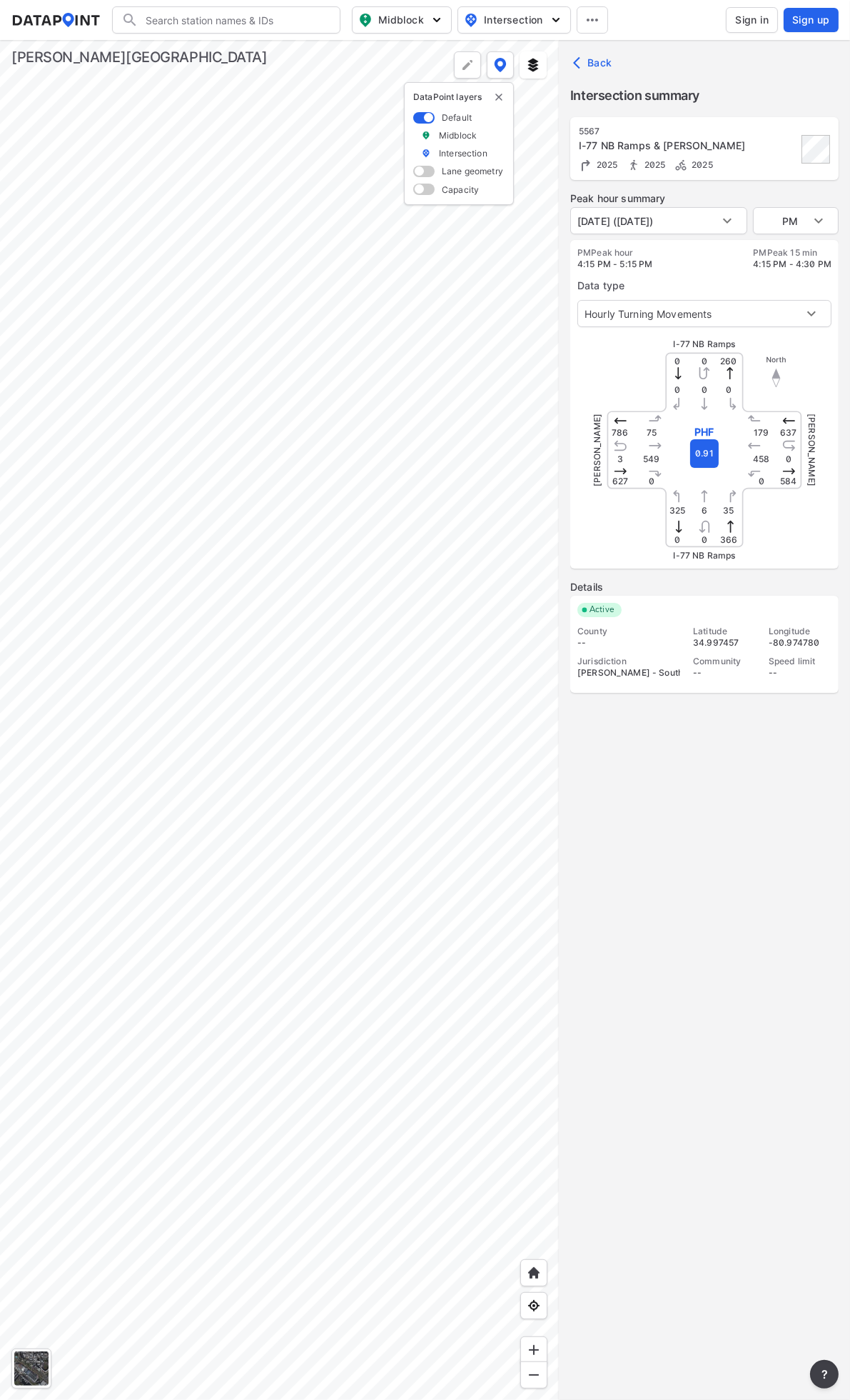
click at [314, 590] on div at bounding box center [279, 720] width 559 height 1360
click at [245, 598] on div at bounding box center [279, 720] width 559 height 1360
click at [384, 560] on div at bounding box center [279, 720] width 559 height 1360
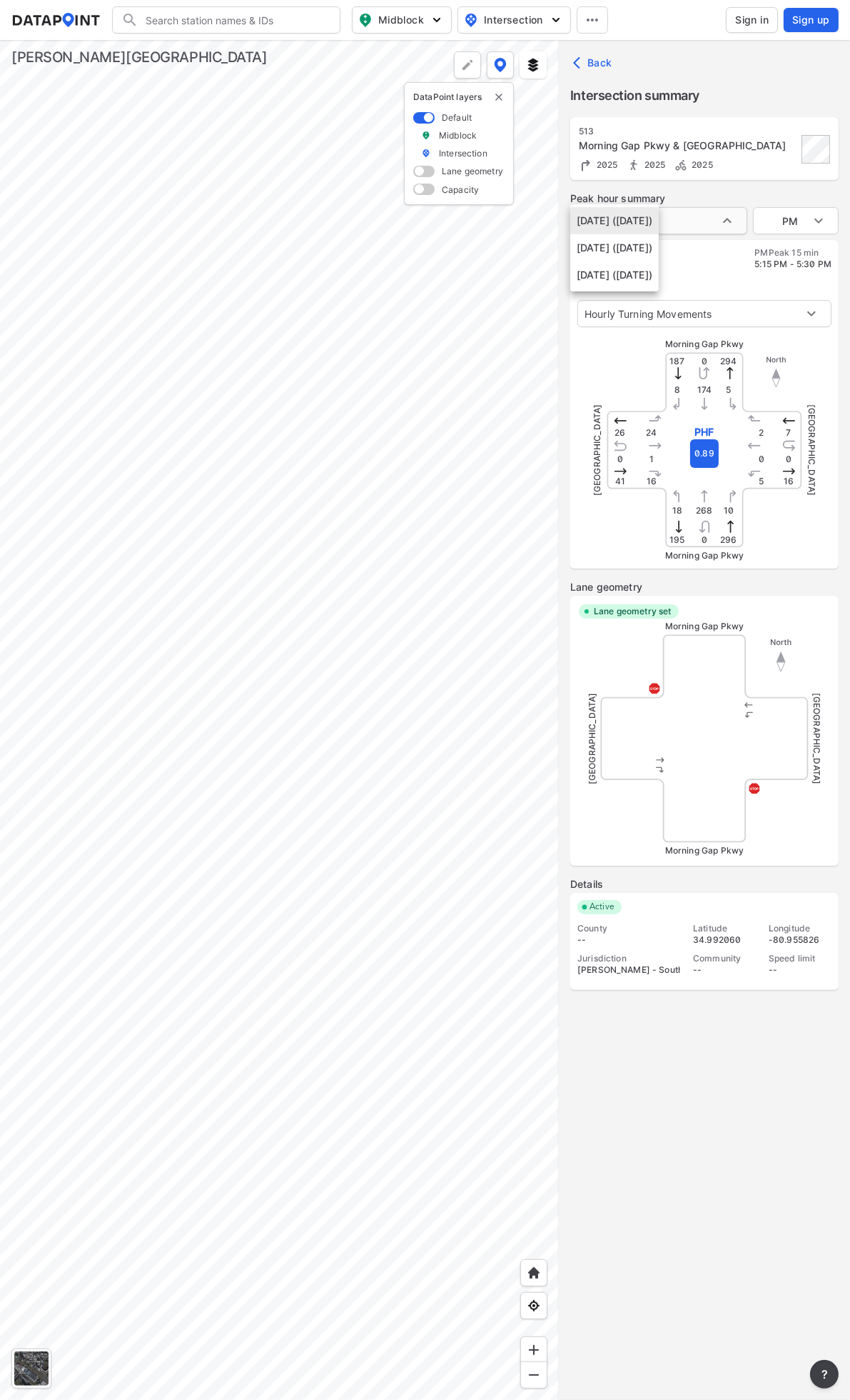
click at [668, 227] on body "Search Please enter a search term. Midblock Intersection Dates Sign in Sign up …" at bounding box center [425, 700] width 850 height 1400
click at [738, 195] on div at bounding box center [425, 700] width 850 height 1400
click at [358, 470] on div at bounding box center [279, 720] width 559 height 1360
click at [386, 547] on div at bounding box center [279, 720] width 559 height 1360
click at [668, 226] on body "Search Please enter a search term. Midblock Intersection Dates Sign in Sign up …" at bounding box center [425, 700] width 850 height 1400
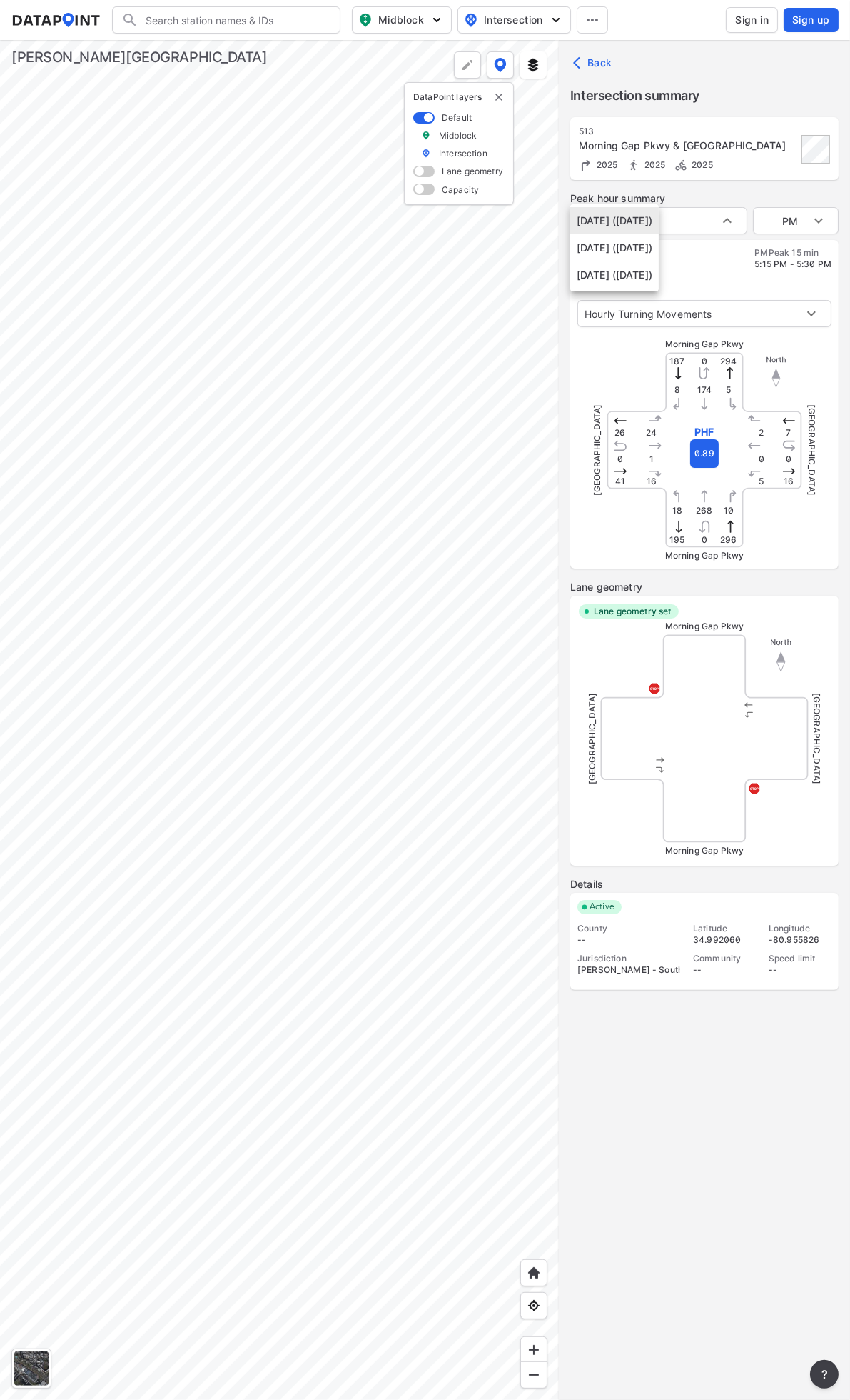
click at [659, 258] on li "[DATE] ([DATE])" at bounding box center [615, 248] width 89 height 27
type input "[DATE] ([DATE])"
click at [806, 216] on body "Search Please enter a search term. Midblock Intersection Dates Sign in Sign up …" at bounding box center [425, 700] width 850 height 1400
click at [772, 268] on li "PM" at bounding box center [796, 275] width 86 height 27
type input "PM"
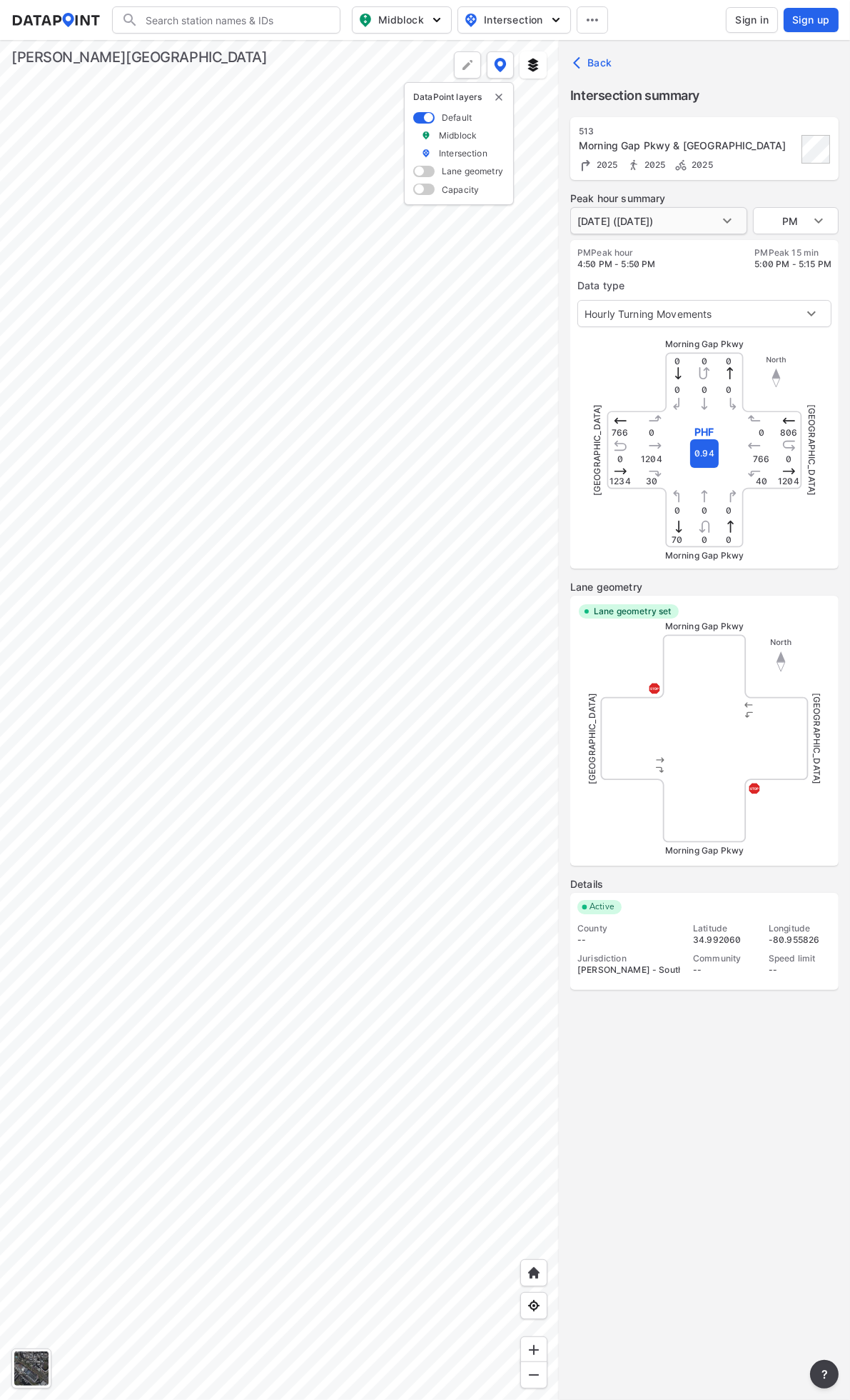
click at [694, 223] on body "Search Please enter a search term. Midblock Intersection Dates Sign in Sign up …" at bounding box center [425, 700] width 850 height 1400
click at [659, 248] on li "[DATE] ([DATE])" at bounding box center [615, 248] width 89 height 27
type input "[DATE] ([DATE])"
type input "AM"
click at [669, 223] on body "Search Please enter a search term. Midblock Intersection Dates Sign in Sign up …" at bounding box center [425, 700] width 850 height 1400
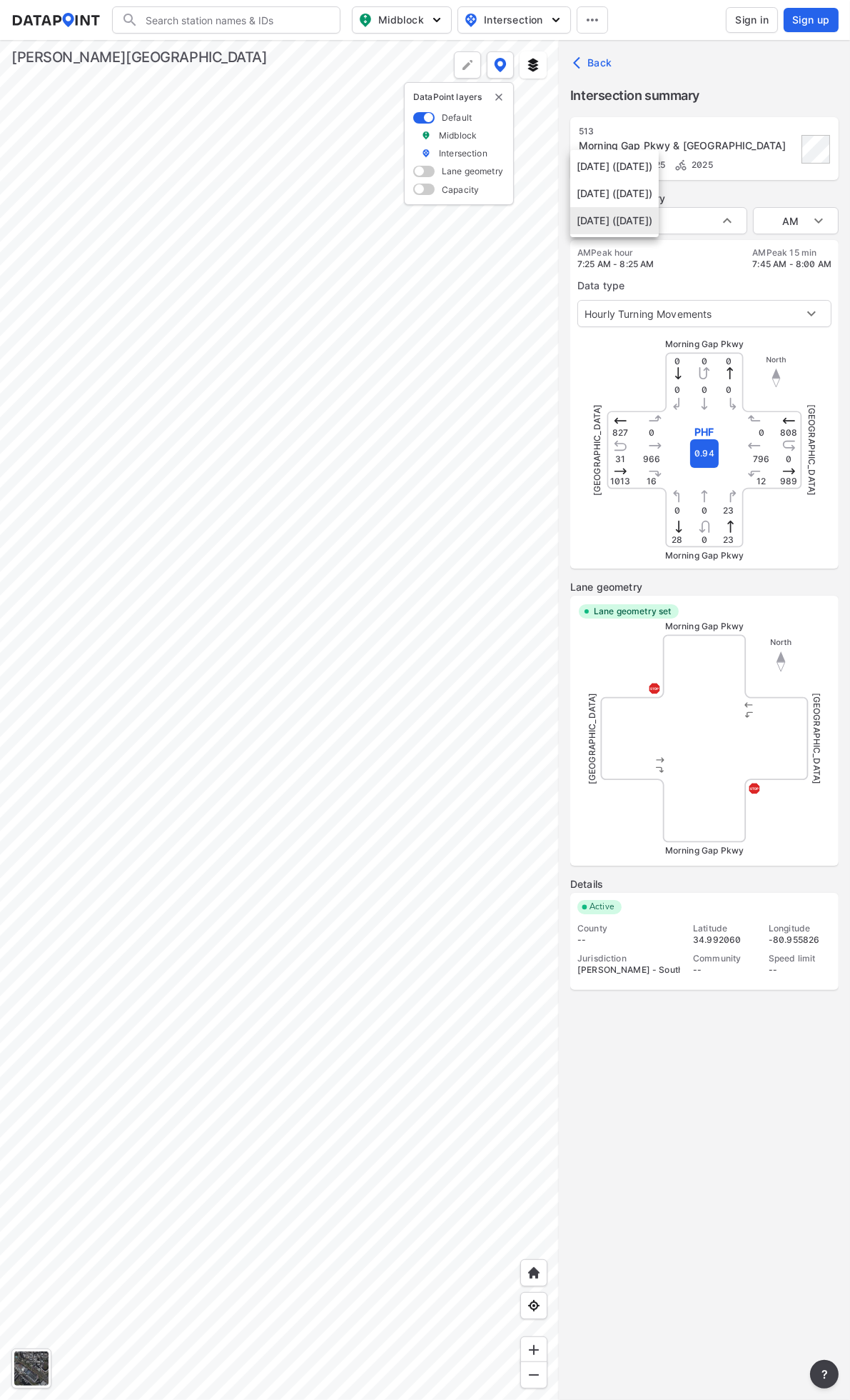
click at [655, 186] on li "[DATE] ([DATE])" at bounding box center [615, 193] width 89 height 27
type input "[DATE] ([DATE])"
type input "PM"
click at [710, 219] on body "Search Please enter a search term. Midblock Intersection Dates Sign in Sign up …" at bounding box center [425, 700] width 850 height 1400
click at [659, 241] on li "[DATE] ([DATE])" at bounding box center [615, 248] width 89 height 27
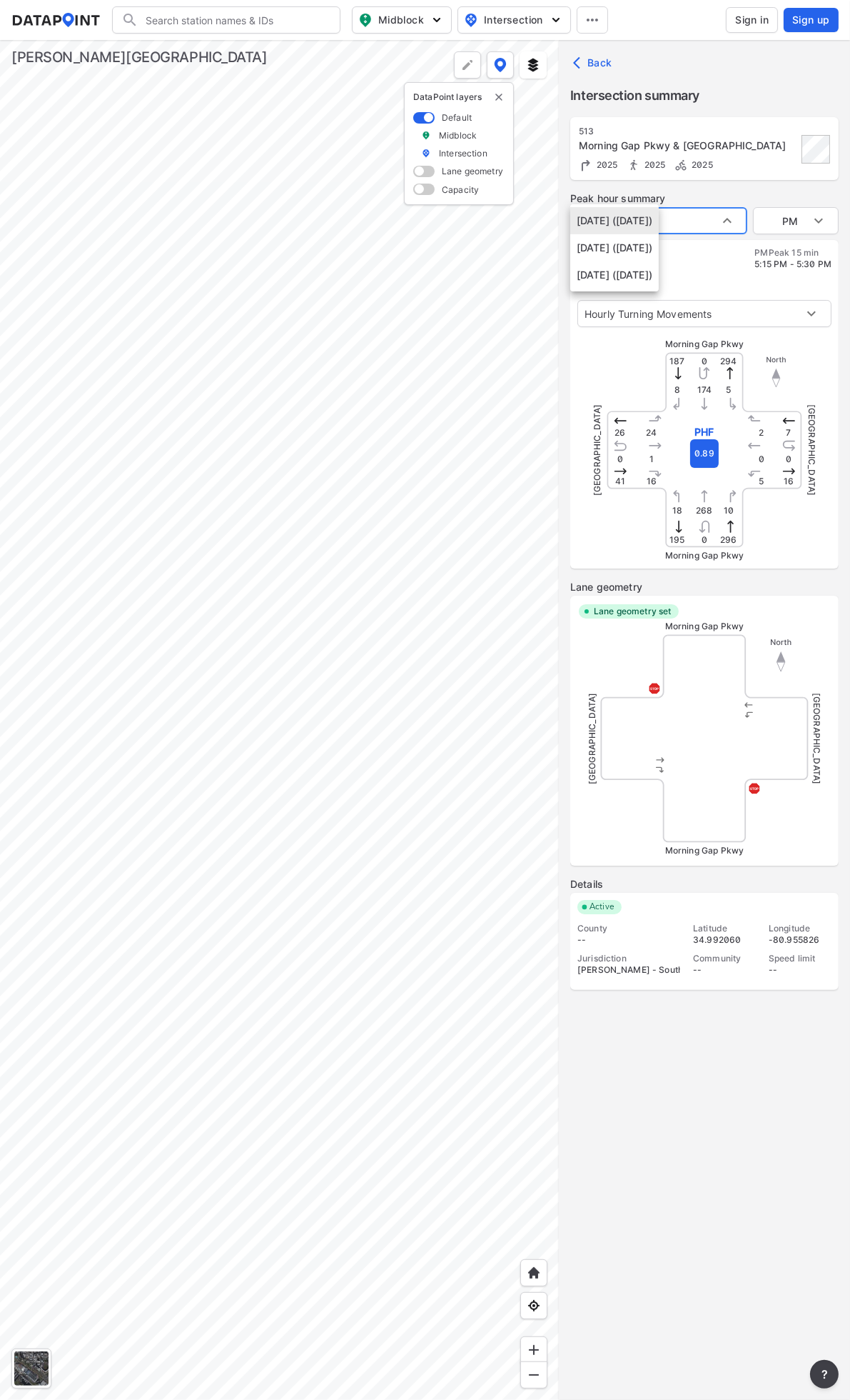
type input "[DATE] ([DATE])"
click at [784, 215] on body "Search Please enter a search term. Midblock Intersection Dates Sign in Sign up …" at bounding box center [425, 700] width 850 height 1400
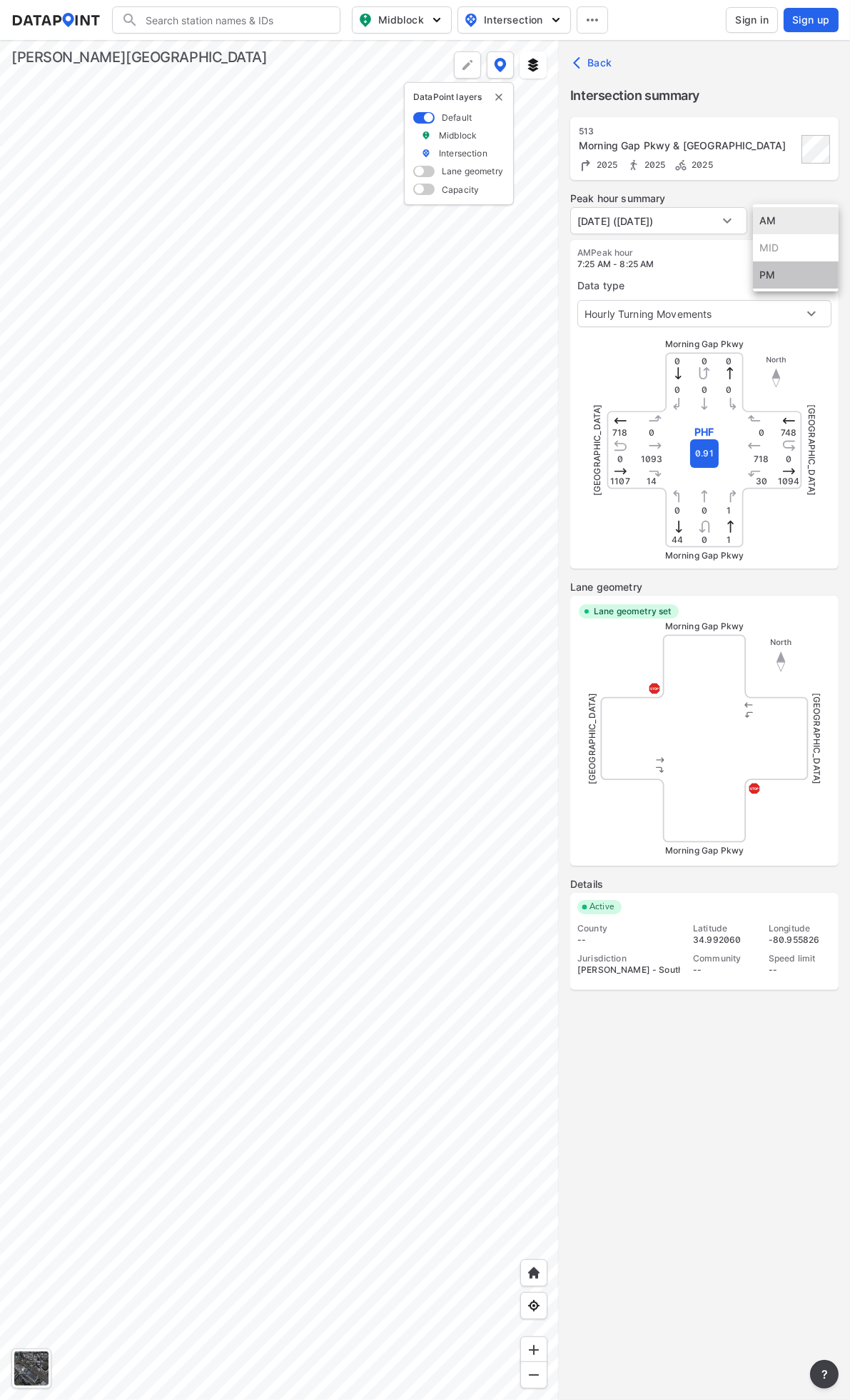
click at [779, 276] on li "PM" at bounding box center [796, 275] width 86 height 27
click at [776, 222] on body "Search Please enter a search term. Midblock Intersection Dates Sign in Sign up …" at bounding box center [425, 700] width 850 height 1400
click at [777, 170] on li "AM" at bounding box center [796, 167] width 86 height 27
type input "AM"
click at [720, 203] on label "Peak hour summary" at bounding box center [704, 198] width 268 height 14
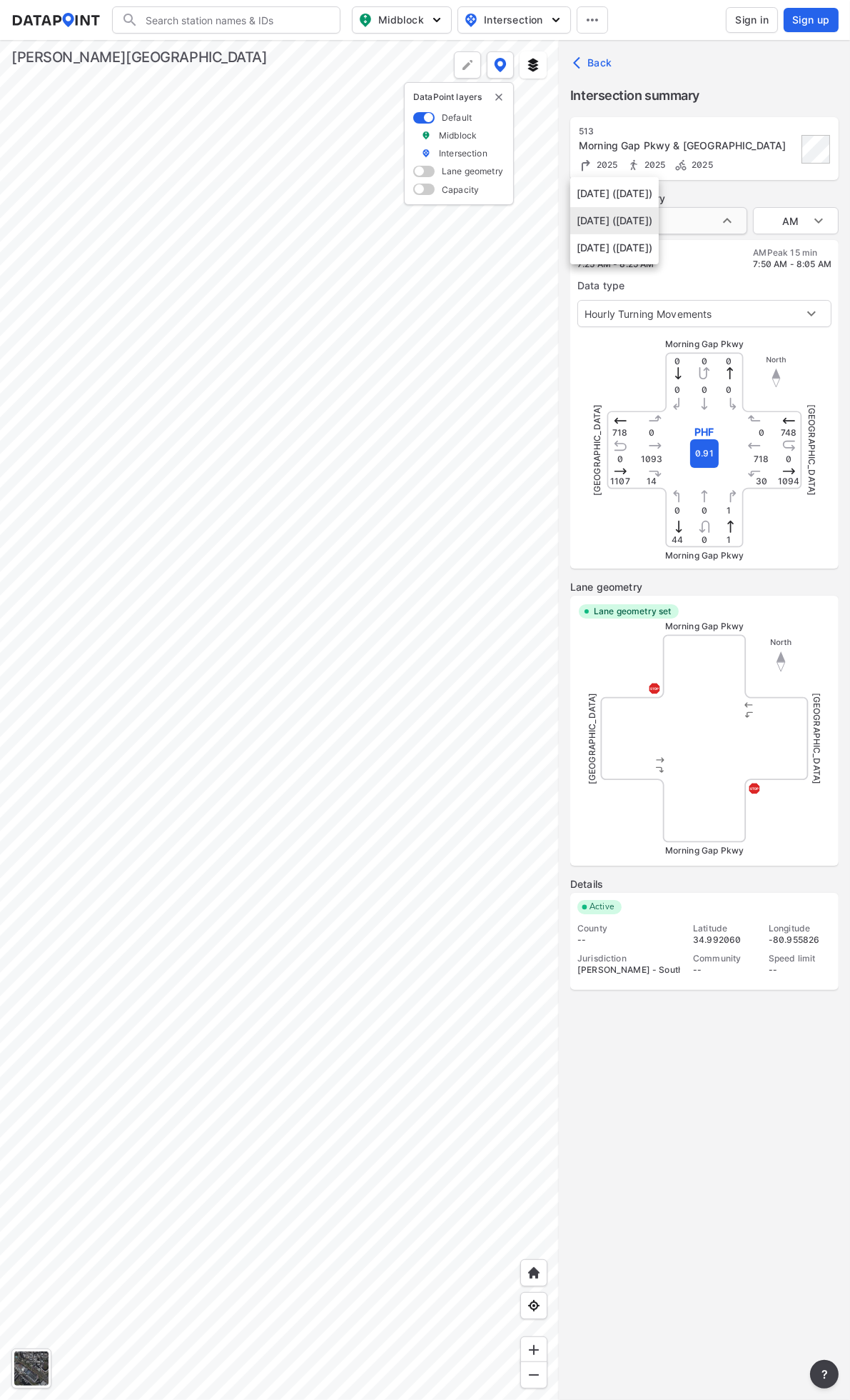
click at [715, 215] on body "Search Please enter a search term. Midblock Intersection Dates Sign in Sign up …" at bounding box center [425, 700] width 850 height 1400
click at [658, 252] on li "[DATE] ([DATE])" at bounding box center [615, 248] width 89 height 27
type input "[DATE] ([DATE])"
click at [798, 218] on body "Search Please enter a search term. Midblock Intersection Dates Sign in Sign up …" at bounding box center [425, 700] width 850 height 1400
click at [773, 269] on li "PM" at bounding box center [796, 275] width 86 height 27
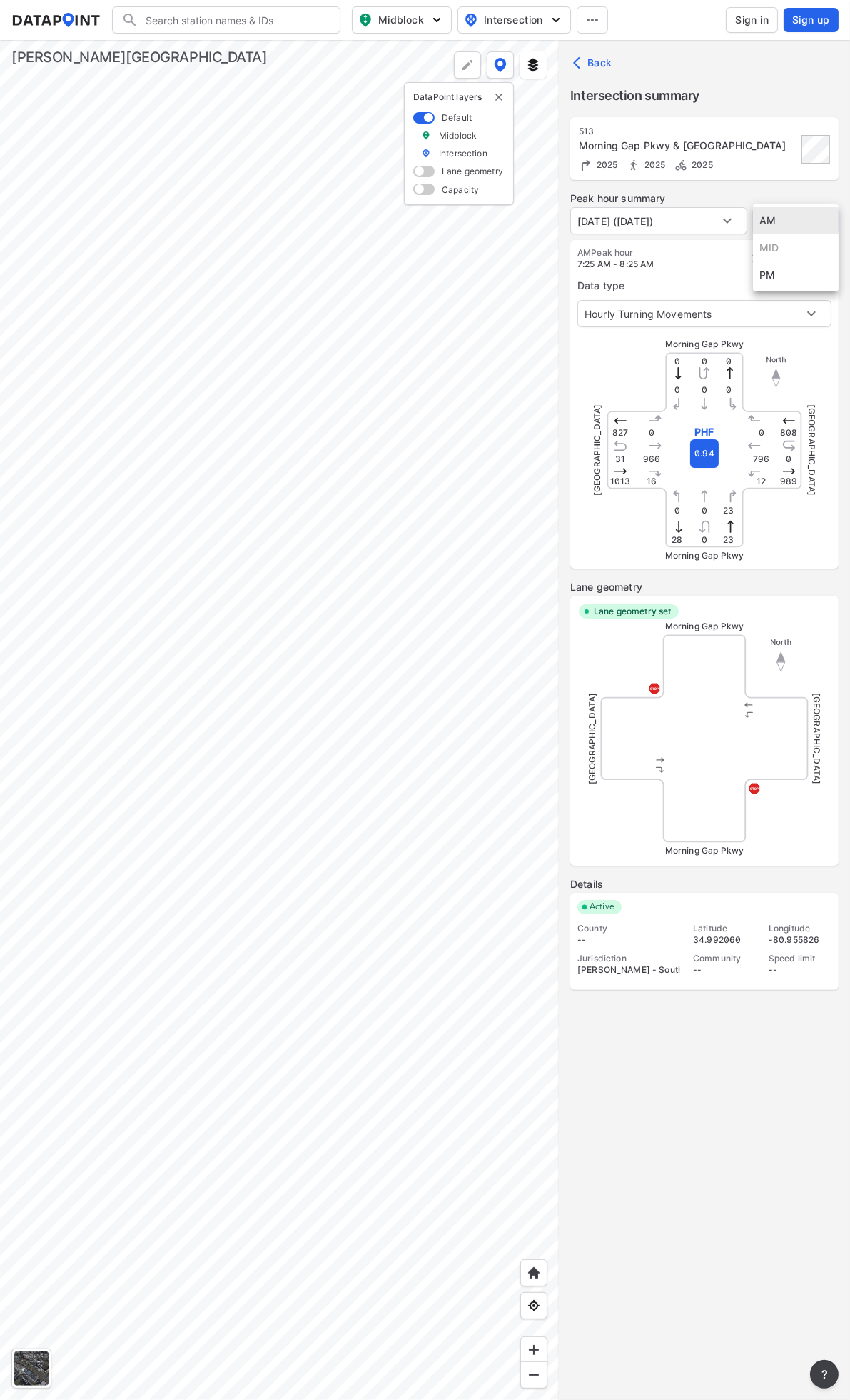
type input "PM"
click at [684, 227] on body "Search Please enter a search term. Midblock Intersection Dates Sign in Sign up …" at bounding box center [425, 700] width 850 height 1400
click at [667, 270] on div at bounding box center [425, 700] width 850 height 1400
click at [6, 533] on div at bounding box center [279, 720] width 559 height 1360
click at [422, 548] on div at bounding box center [279, 720] width 559 height 1360
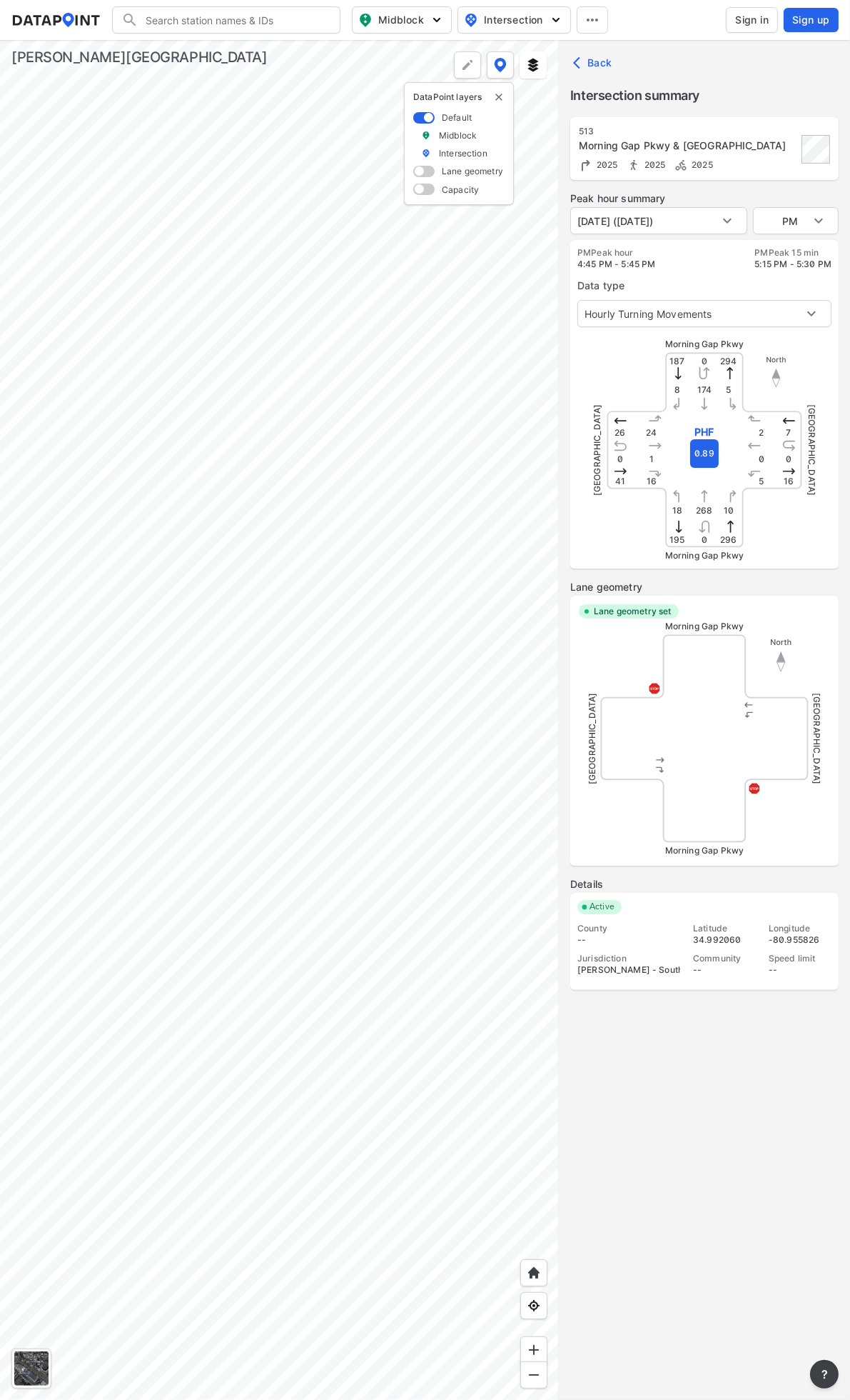
click at [230, 538] on div at bounding box center [279, 720] width 559 height 1360
click at [679, 221] on body "Search Please enter a search term. Midblock Intersection Dates Sign in Sign up …" at bounding box center [425, 700] width 850 height 1400
click at [659, 263] on li "[DATE] ([DATE])" at bounding box center [615, 275] width 89 height 27
type input "[DATE] ([DATE])"
type input "AM"
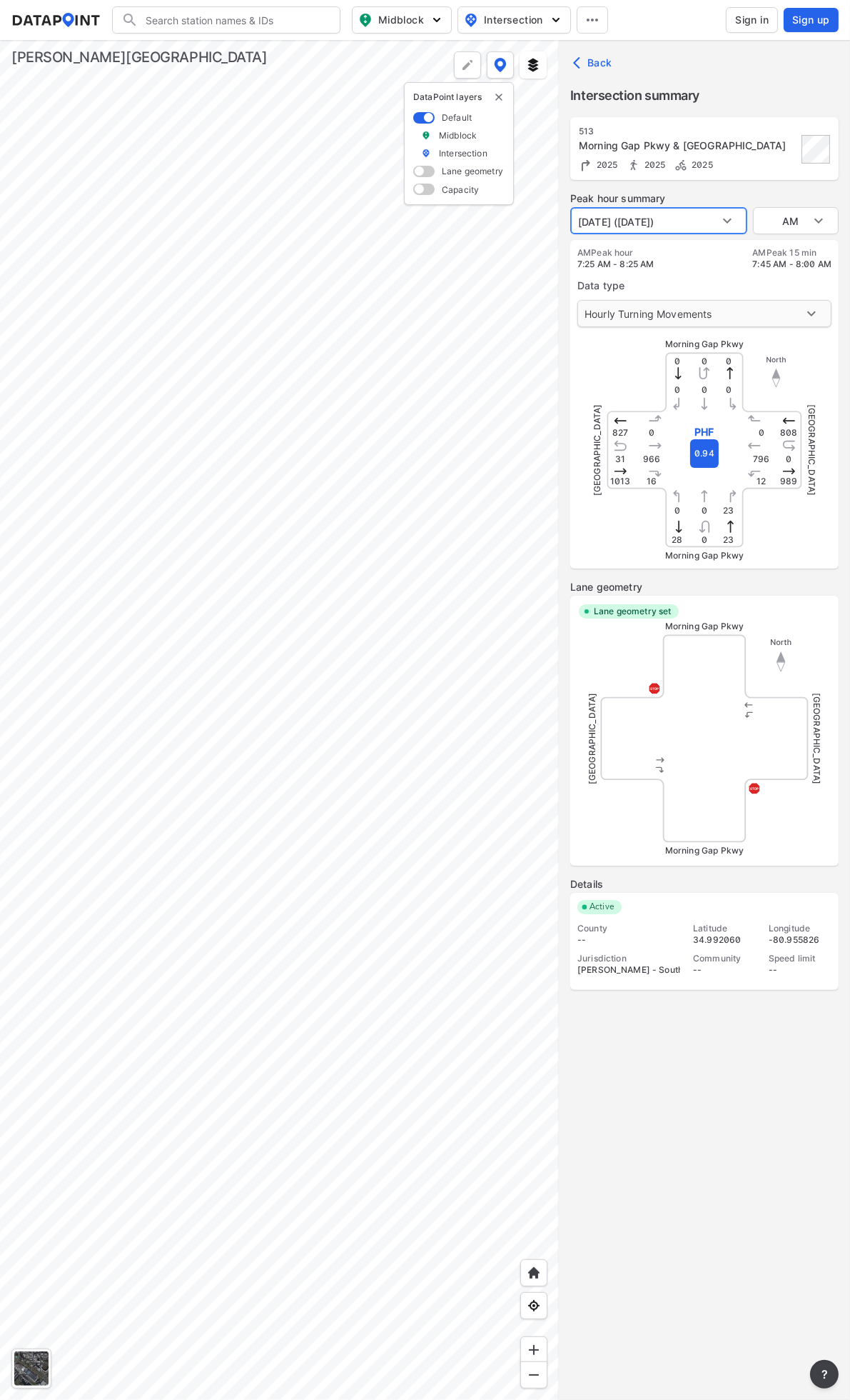
type input "[DATE] ([DATE])"
type input "PM"
click at [685, 226] on body "Search Please enter a search term. Midblock Intersection Dates Sign in Sign up …" at bounding box center [425, 700] width 850 height 1400
click at [659, 271] on li "[DATE] ([DATE])" at bounding box center [615, 275] width 89 height 27
type input "[DATE] ([DATE])"
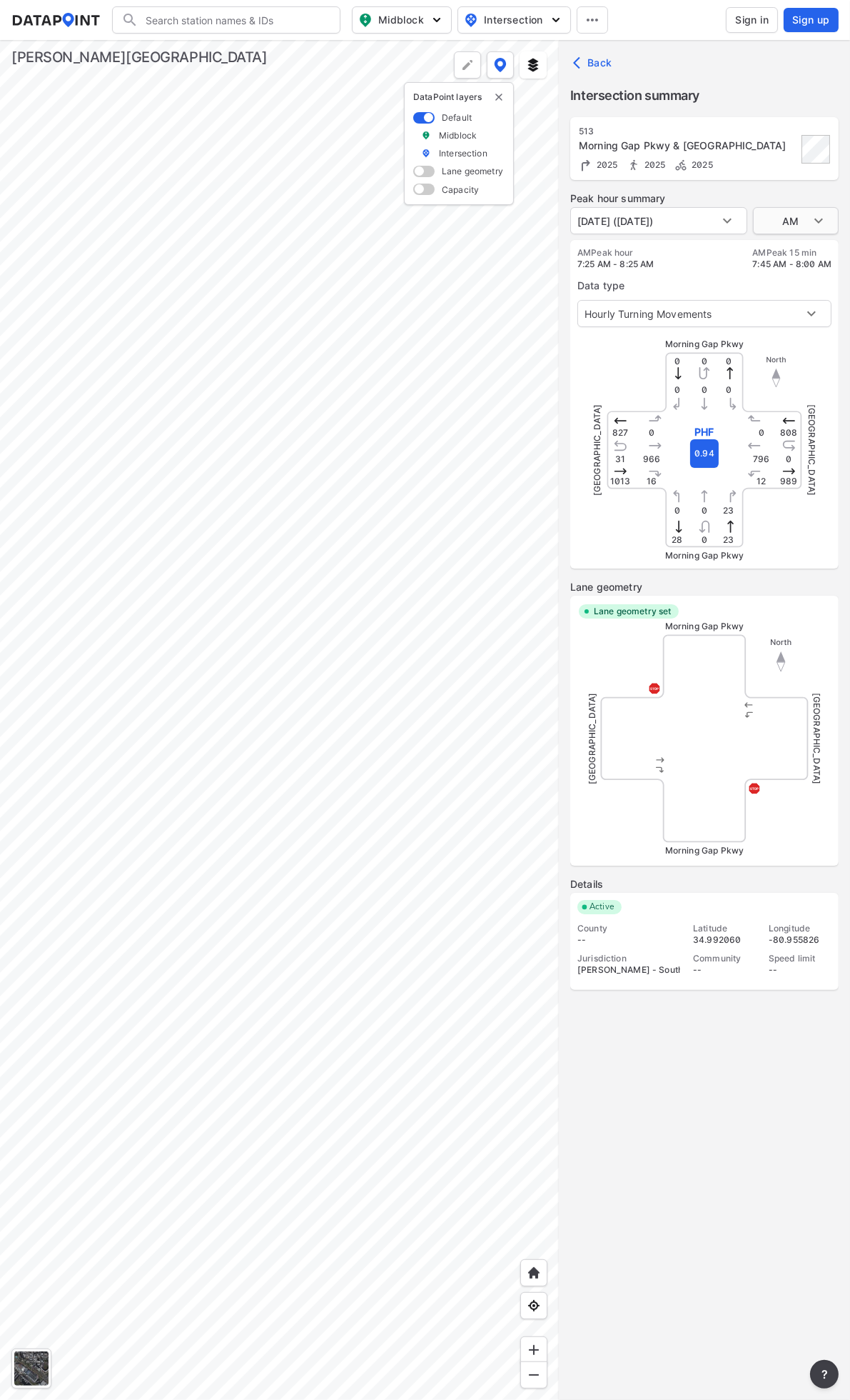
click at [805, 222] on body "Search Please enter a search term. Midblock Intersection Dates Sign in Sign up …" at bounding box center [425, 700] width 850 height 1400
click at [788, 271] on li "PM" at bounding box center [796, 275] width 86 height 27
click at [790, 215] on body "Search Please enter a search term. Midblock Intersection Dates Sign in Sign up …" at bounding box center [425, 700] width 850 height 1400
click at [773, 165] on li "AM" at bounding box center [796, 167] width 86 height 27
type input "AM"
